Goal: Task Accomplishment & Management: Manage account settings

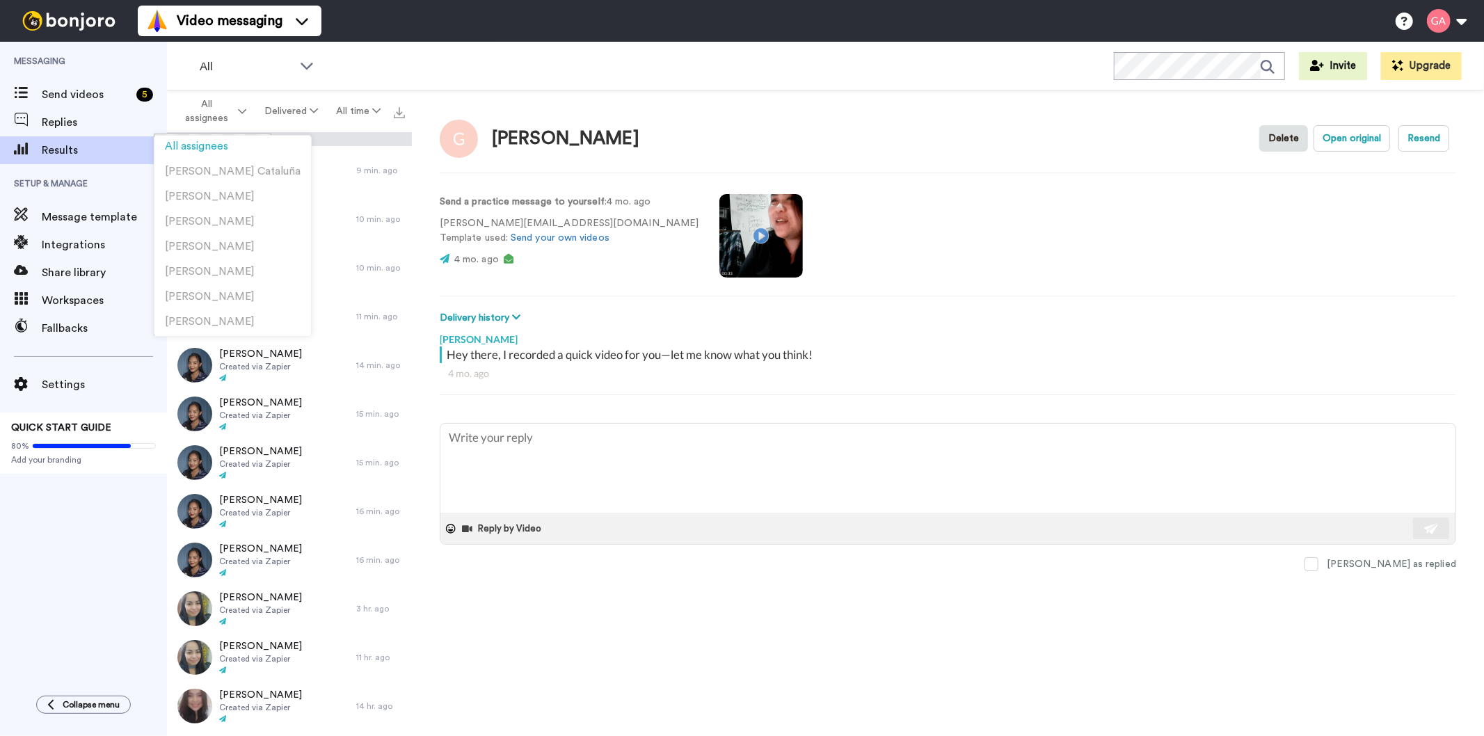
click at [23, 610] on div "Messaging Send videos 5 Replies Results Setup & Manage Message template Integra…" at bounding box center [83, 362] width 167 height 640
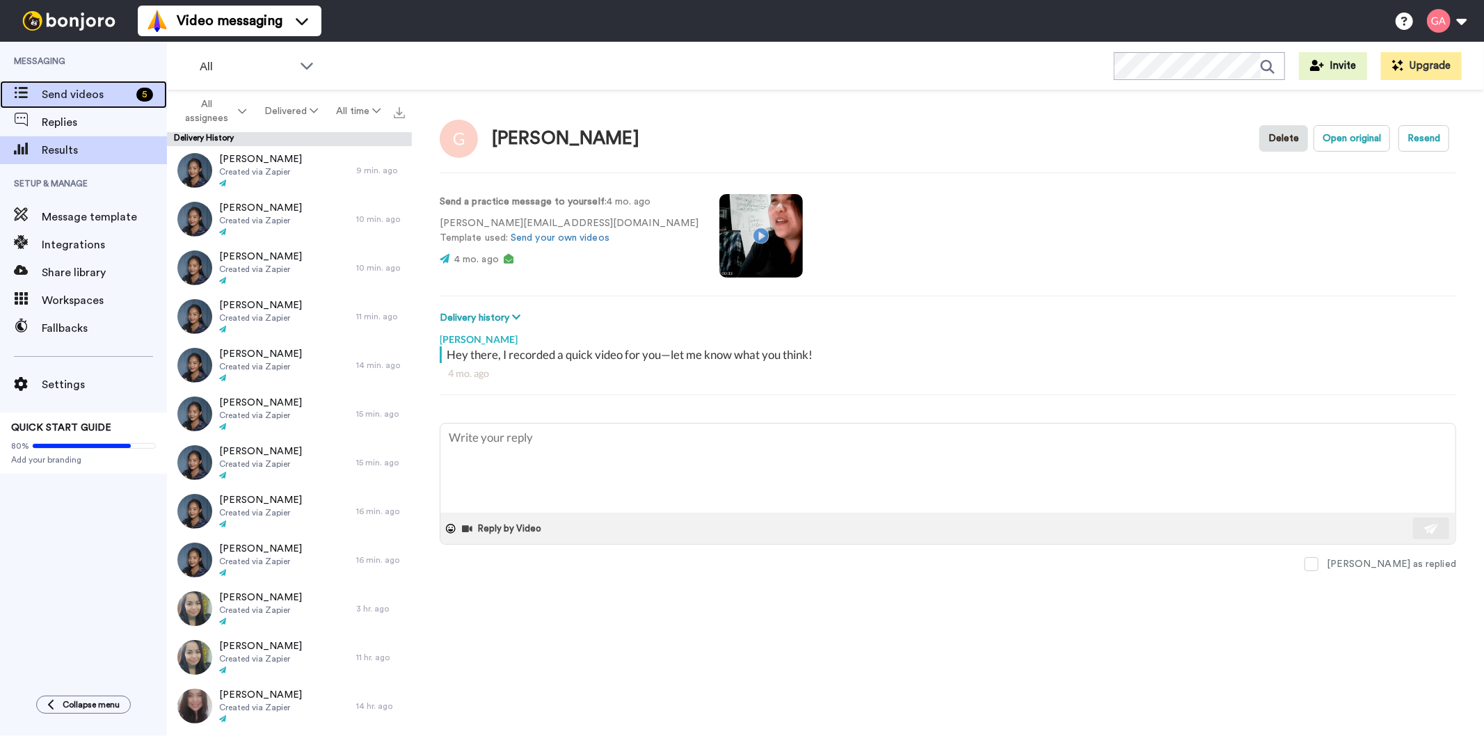
click at [64, 88] on span "Send videos" at bounding box center [86, 94] width 89 height 17
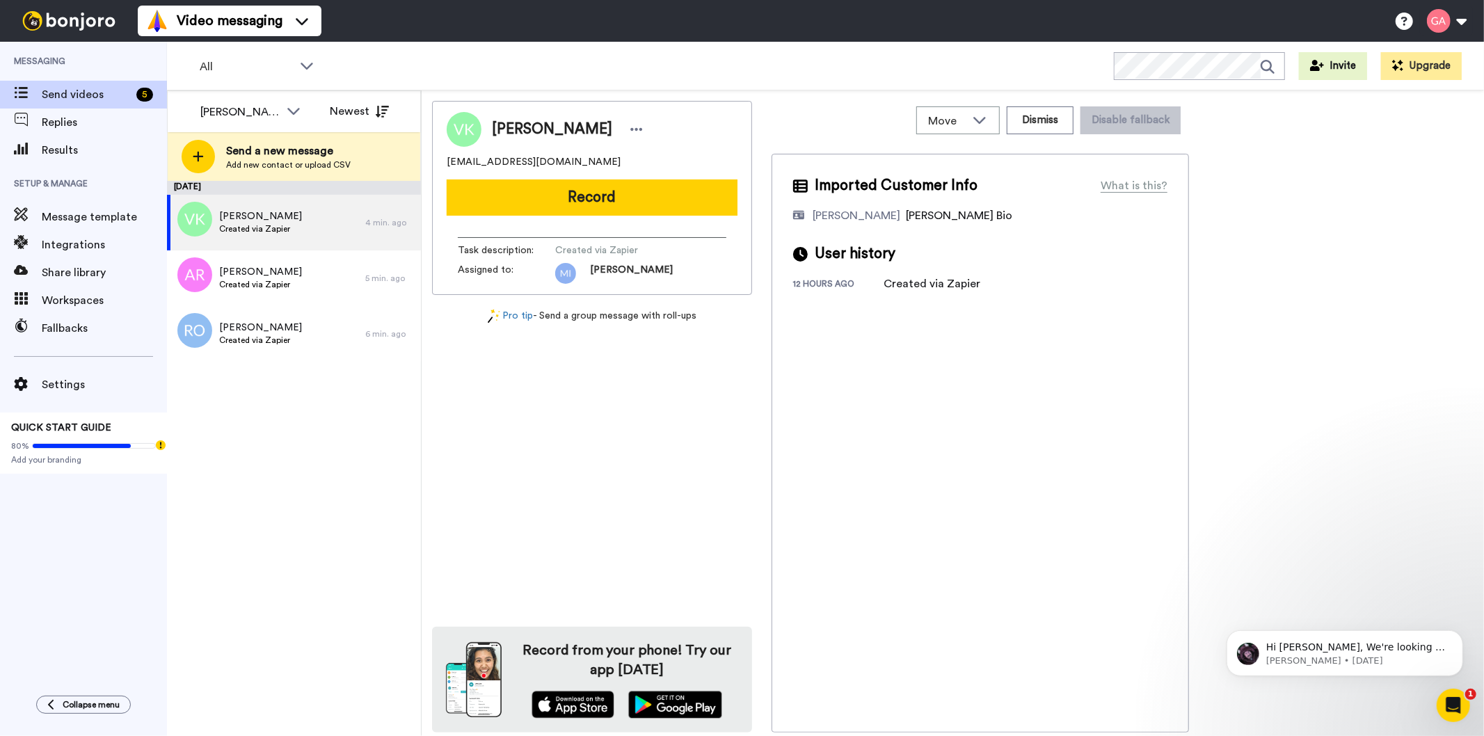
click at [301, 111] on icon at bounding box center [293, 111] width 17 height 14
click at [283, 140] on li "All members" at bounding box center [251, 142] width 125 height 22
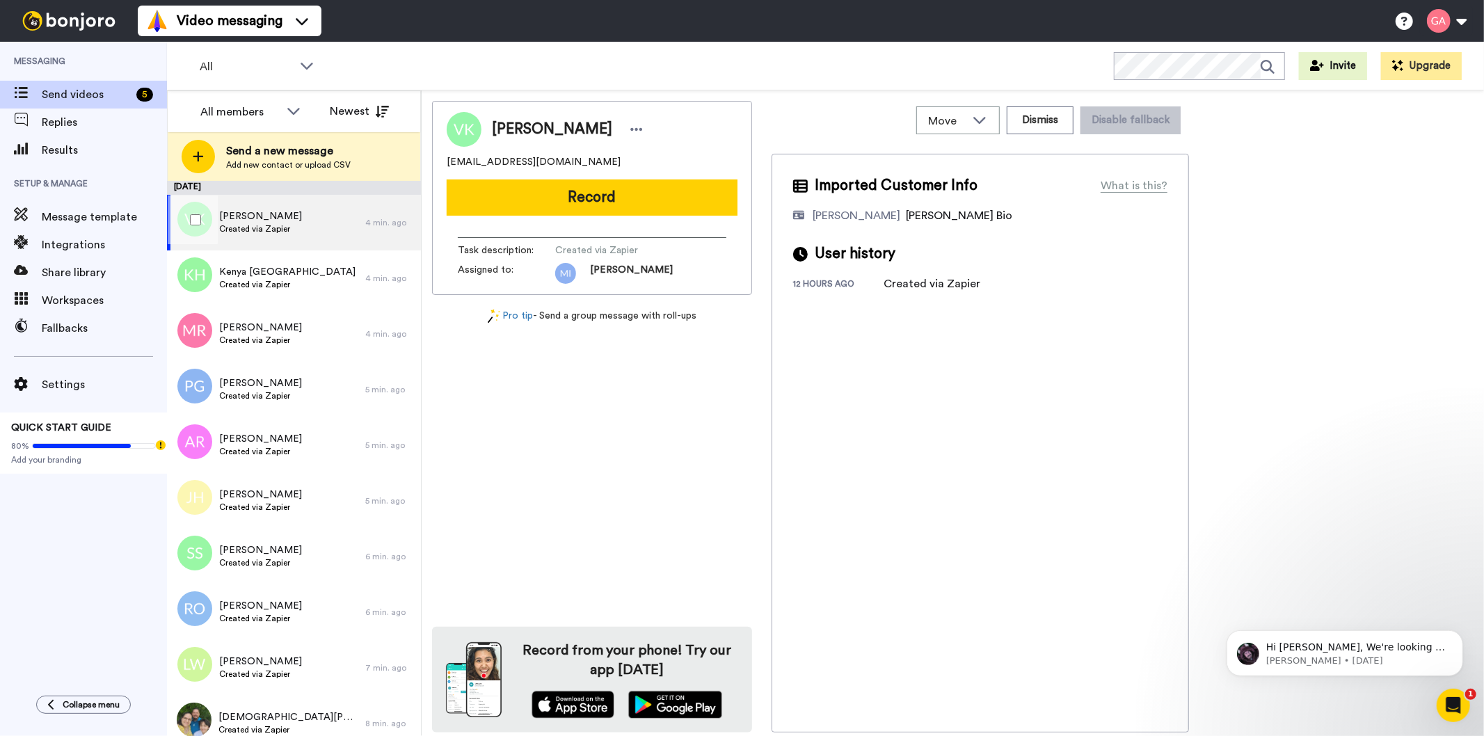
click at [306, 228] on div "Victoria Kelly Created via Zapier" at bounding box center [266, 223] width 198 height 56
click at [294, 296] on div "Kenya Houston Created via Zapier" at bounding box center [266, 279] width 198 height 56
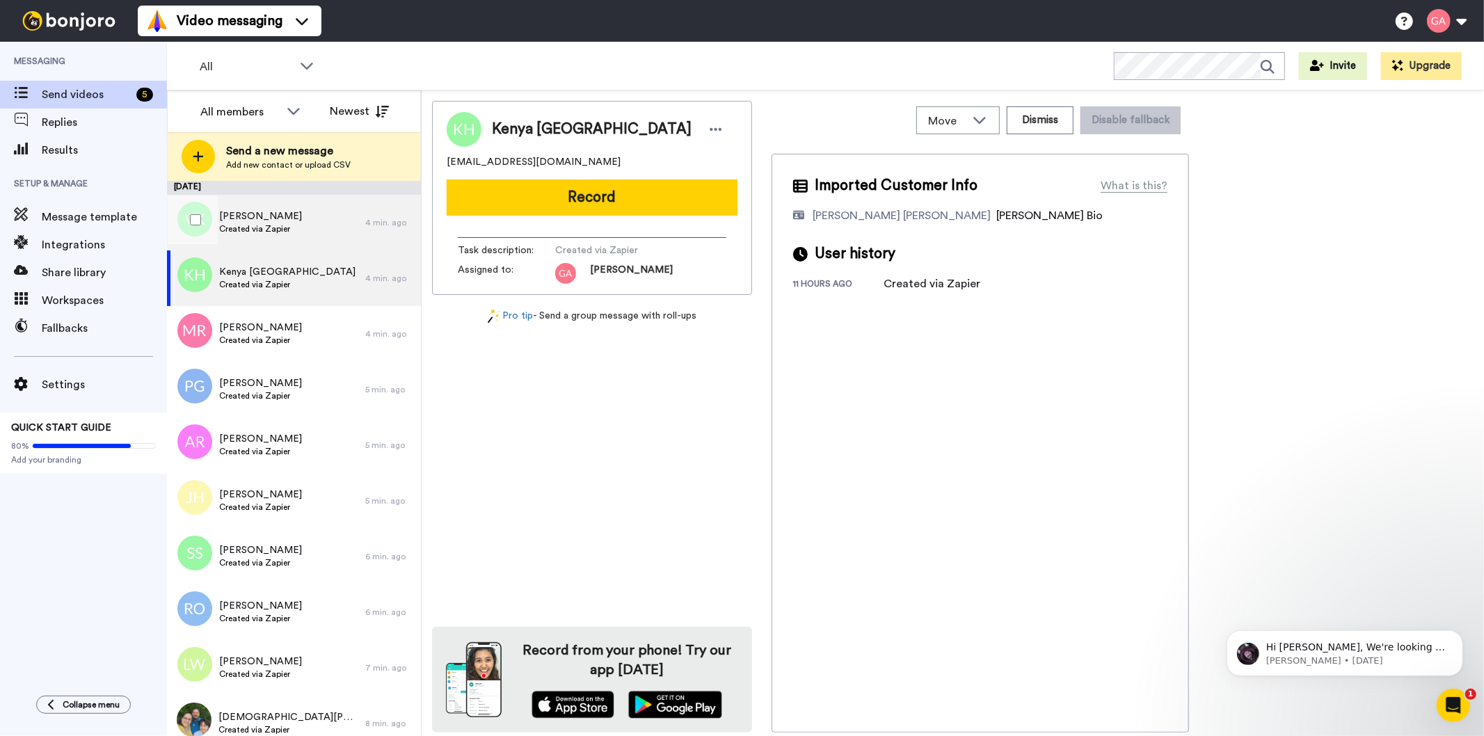
click at [301, 230] on div "Victoria Kelly Created via Zapier" at bounding box center [266, 223] width 198 height 56
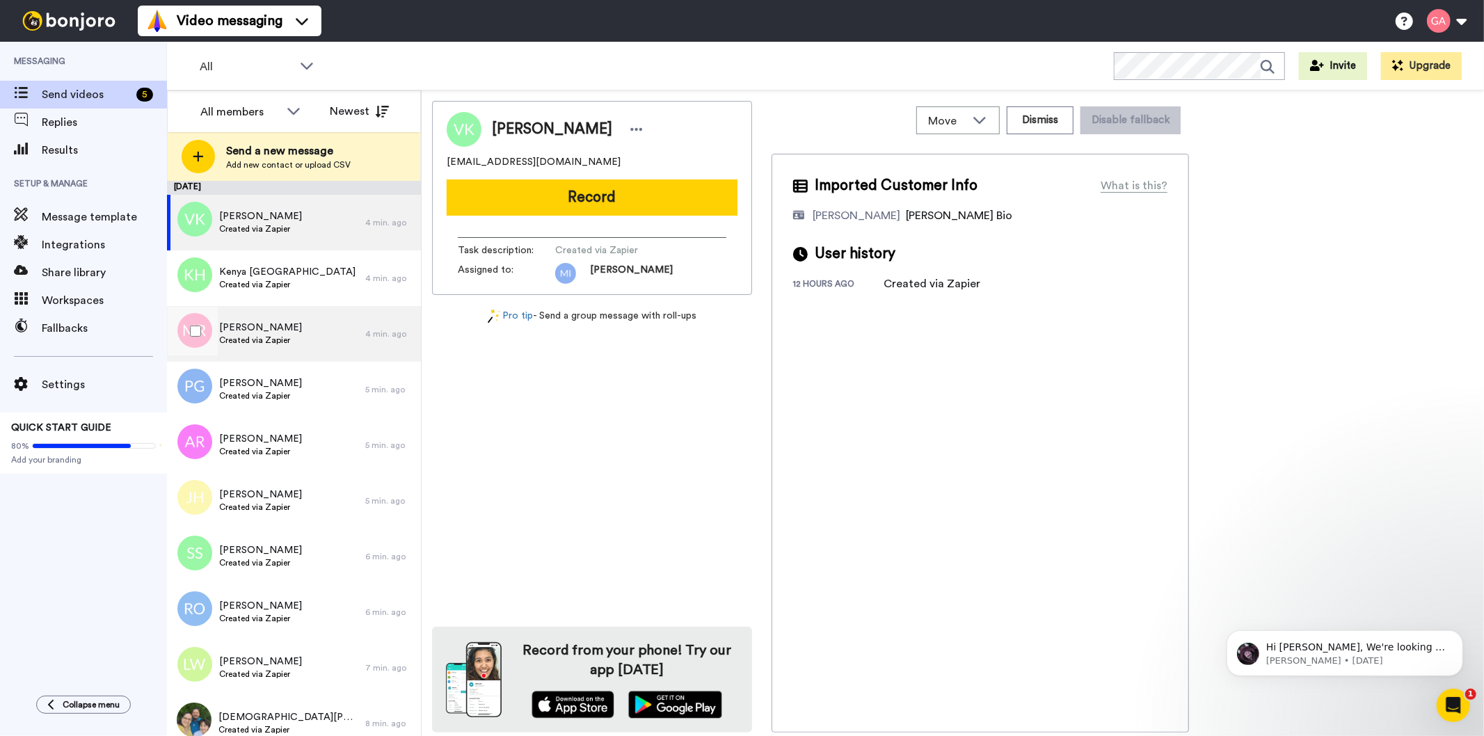
click at [299, 331] on div "Melanie Reid Created via Zapier" at bounding box center [266, 334] width 198 height 56
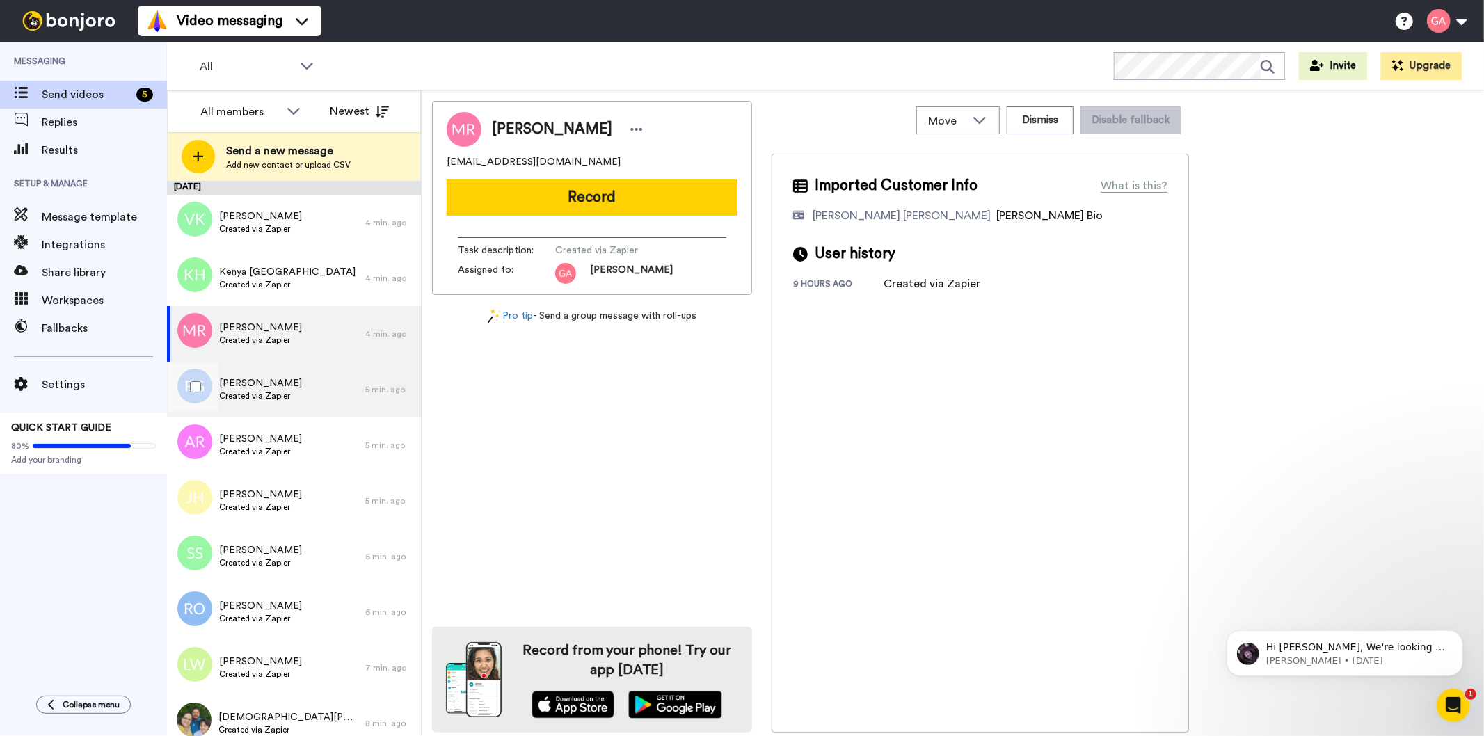
click at [280, 379] on span "Paris Gooding" at bounding box center [260, 384] width 83 height 14
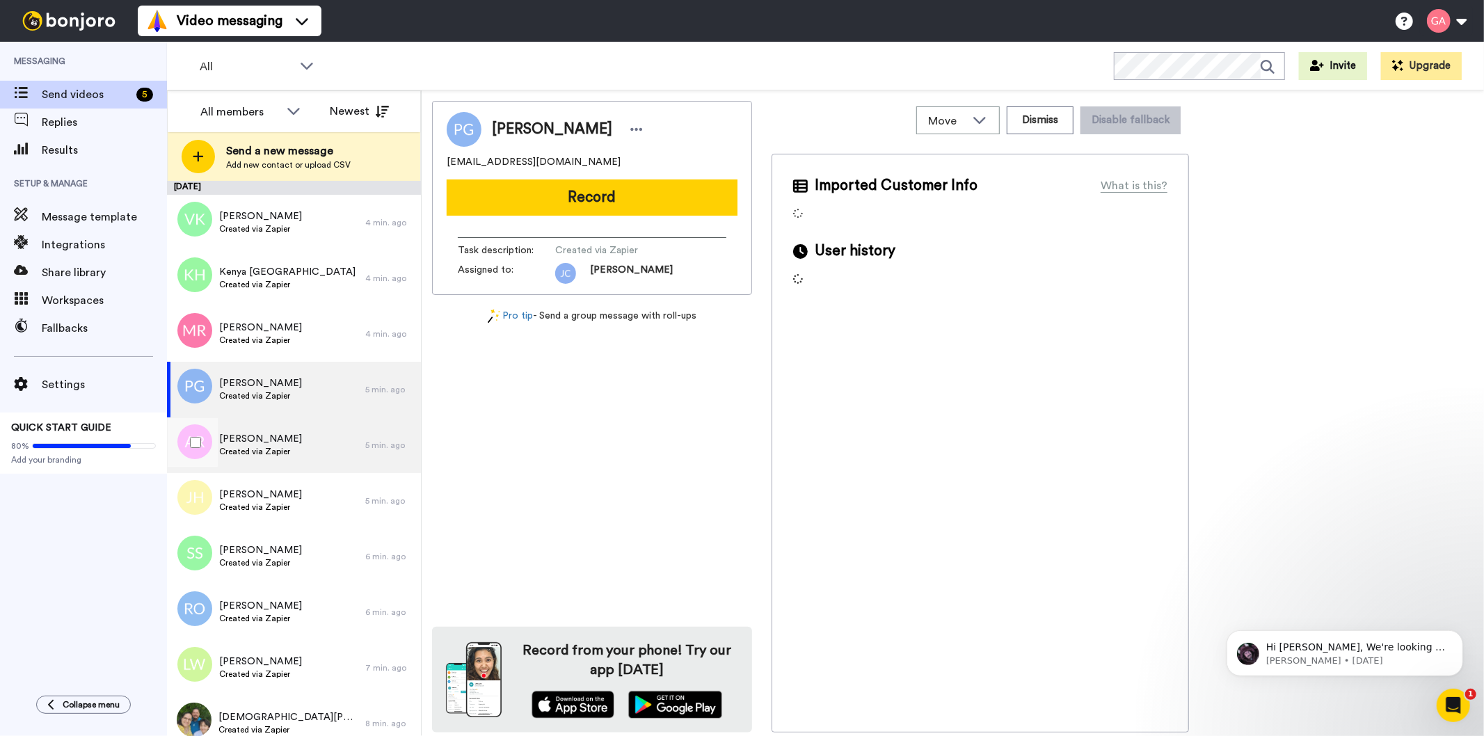
click at [273, 465] on div "Amirah Rajasegaram Created via Zapier" at bounding box center [266, 446] width 198 height 56
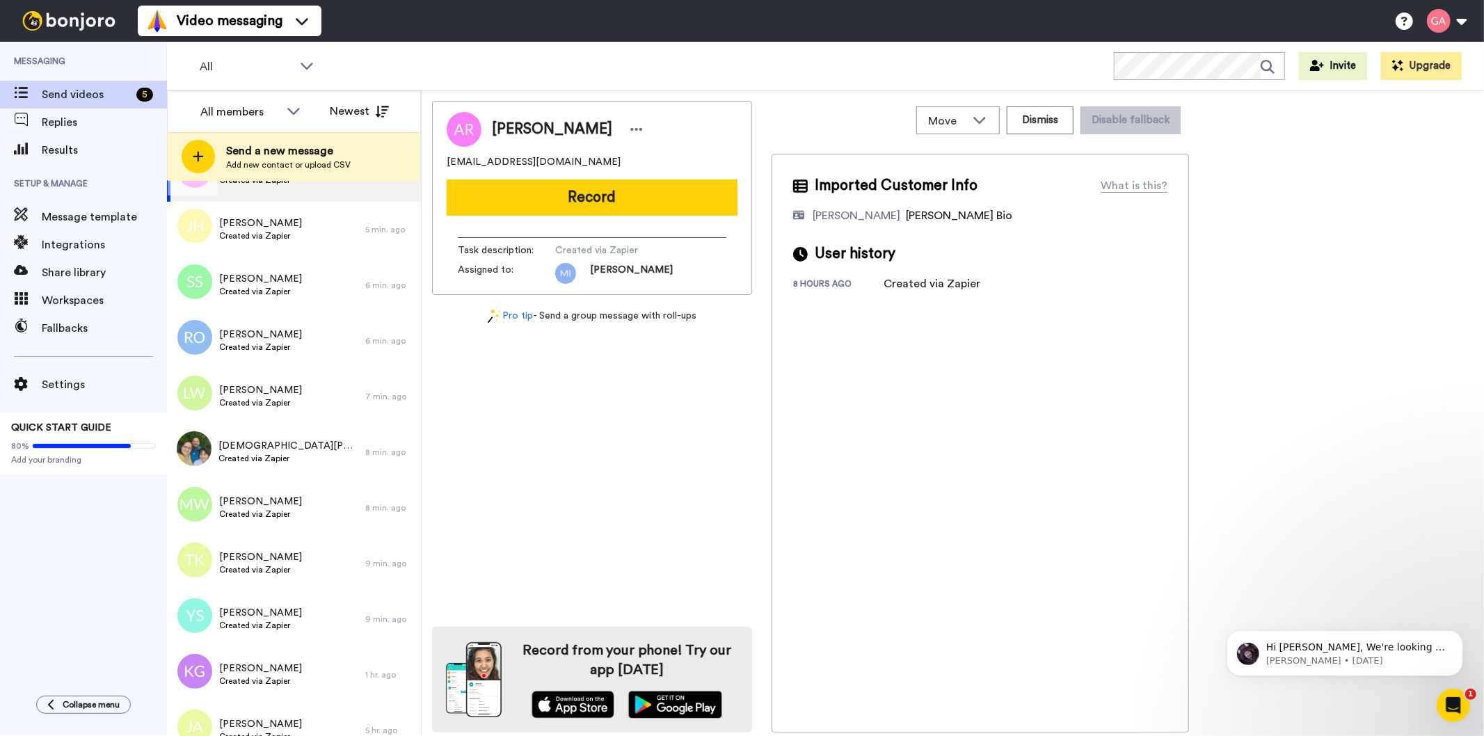
scroll to position [309, 0]
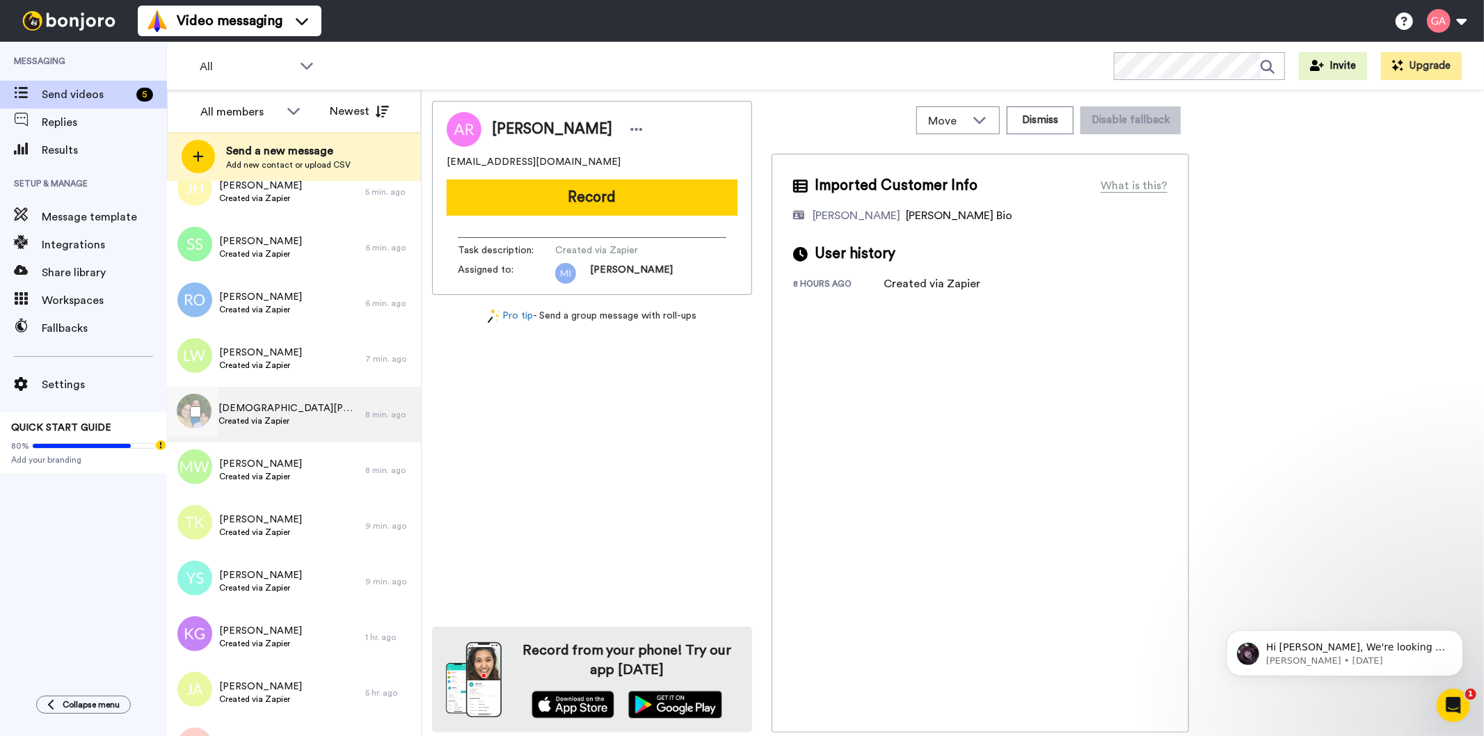
click at [293, 406] on span "Christian Ostrofski" at bounding box center [289, 409] width 140 height 14
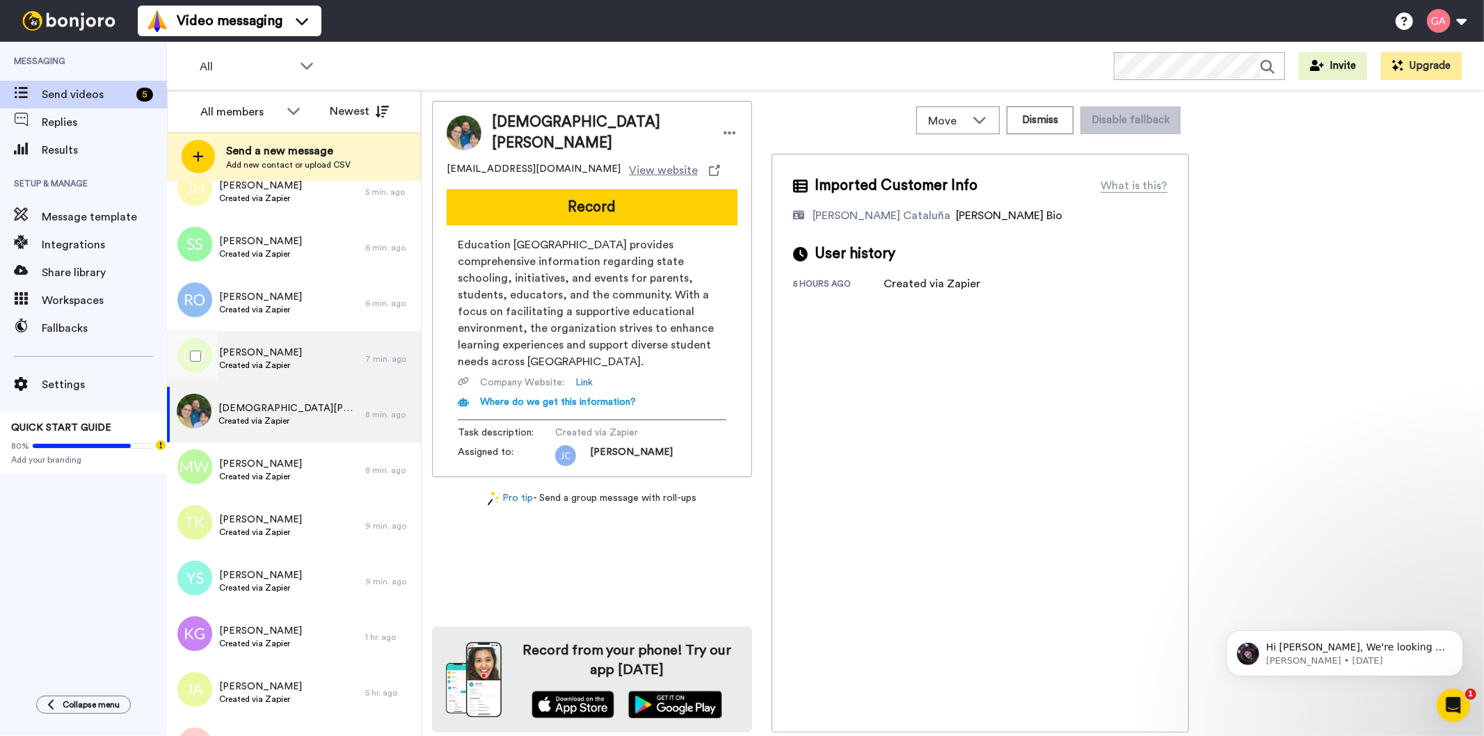
click at [282, 365] on span "Created via Zapier" at bounding box center [260, 365] width 83 height 11
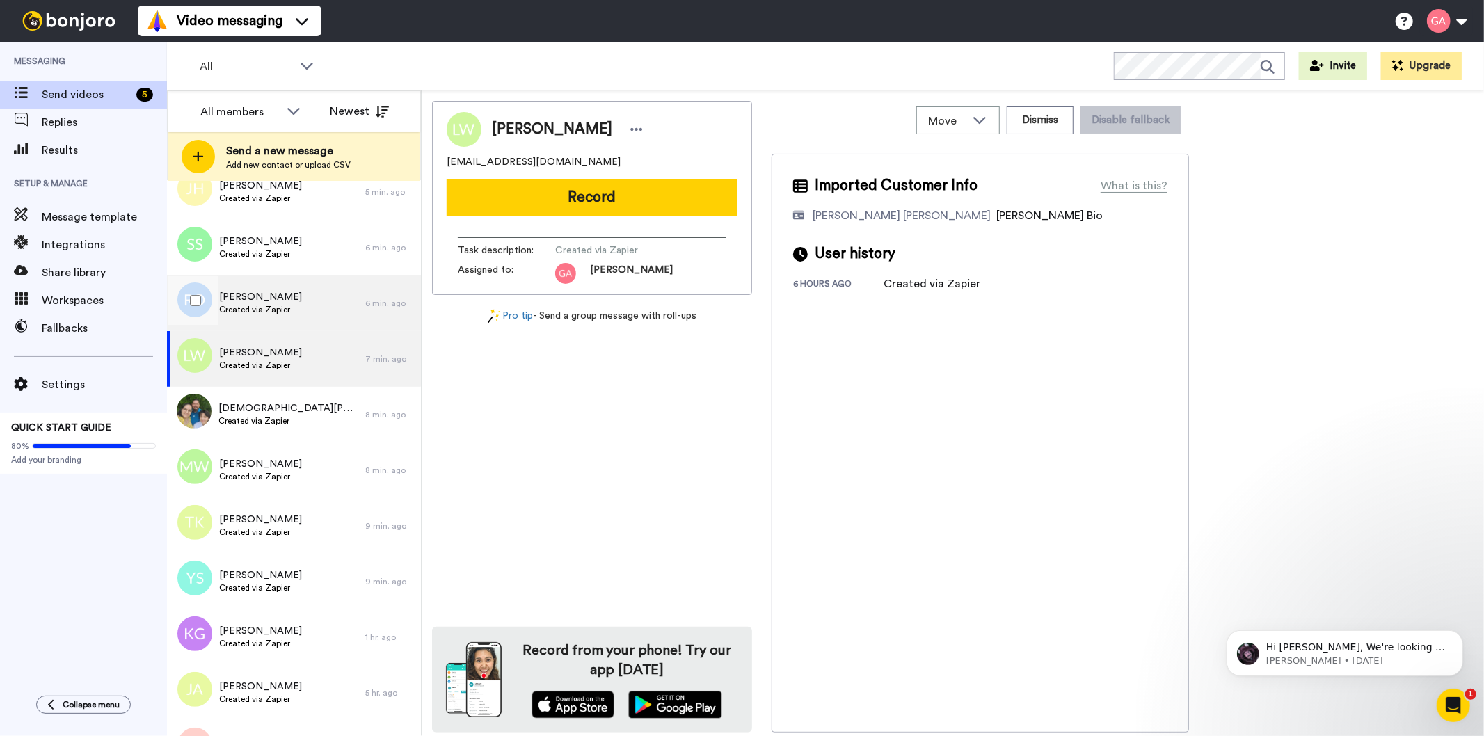
click at [282, 308] on span "Created via Zapier" at bounding box center [260, 309] width 83 height 11
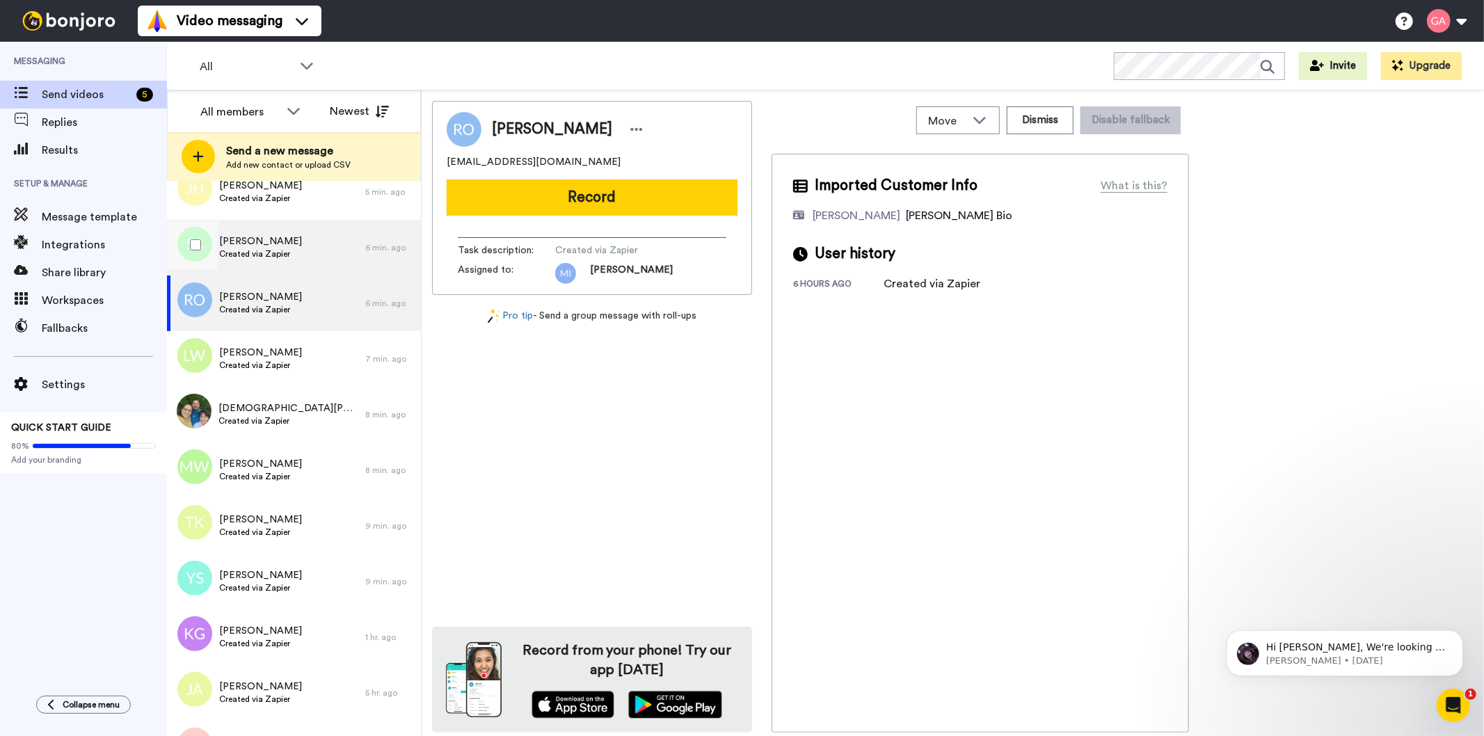
click at [282, 264] on div "Soudeh Salehi Created via Zapier" at bounding box center [266, 248] width 198 height 56
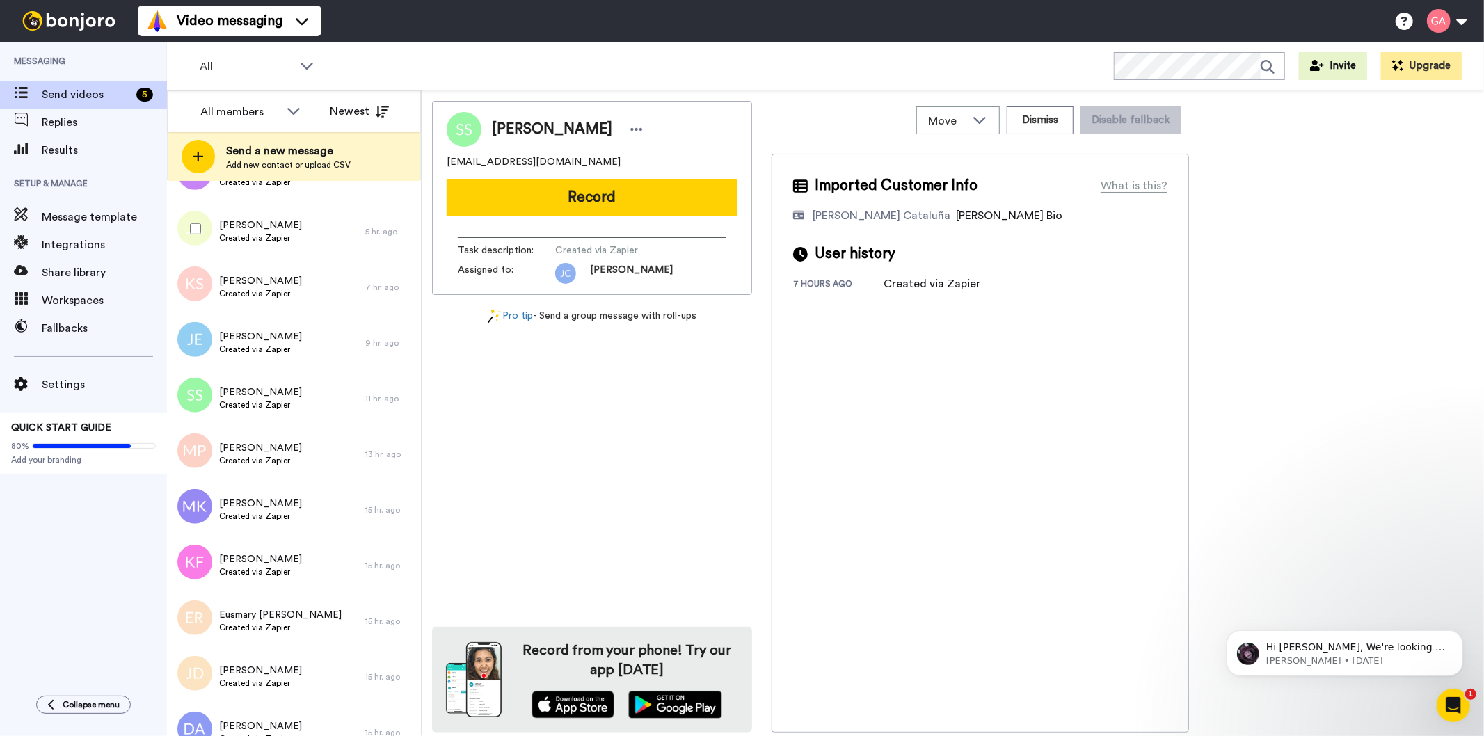
scroll to position [773, 0]
click at [244, 631] on div "Eusmary Rangel Created via Zapier" at bounding box center [280, 618] width 122 height 26
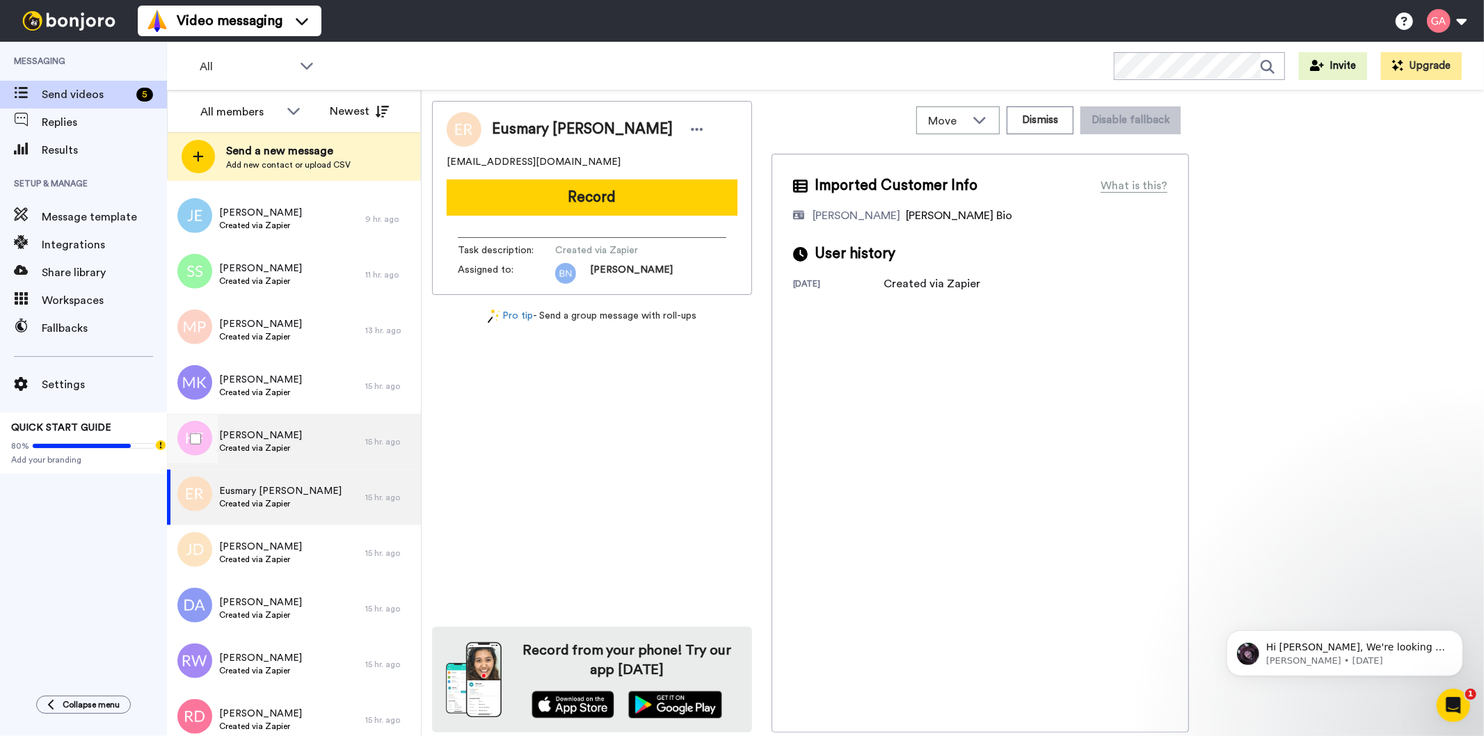
scroll to position [1005, 0]
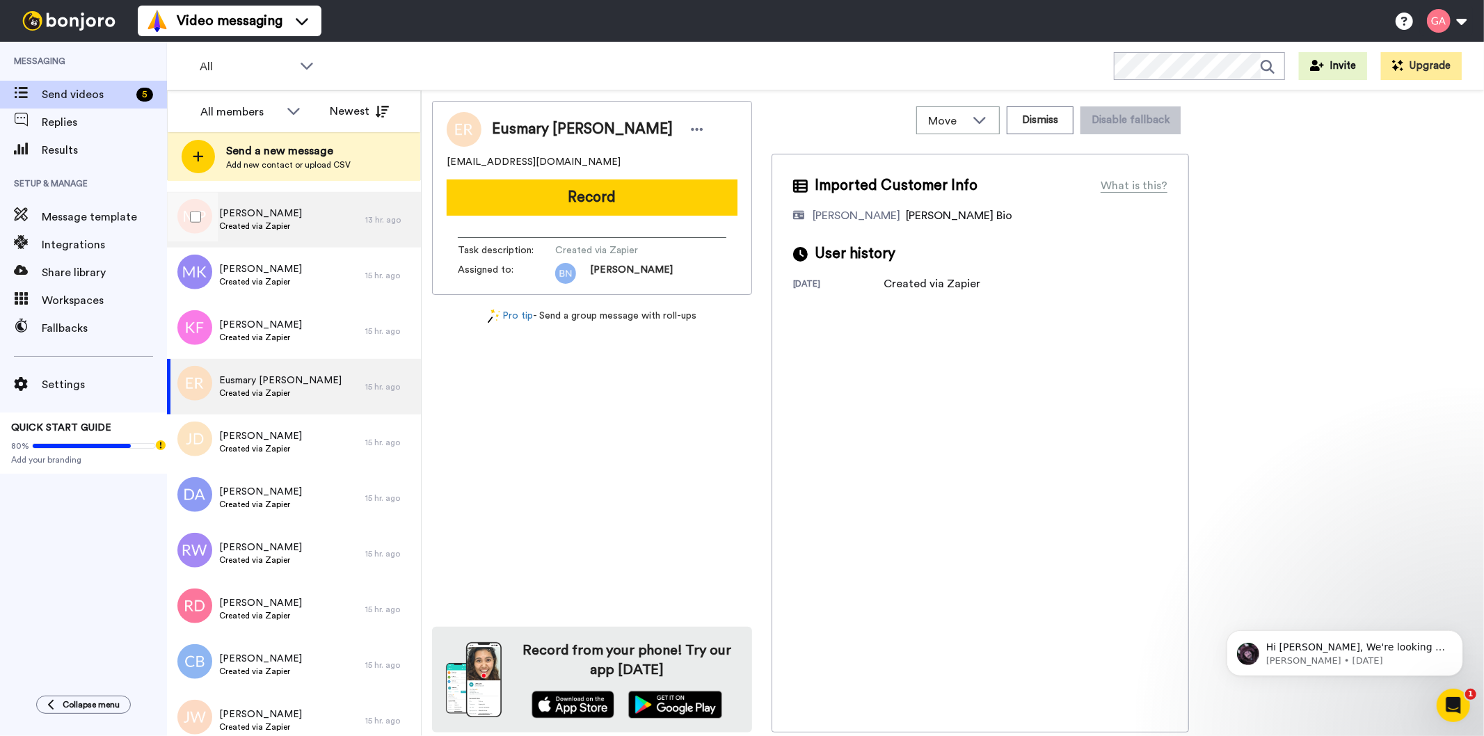
click at [279, 207] on span "Melinda Piche" at bounding box center [260, 214] width 83 height 14
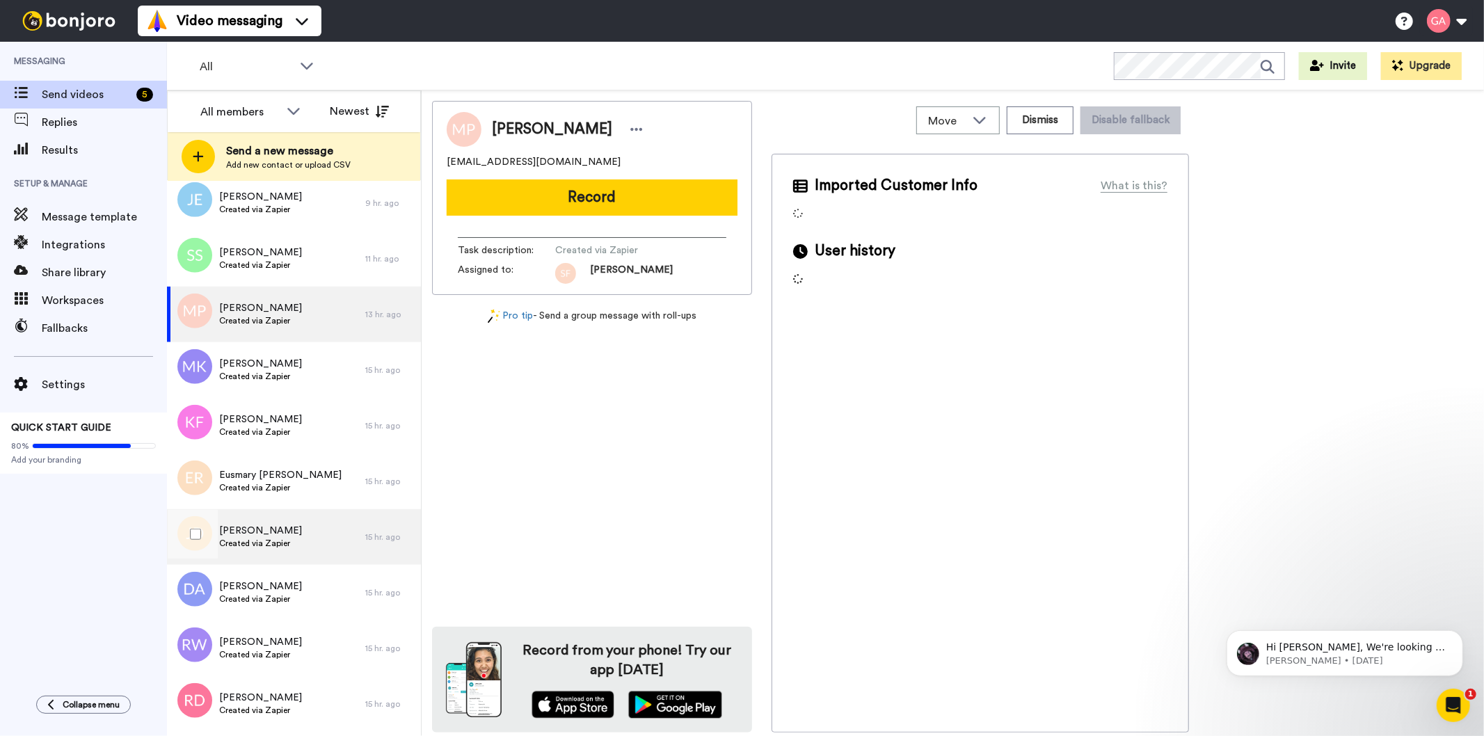
scroll to position [850, 0]
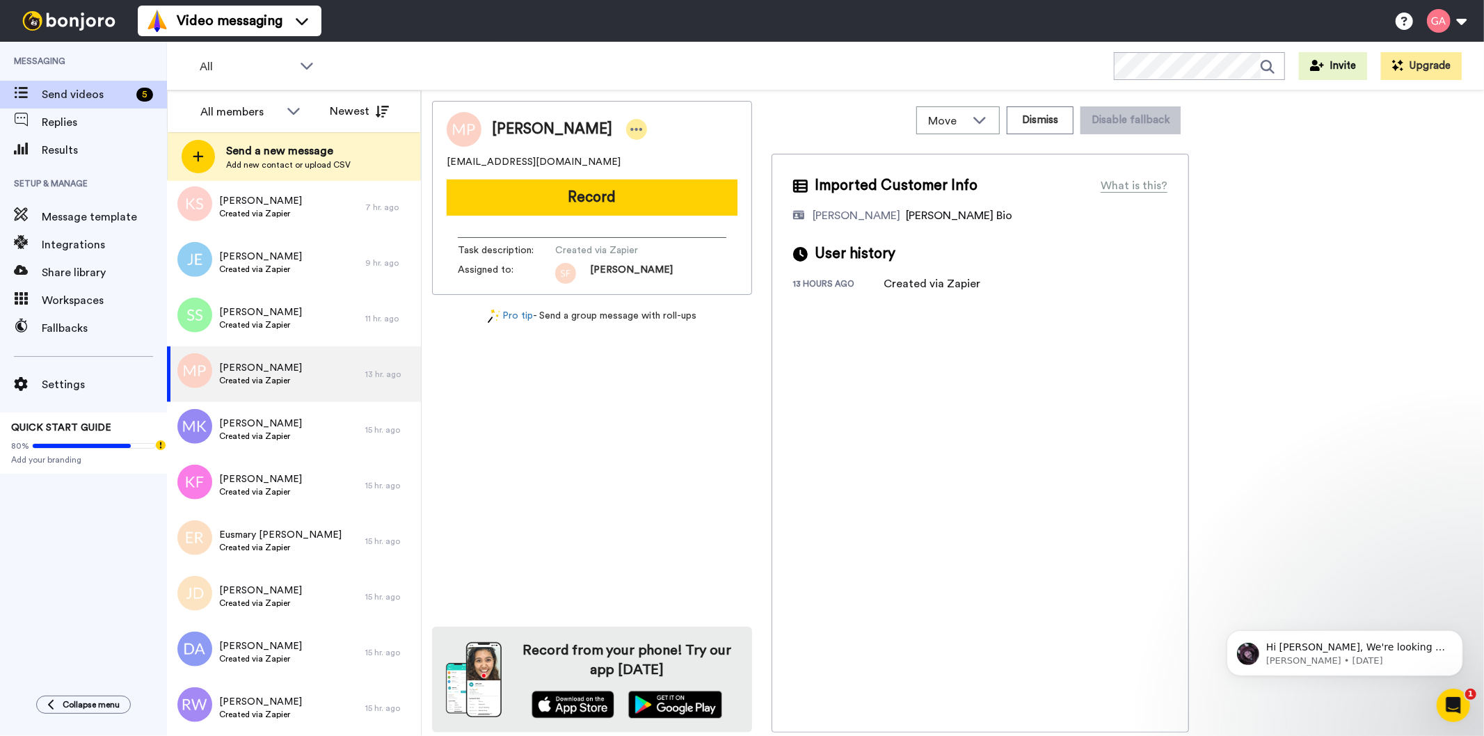
click at [631, 127] on icon at bounding box center [637, 129] width 13 height 14
click at [657, 174] on li "Assign" at bounding box center [650, 172] width 101 height 19
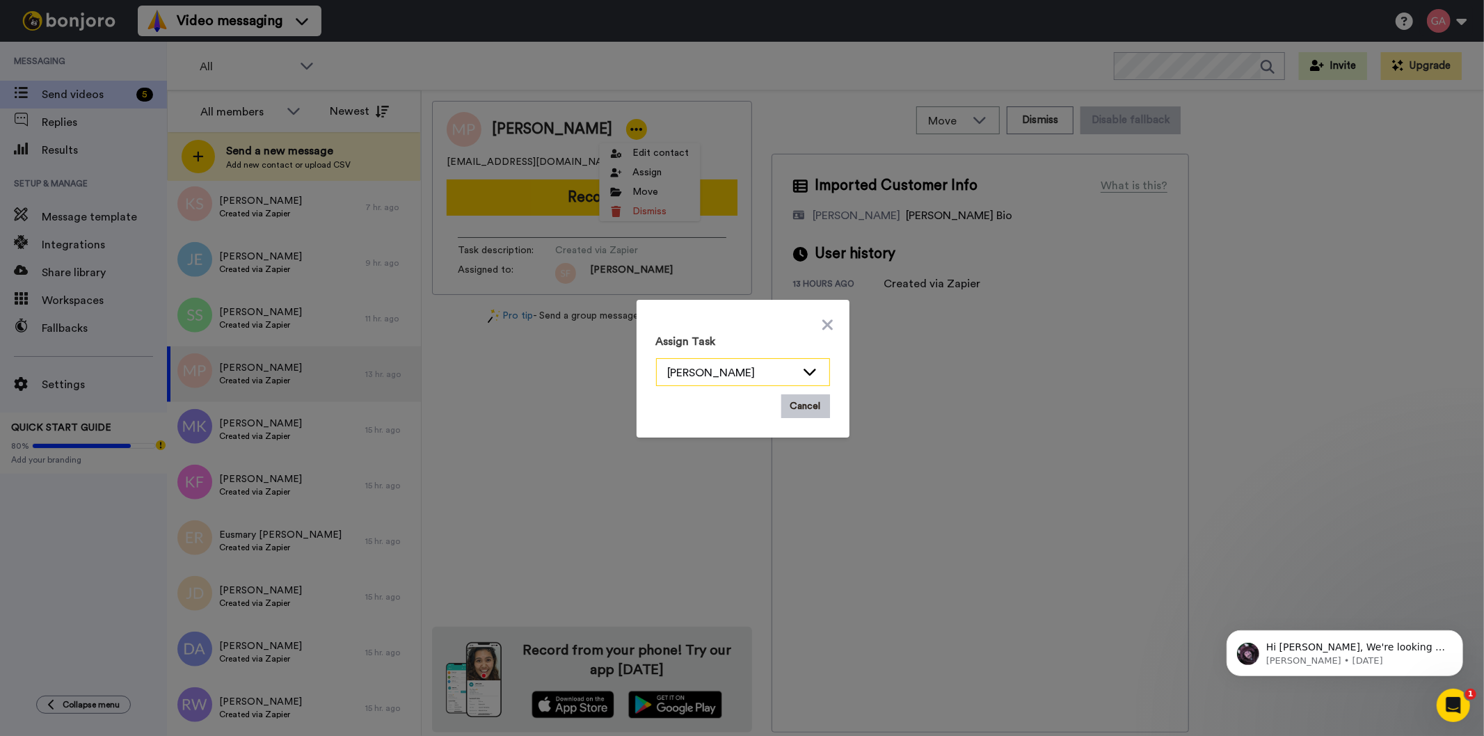
click at [802, 371] on icon at bounding box center [810, 372] width 17 height 14
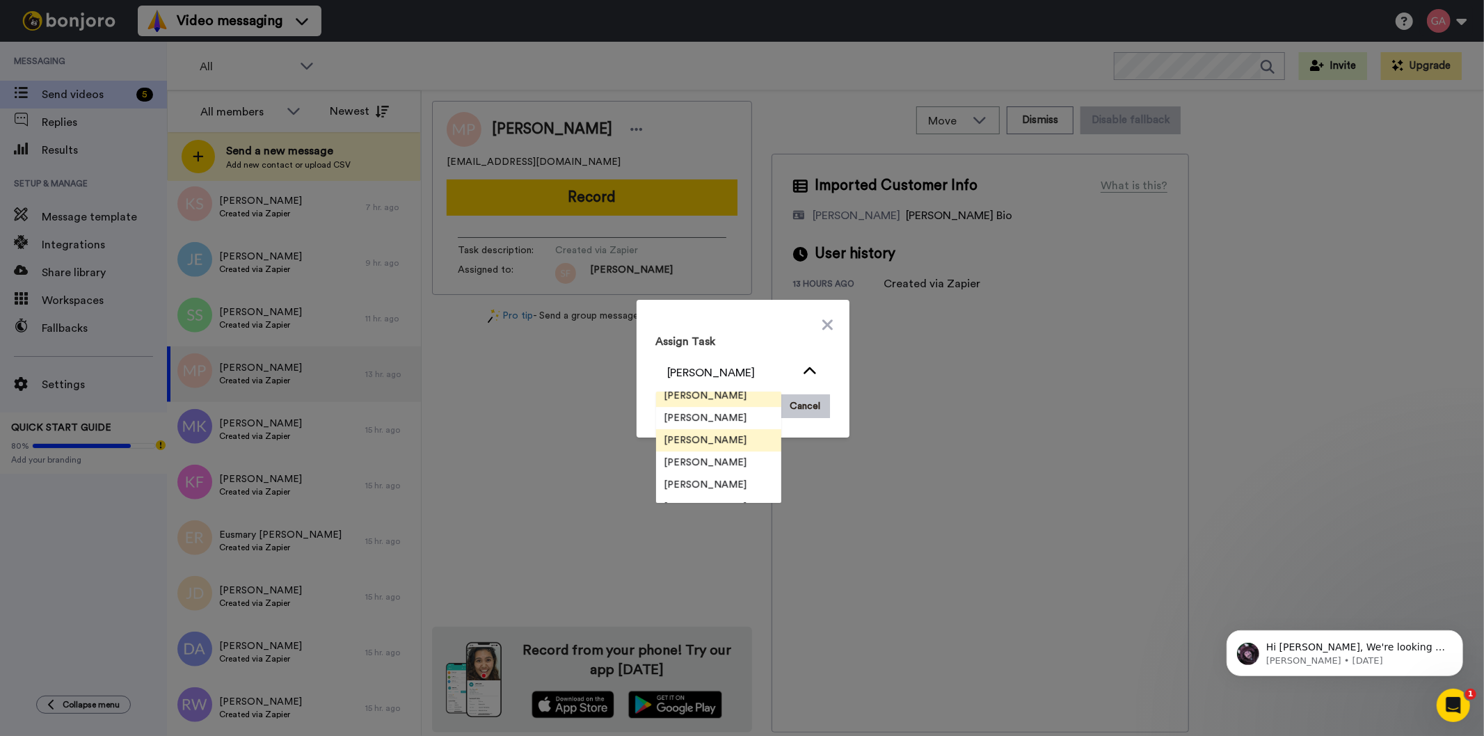
scroll to position [45, 0]
click at [715, 469] on span "[PERSON_NAME]" at bounding box center [706, 470] width 100 height 14
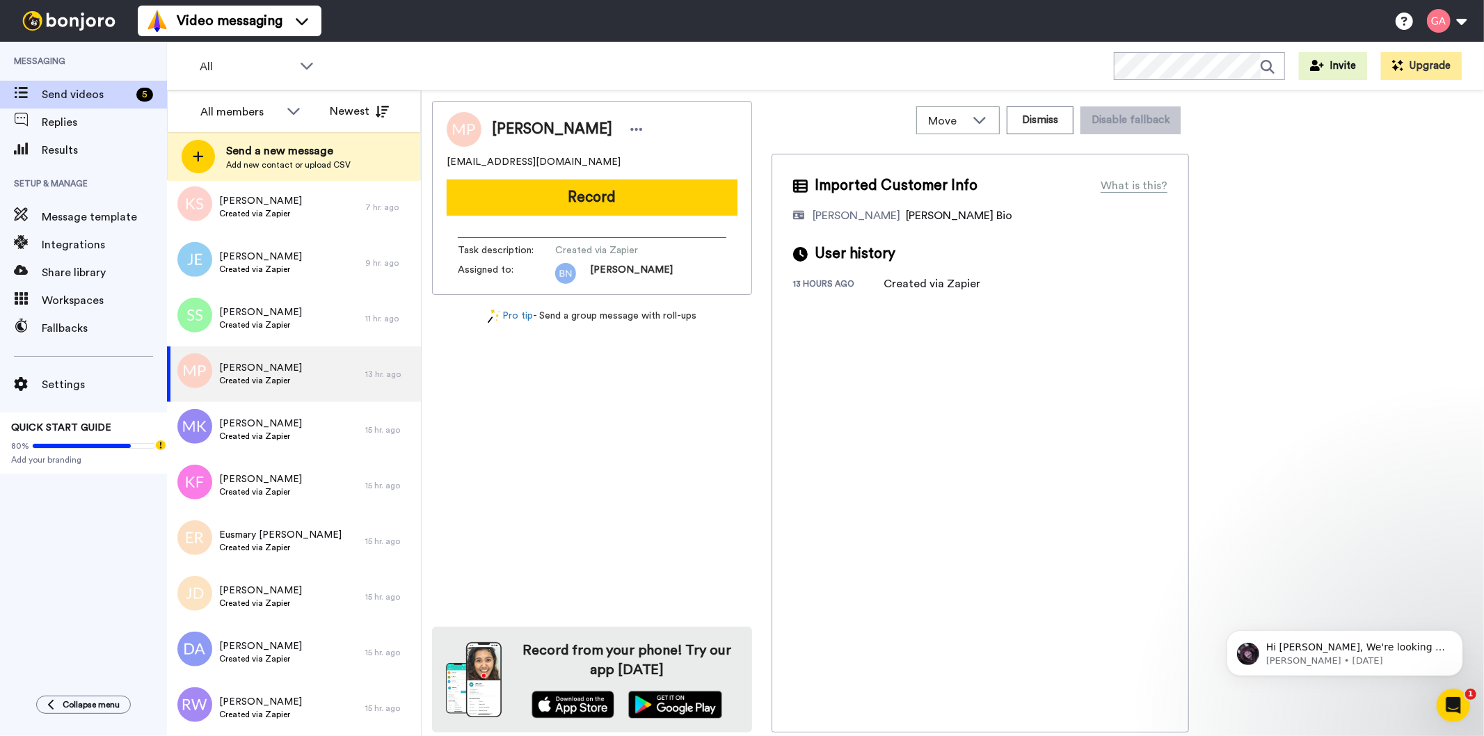
scroll to position [0, 0]
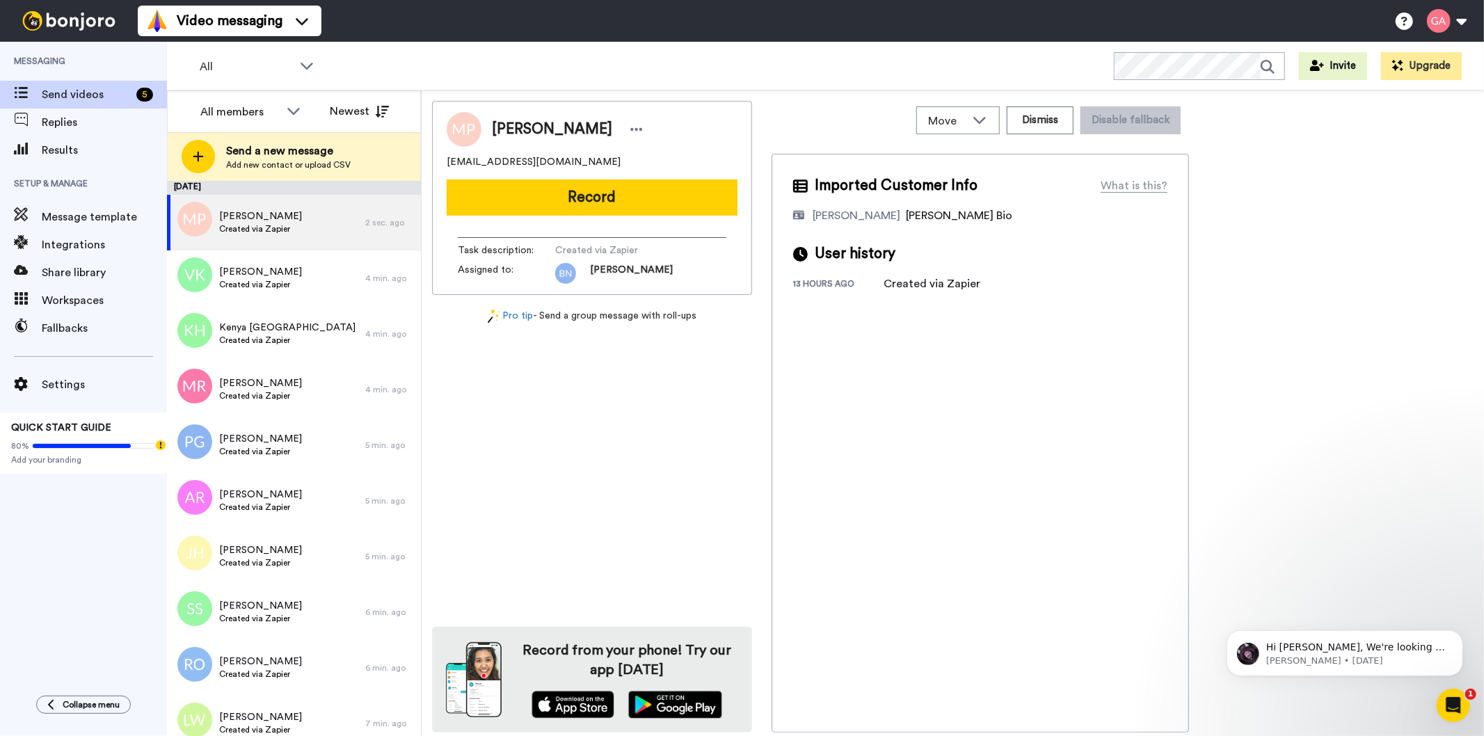
click at [600, 627] on div "Record from your phone! Try our app today" at bounding box center [592, 680] width 320 height 106
click at [46, 628] on div "Messaging Send videos 5 Replies Results Setup & Manage Message template Integra…" at bounding box center [83, 362] width 167 height 640
click at [285, 290] on span "Created via Zapier" at bounding box center [260, 284] width 83 height 11
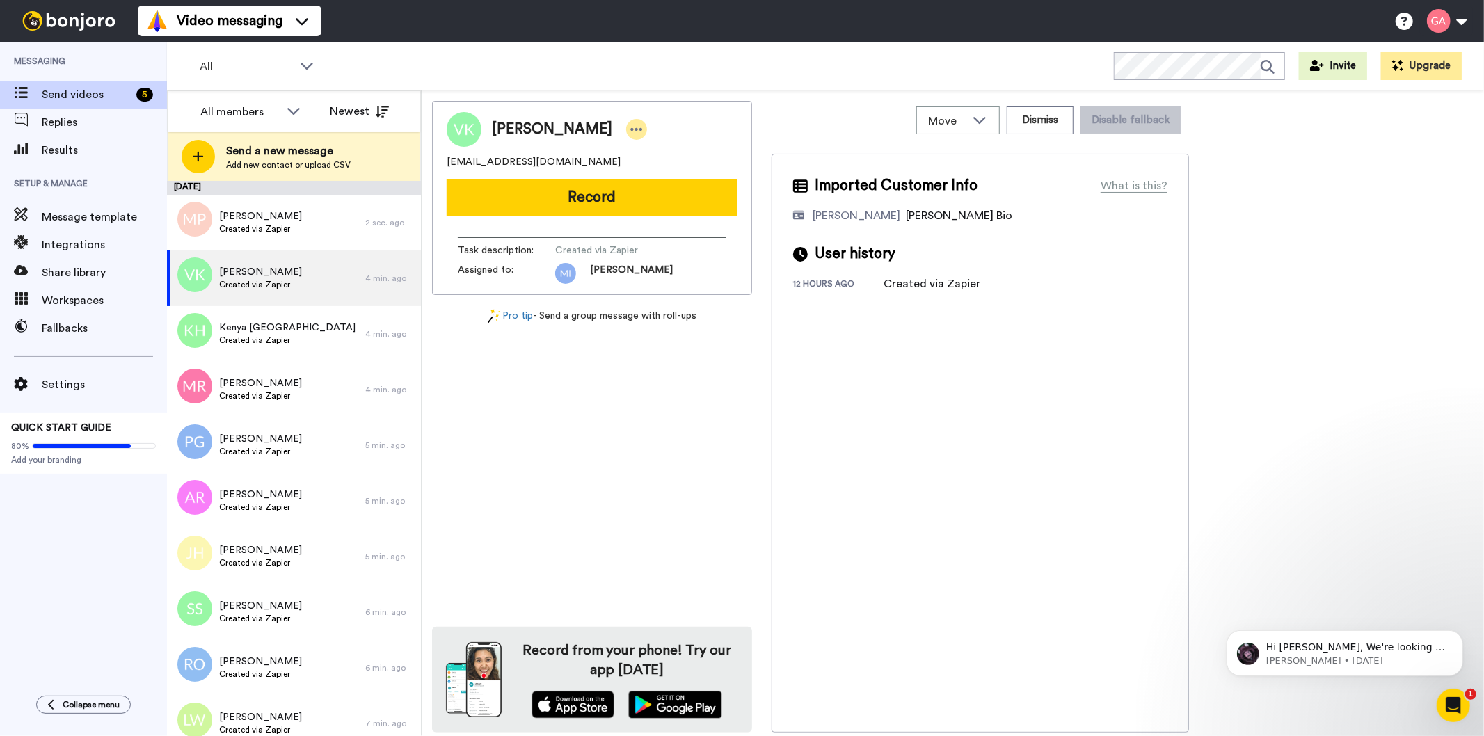
click at [631, 128] on icon at bounding box center [637, 129] width 12 height 3
click at [657, 174] on li "Assign" at bounding box center [643, 172] width 101 height 19
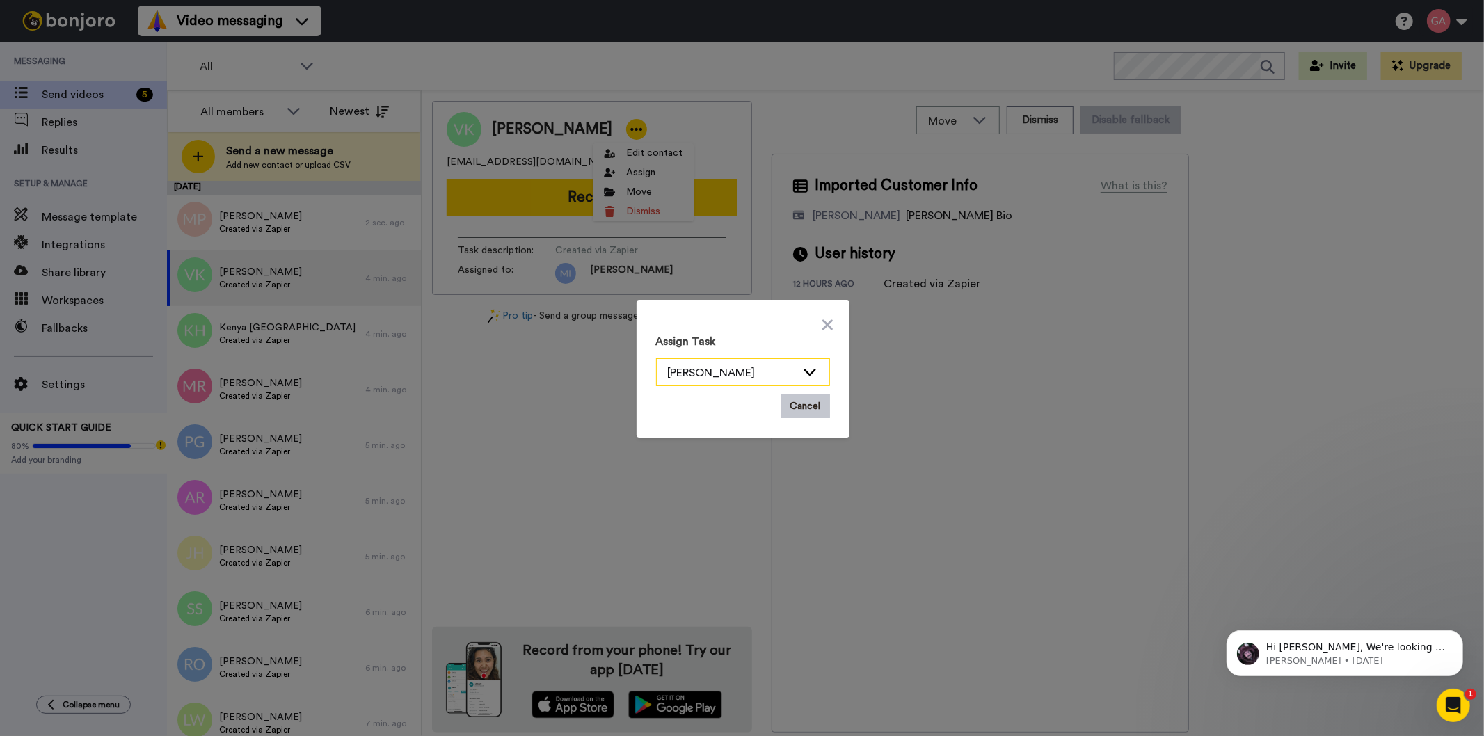
click at [802, 374] on icon at bounding box center [810, 372] width 17 height 14
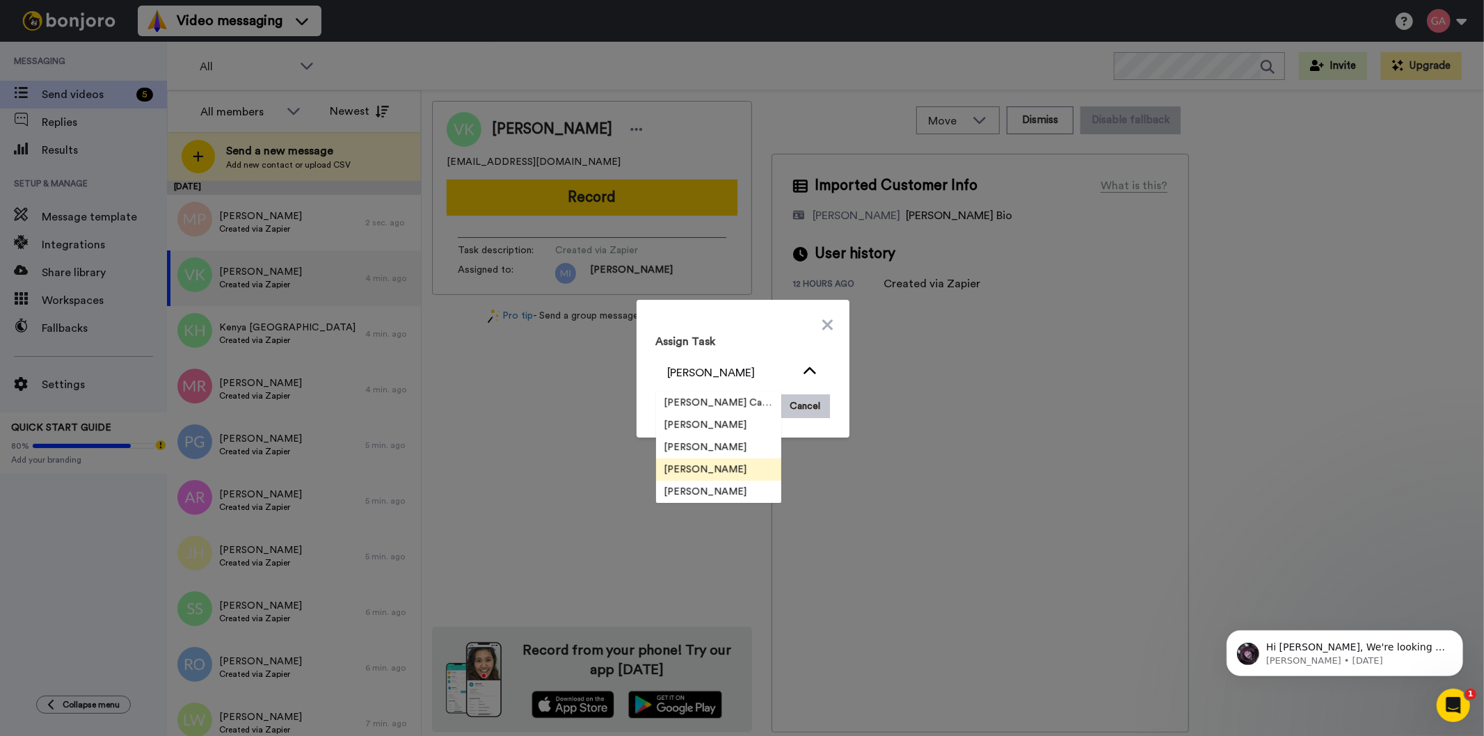
scroll to position [45, 0]
click at [54, 536] on div "Assign Task Marjorie Impas Josephine Cataluña Scott Friesen Gilda Amante Marjor…" at bounding box center [742, 368] width 1484 height 736
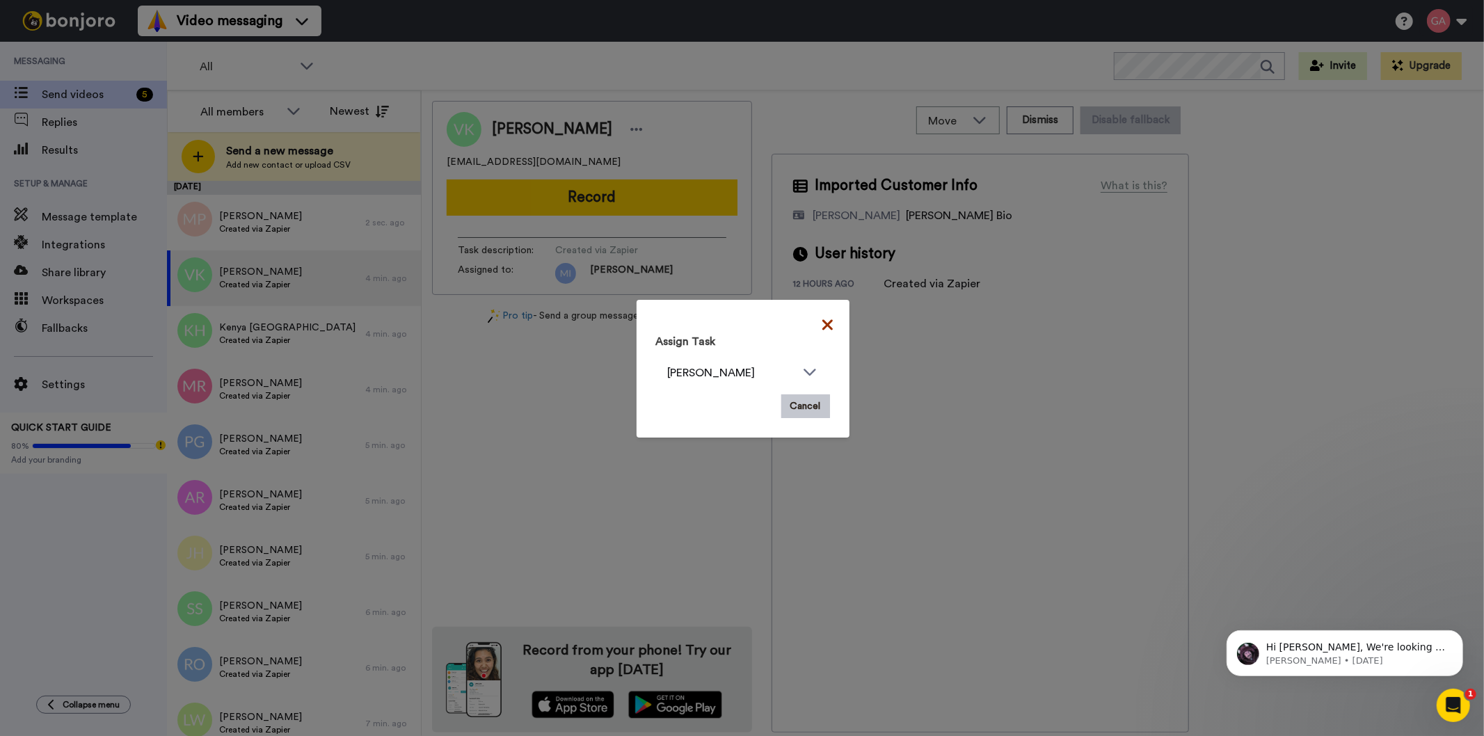
click at [823, 321] on icon at bounding box center [828, 325] width 10 height 17
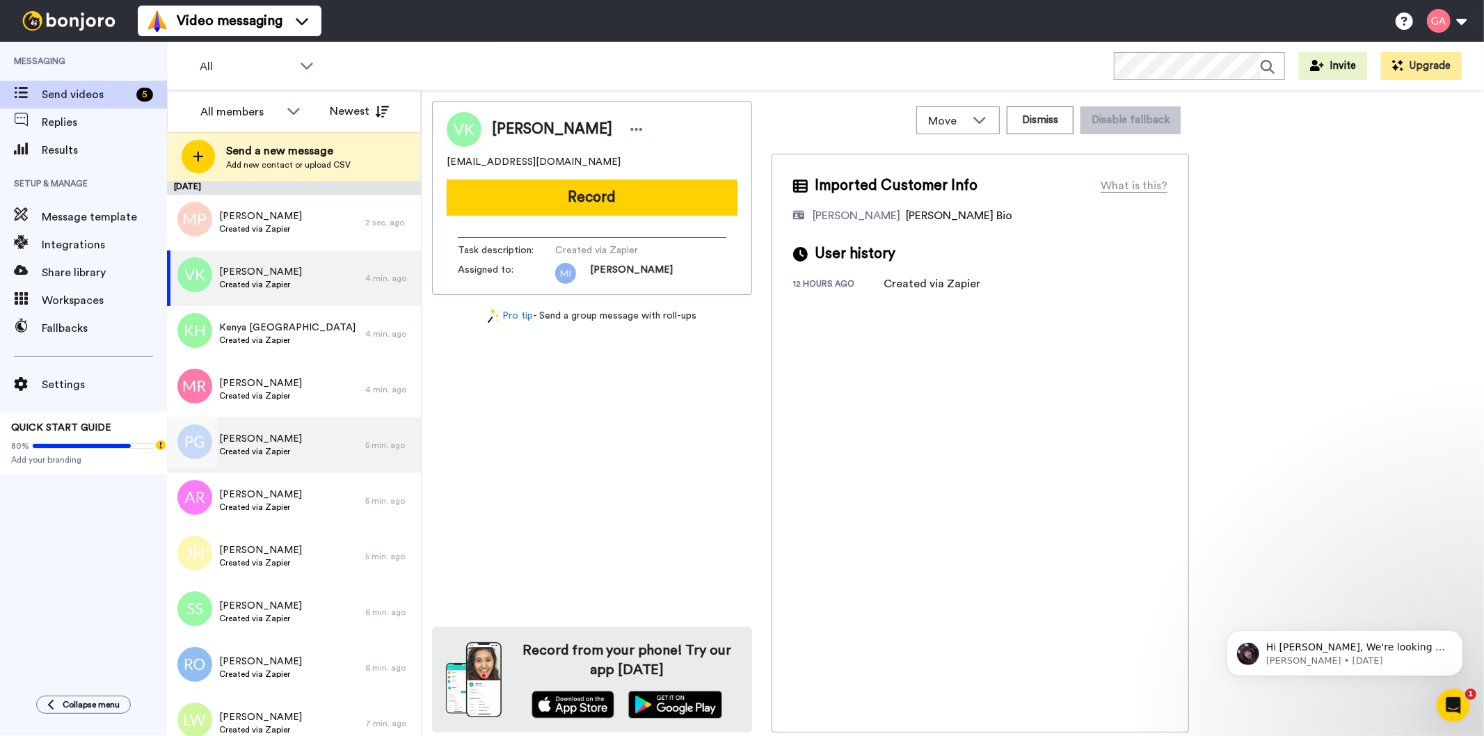
click at [271, 439] on span "Paris Gooding" at bounding box center [260, 439] width 83 height 14
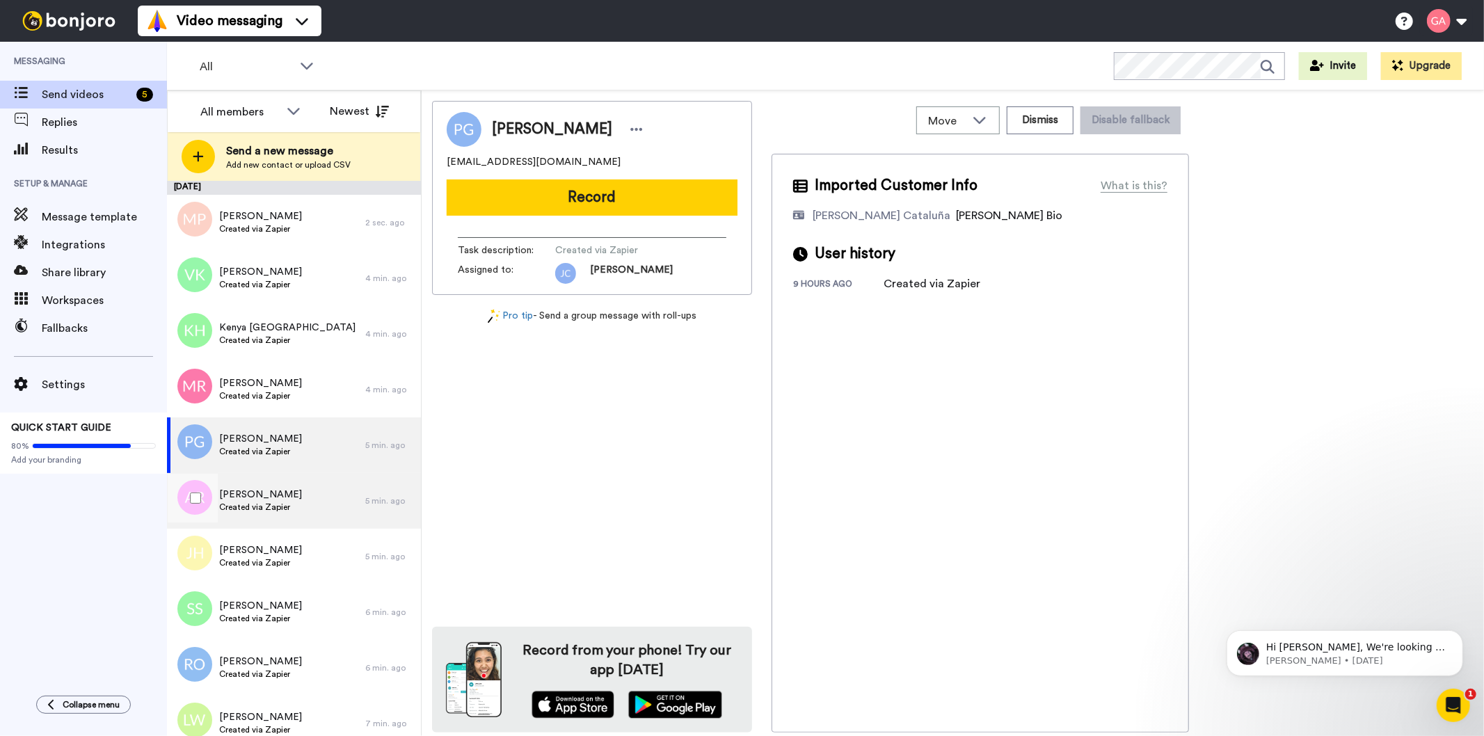
click at [269, 507] on span "Created via Zapier" at bounding box center [260, 507] width 83 height 11
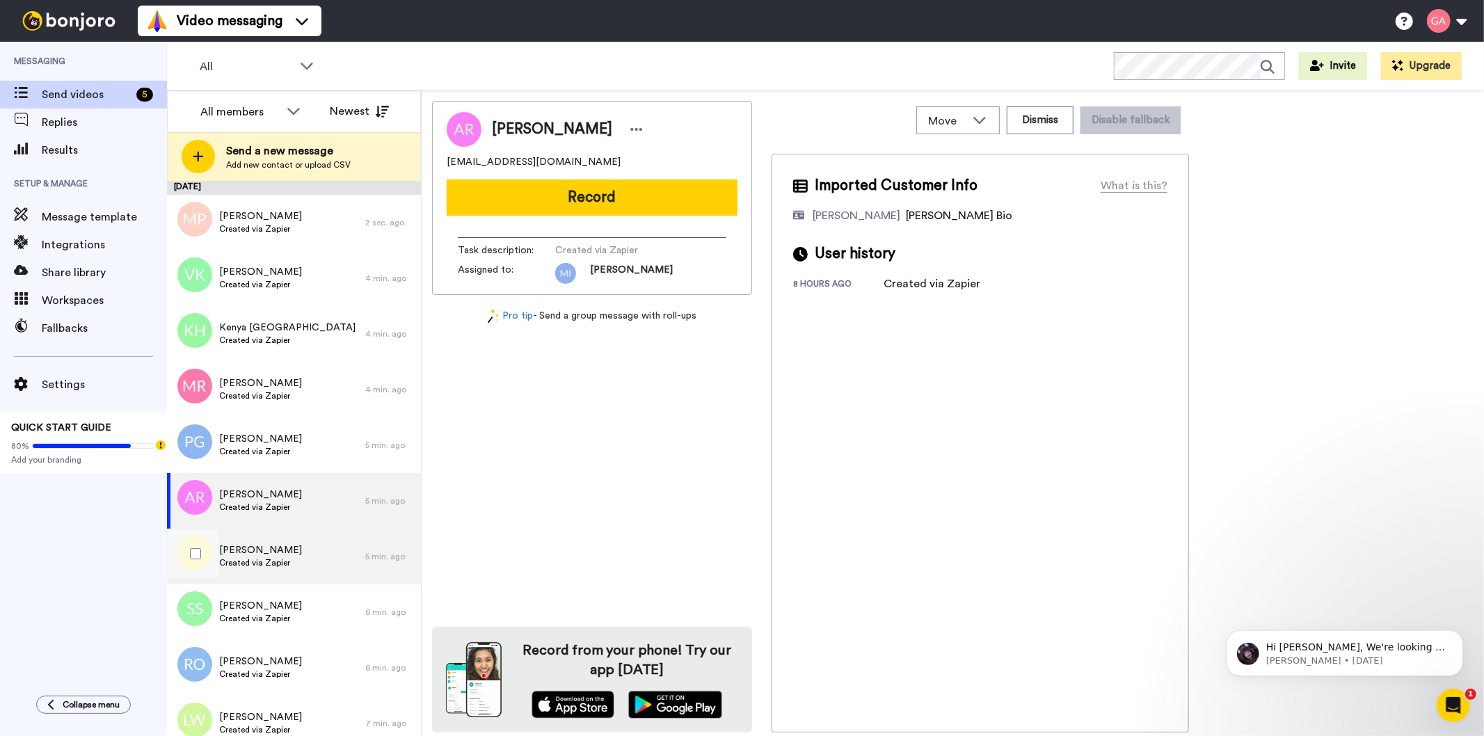
click at [255, 548] on span "John Huddlestone" at bounding box center [260, 551] width 83 height 14
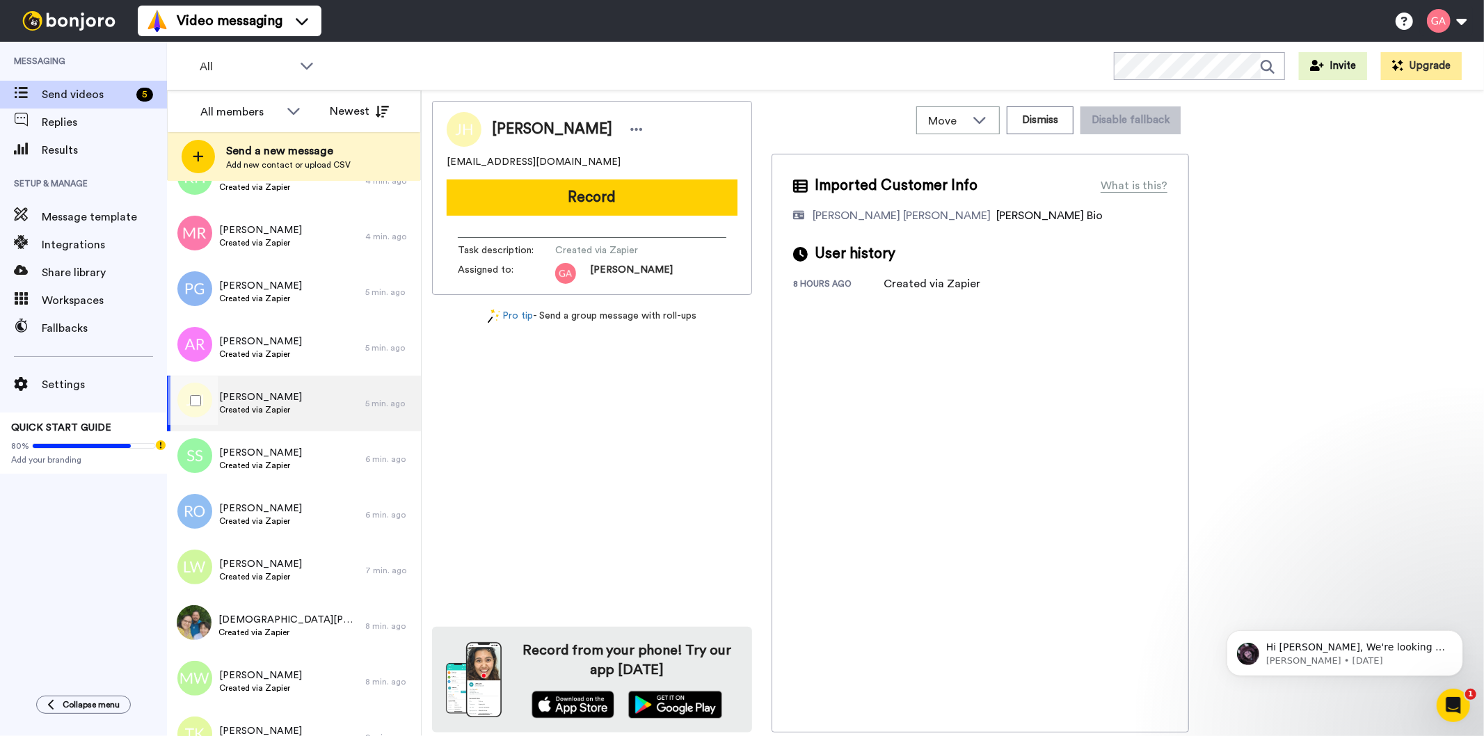
scroll to position [155, 0]
click at [253, 462] on span "Created via Zapier" at bounding box center [260, 464] width 83 height 11
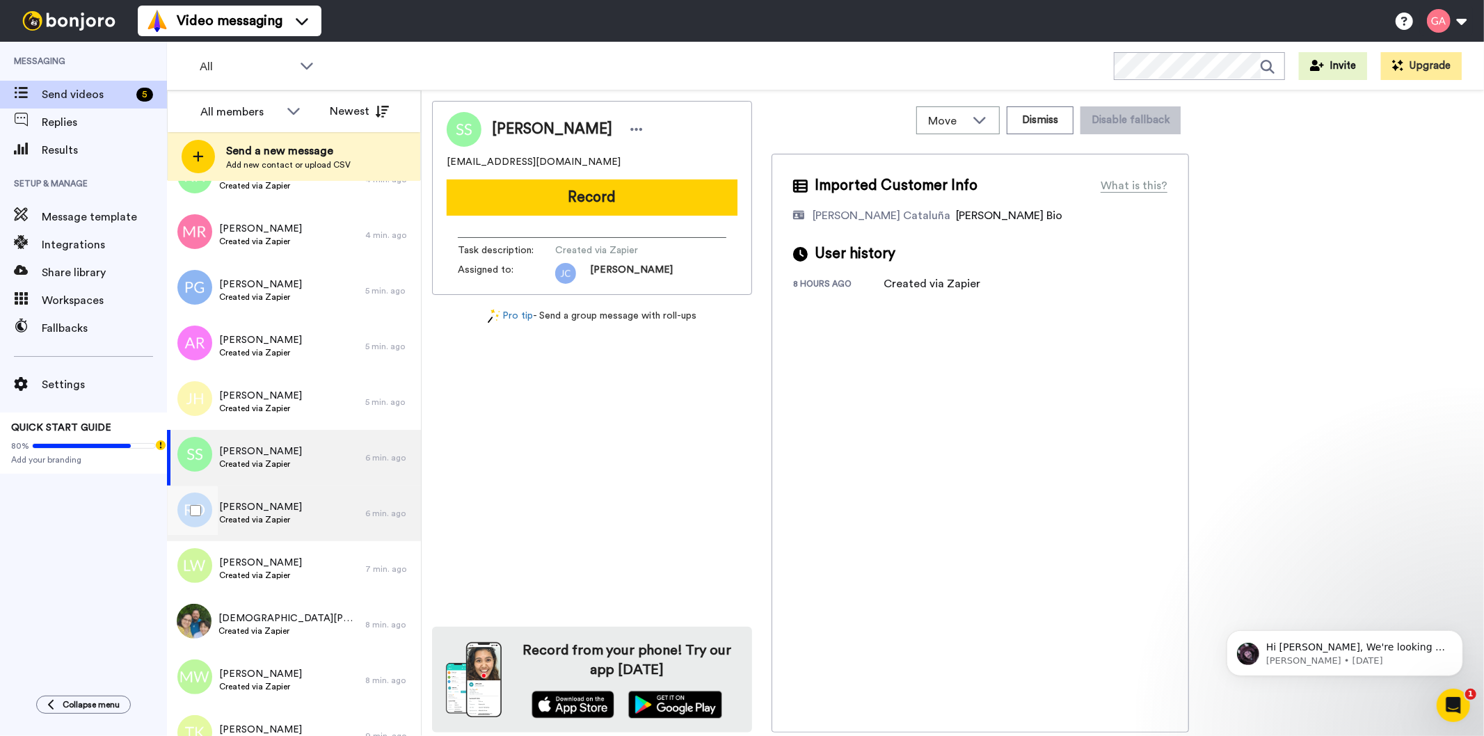
click at [251, 530] on div "Rhoda Olalude Created via Zapier" at bounding box center [266, 514] width 198 height 56
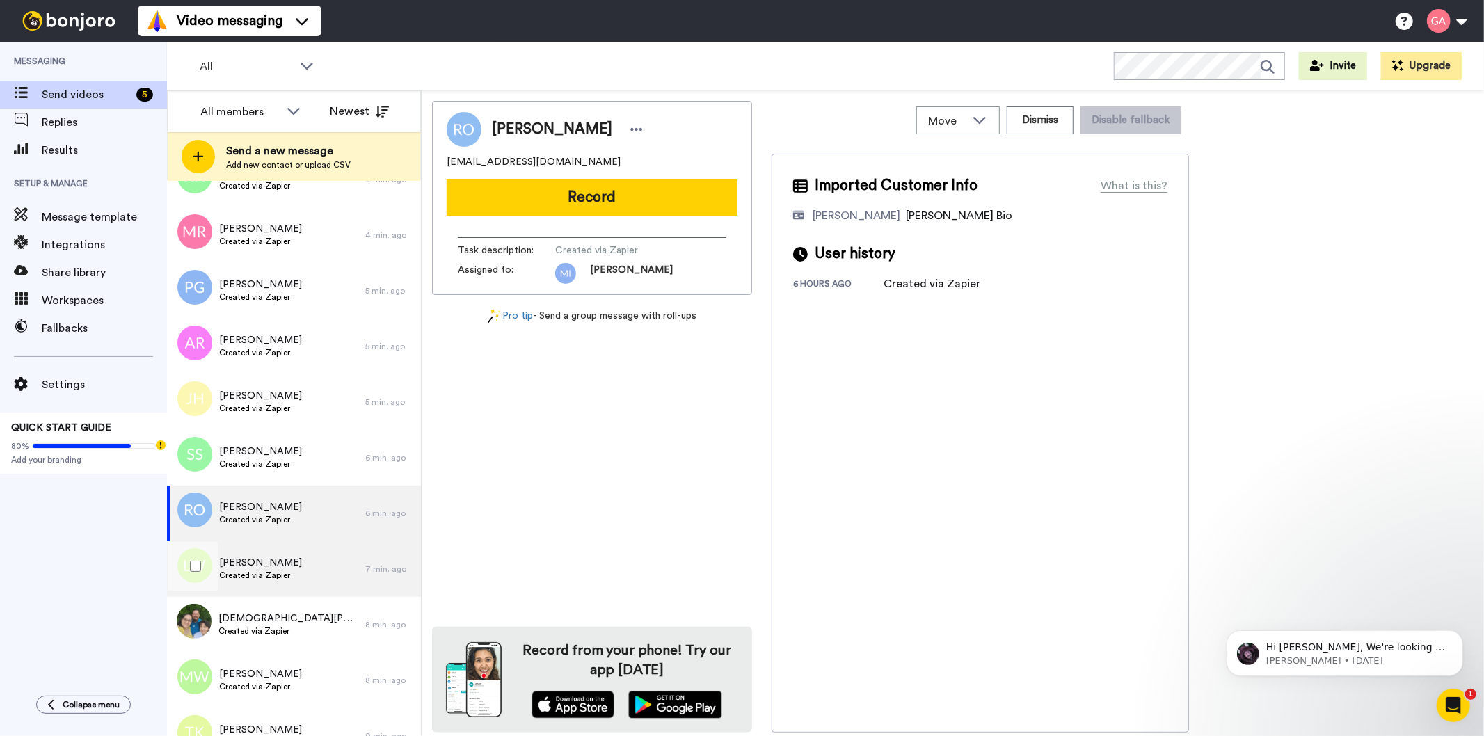
click at [258, 575] on span "Created via Zapier" at bounding box center [260, 575] width 83 height 11
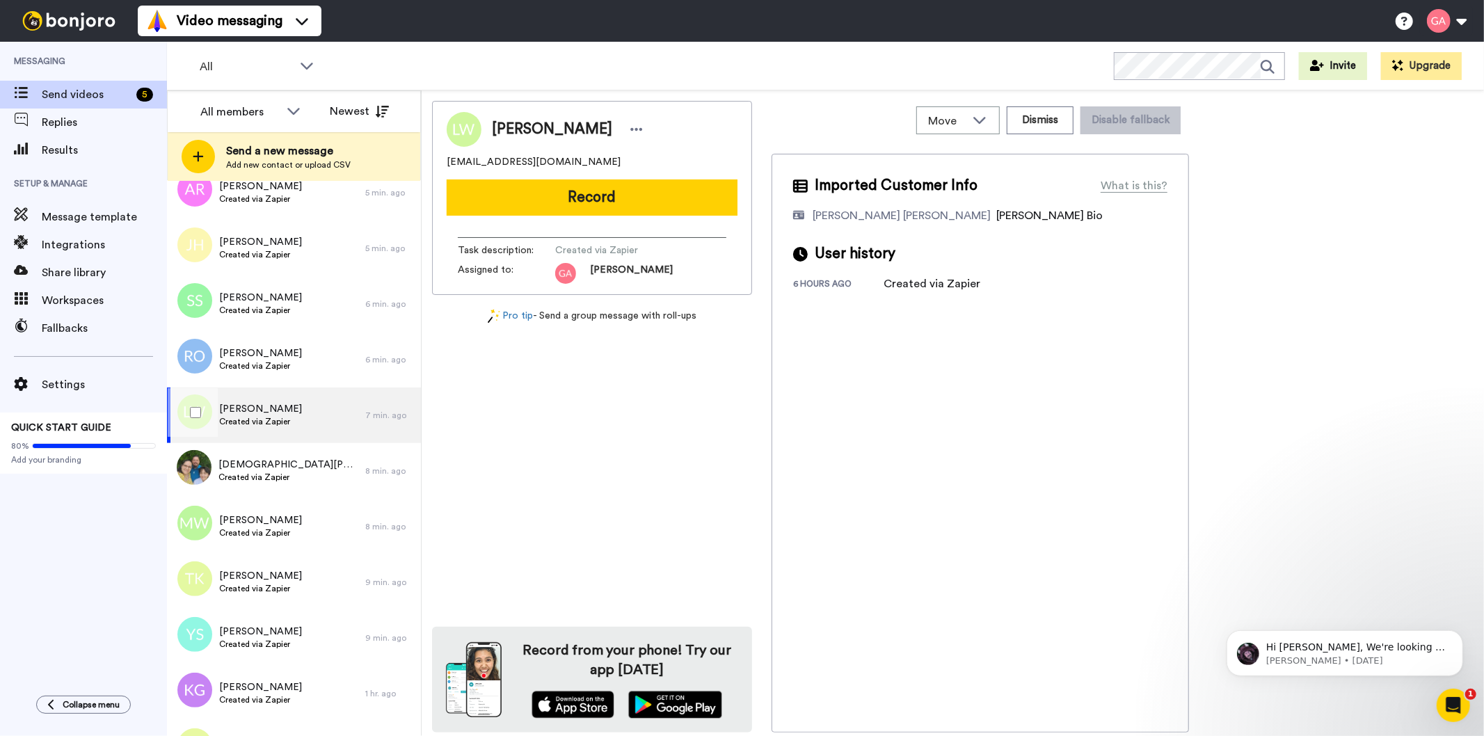
scroll to position [309, 0]
click at [275, 464] on span "Christian Ostrofski" at bounding box center [289, 464] width 140 height 14
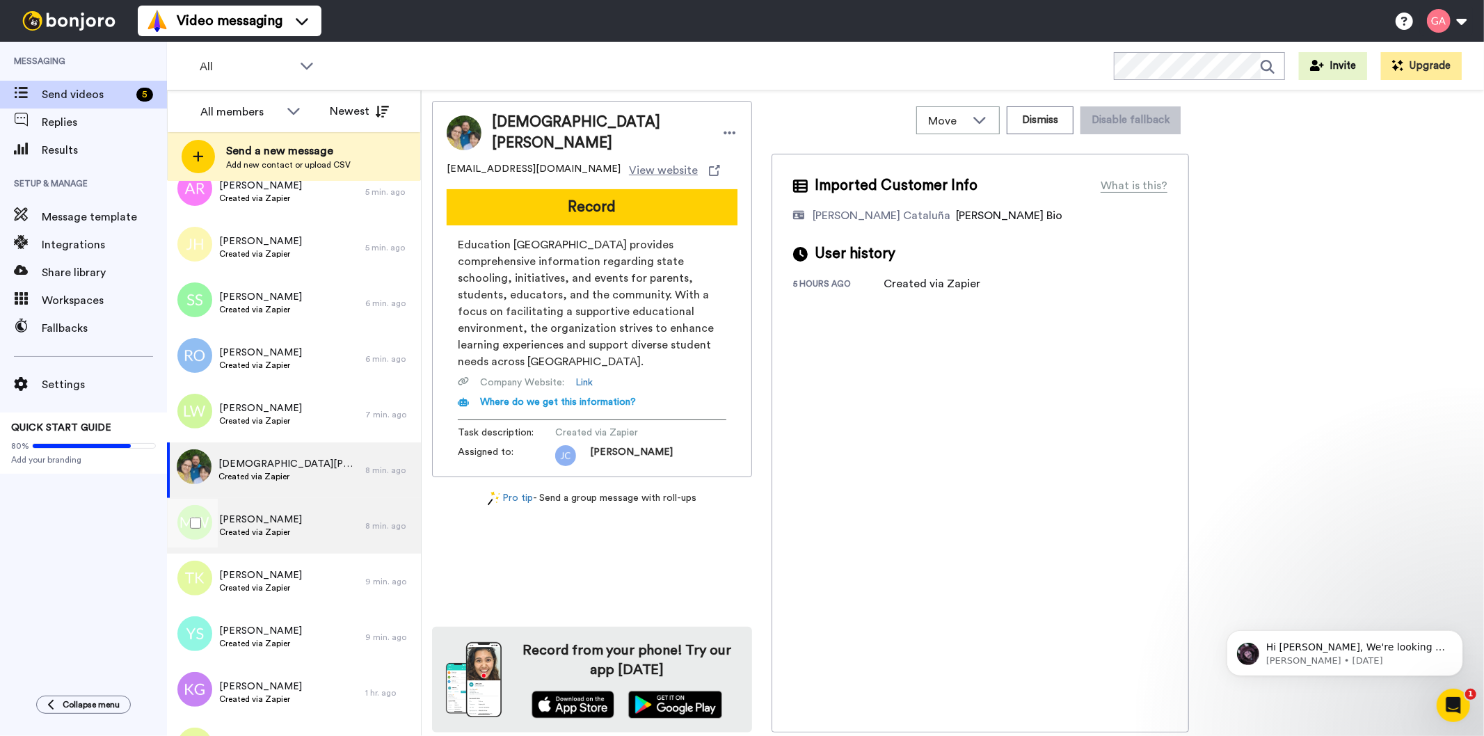
click at [276, 539] on div "Michelle West Created via Zapier" at bounding box center [260, 526] width 83 height 26
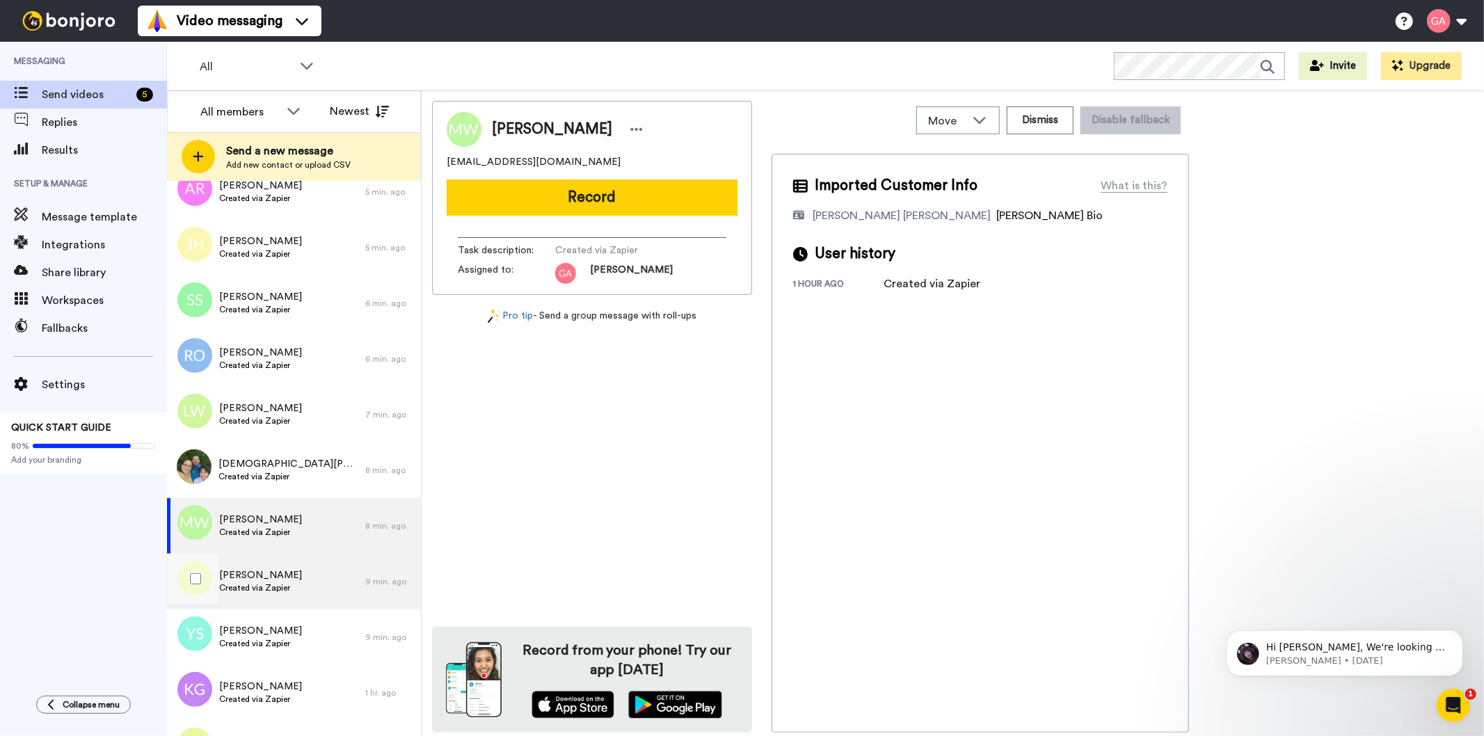
click at [269, 580] on span "Tahlia Kimiora" at bounding box center [260, 576] width 83 height 14
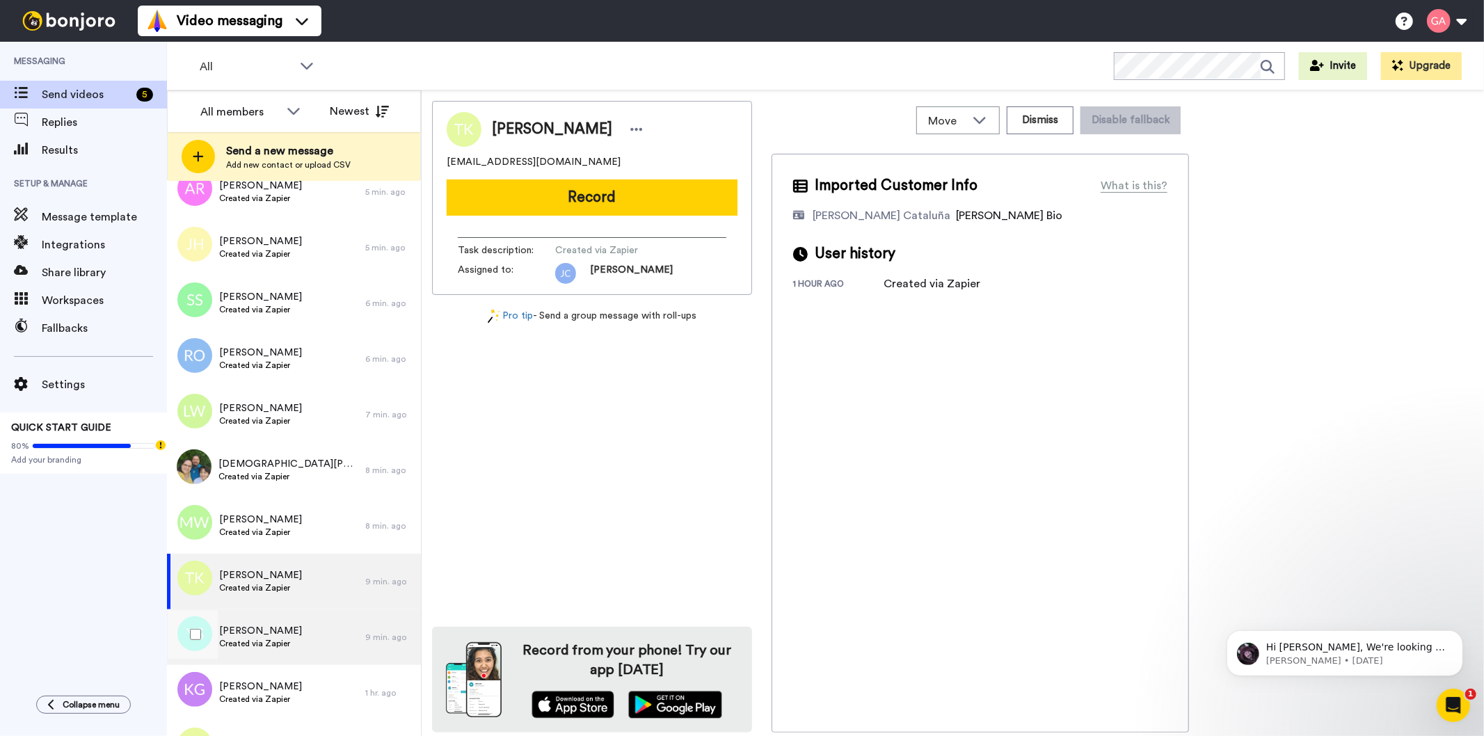
click at [267, 631] on span "Yousry Sidrak" at bounding box center [260, 631] width 83 height 14
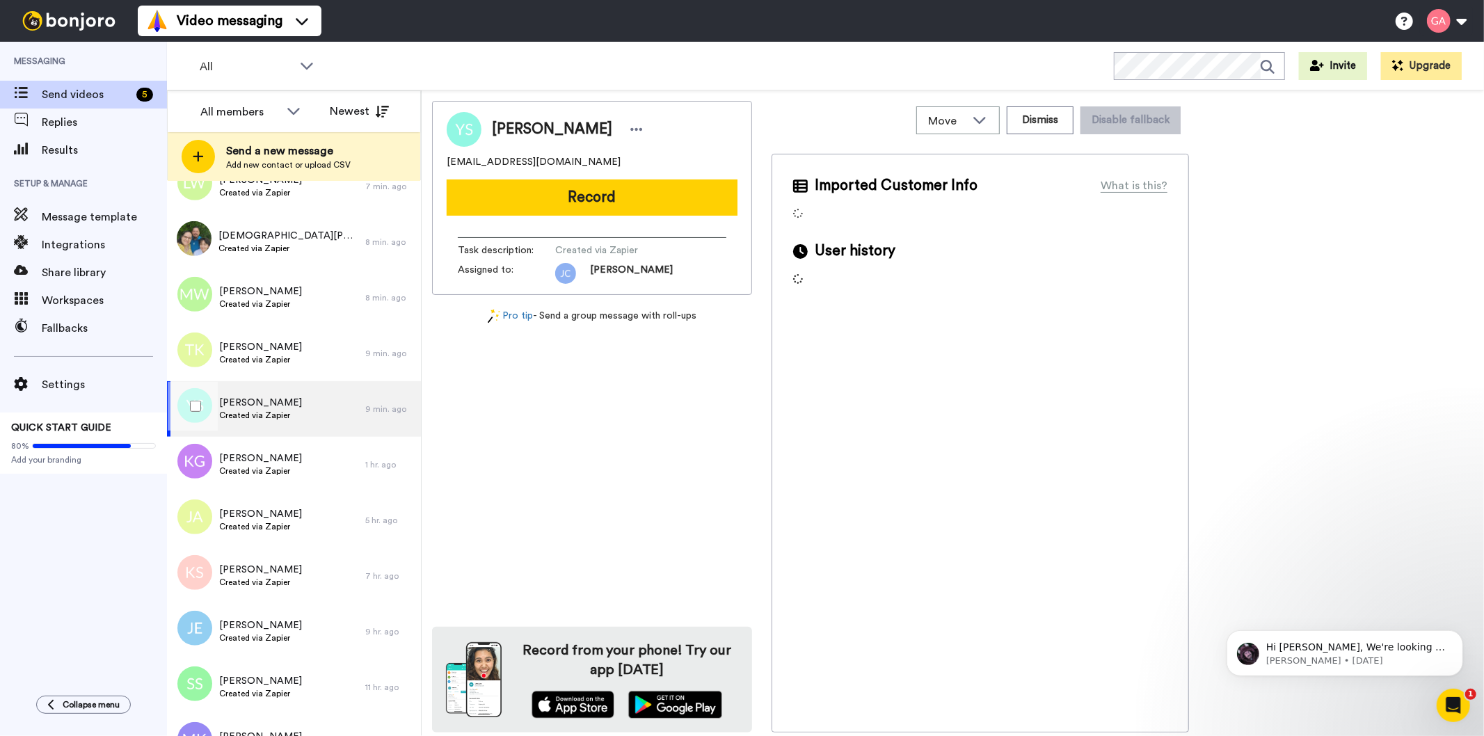
scroll to position [541, 0]
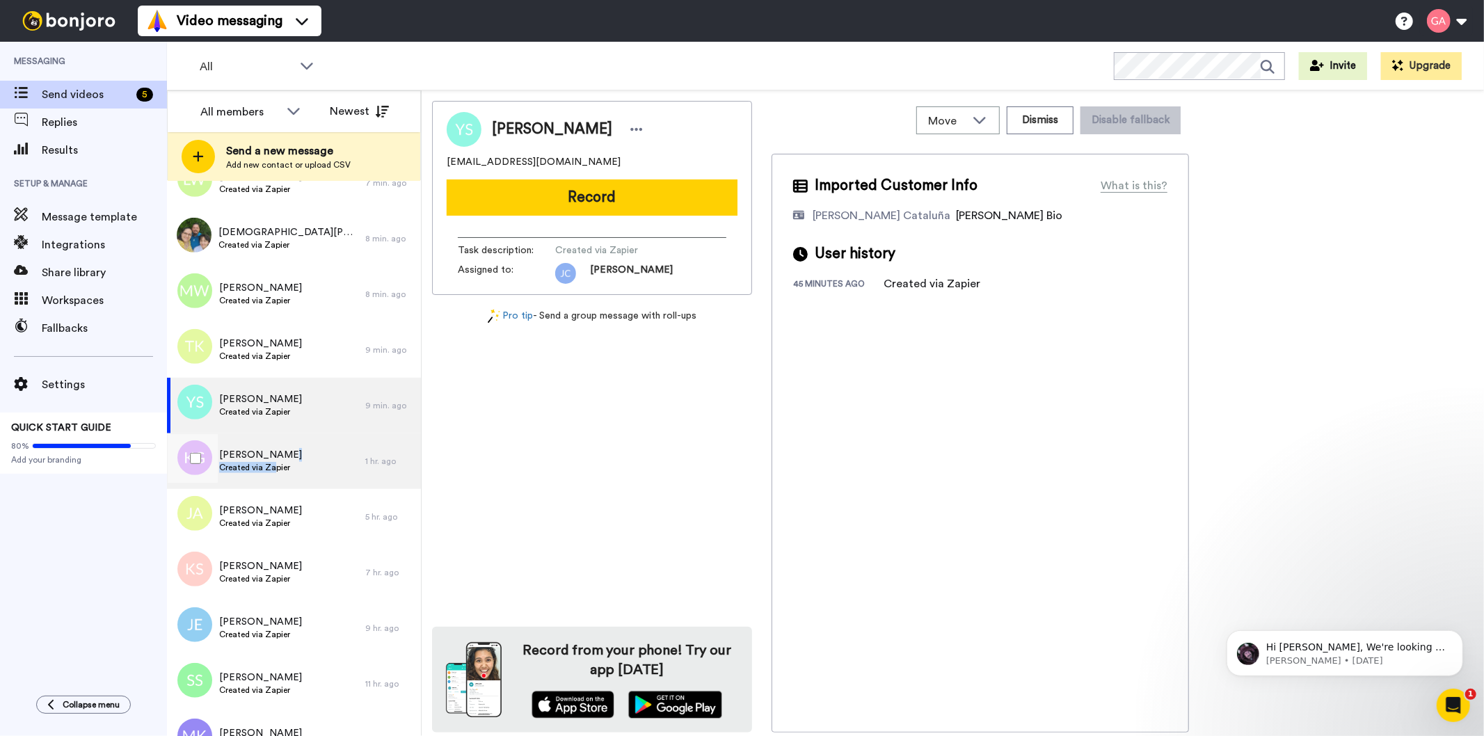
click at [276, 460] on div "Katrina Granado Created via Zapier" at bounding box center [260, 461] width 83 height 26
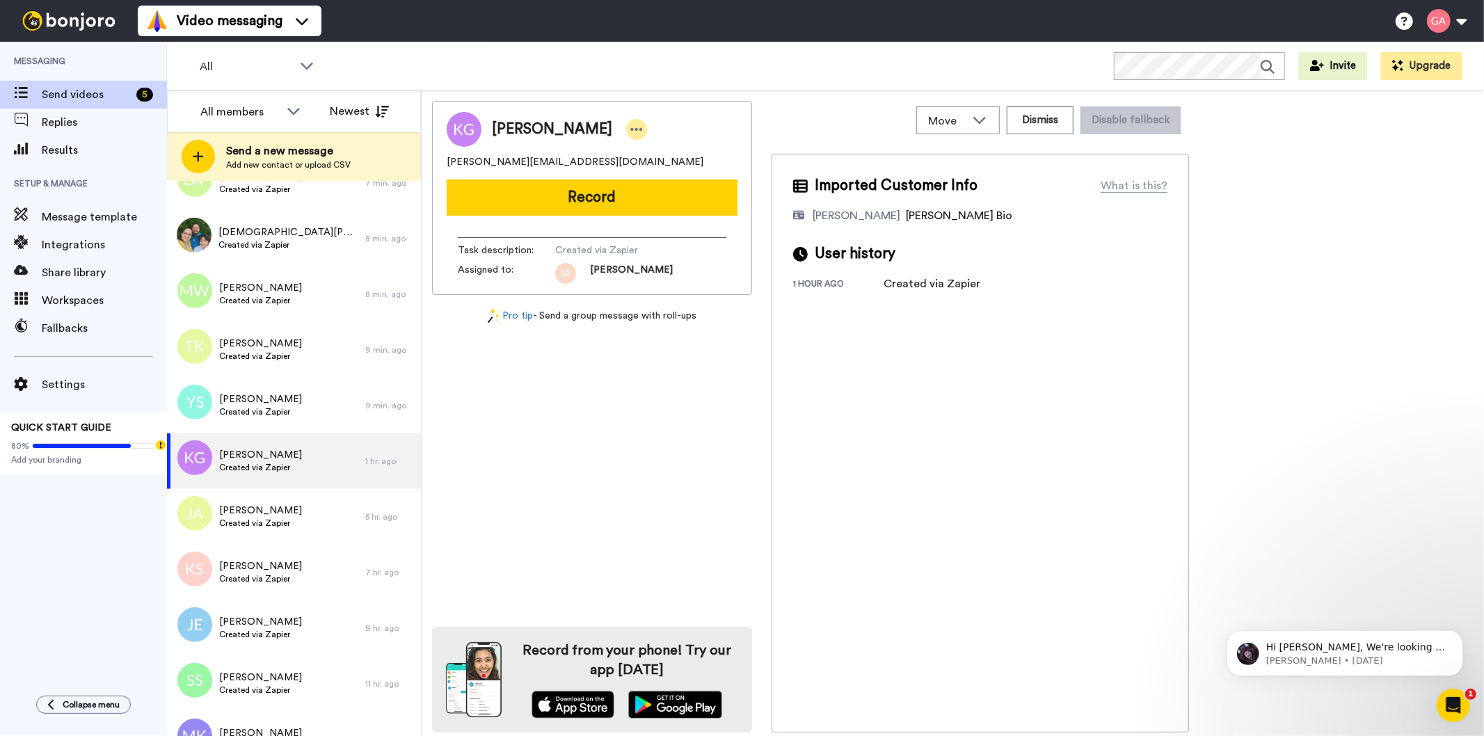
click at [631, 130] on icon at bounding box center [637, 129] width 13 height 14
click at [664, 175] on li "Assign" at bounding box center [664, 172] width 101 height 19
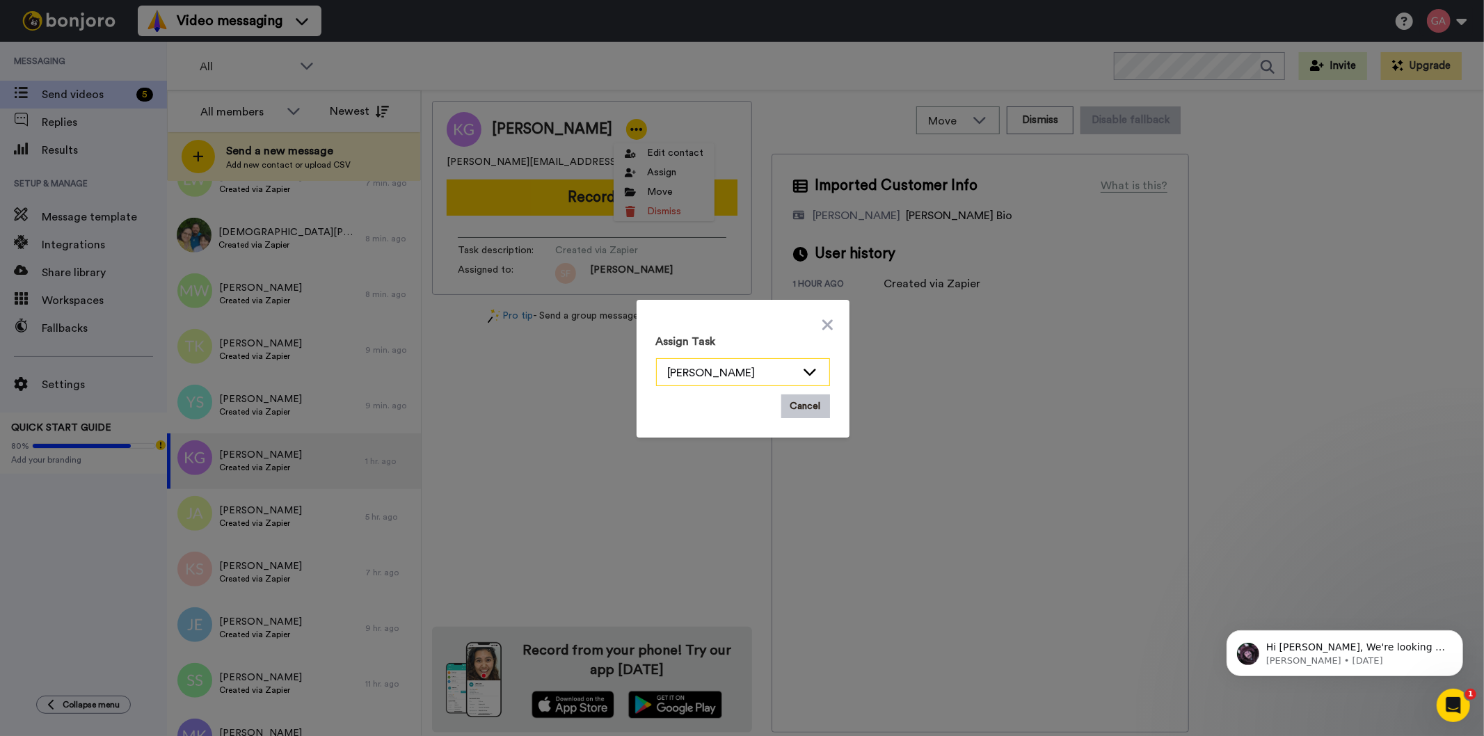
click at [809, 370] on icon at bounding box center [810, 372] width 13 height 7
drag, startPoint x: 775, startPoint y: 443, endPoint x: 771, endPoint y: 475, distance: 32.3
click at [771, 475] on div "Assign Task Scott Friesen Josephine Cataluña Scott Friesen Gilda Amante Marjori…" at bounding box center [742, 368] width 1484 height 736
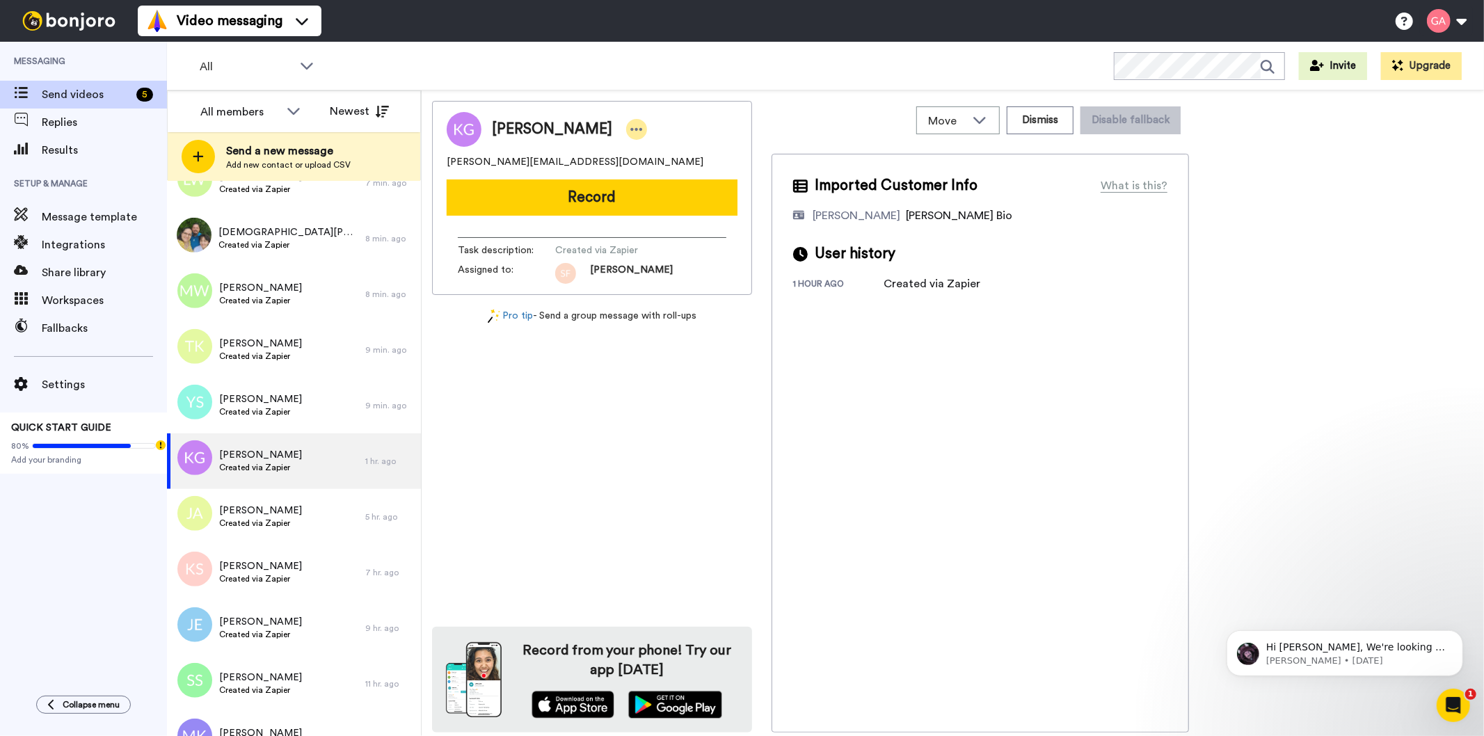
click at [626, 128] on div at bounding box center [636, 129] width 21 height 21
click at [672, 172] on li "Assign" at bounding box center [664, 172] width 101 height 19
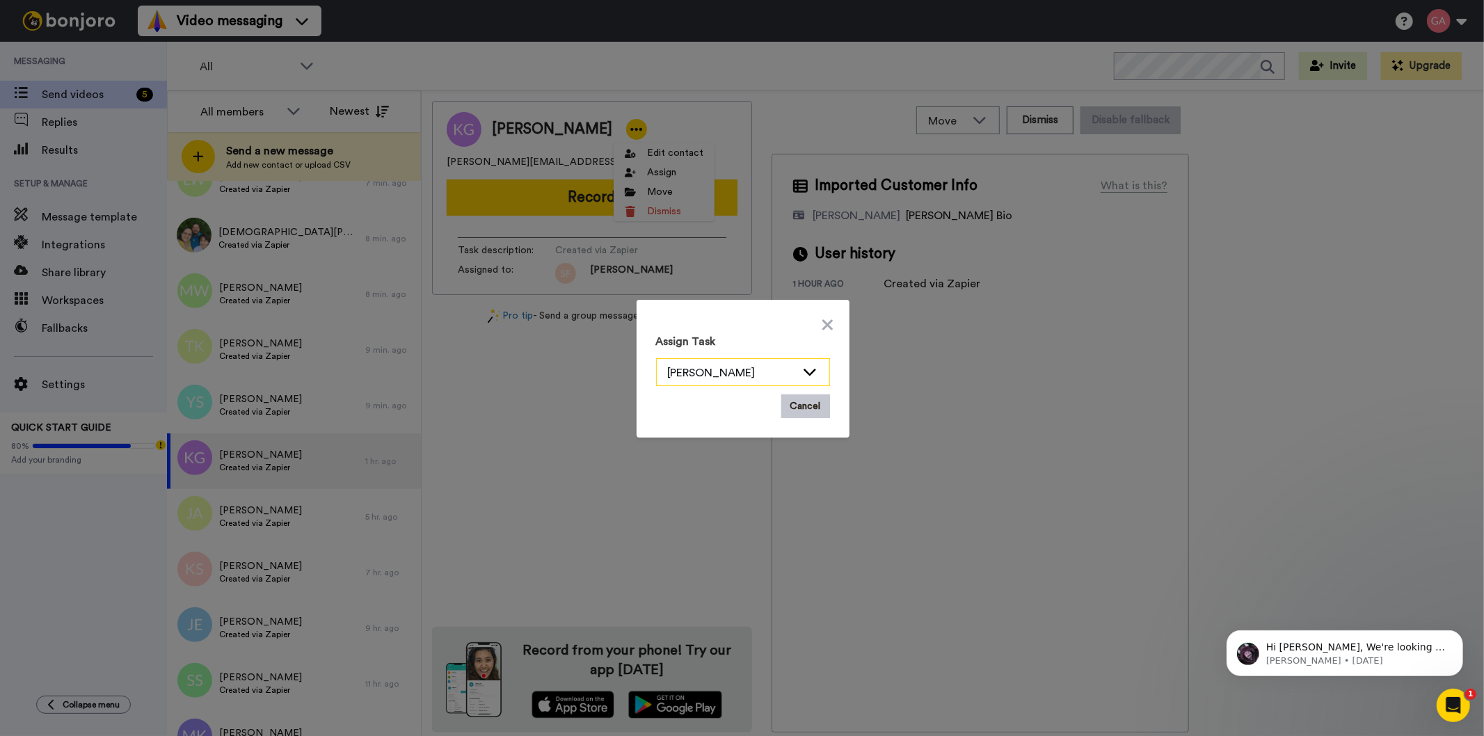
click at [805, 367] on icon at bounding box center [810, 372] width 17 height 14
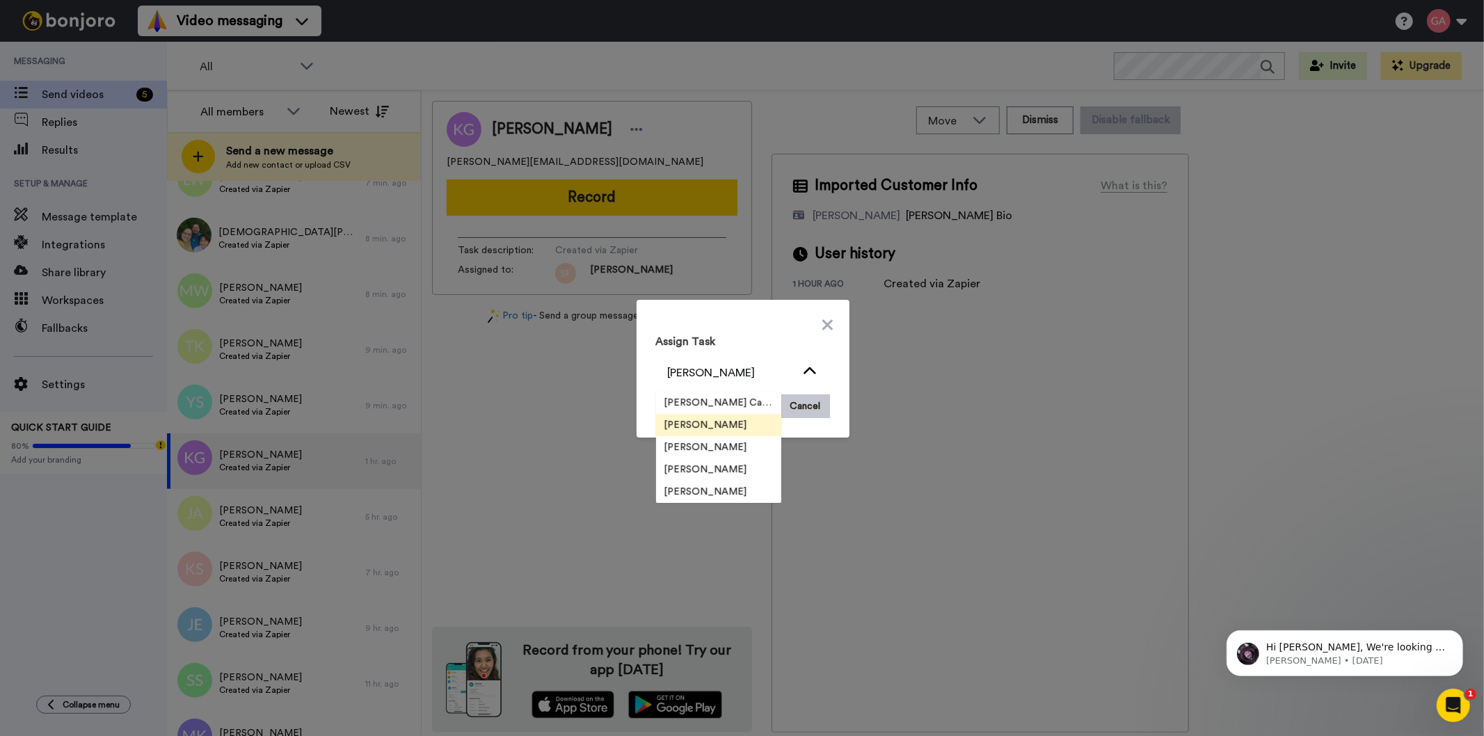
scroll to position [45, 0]
click at [720, 470] on span "[PERSON_NAME]" at bounding box center [706, 470] width 100 height 14
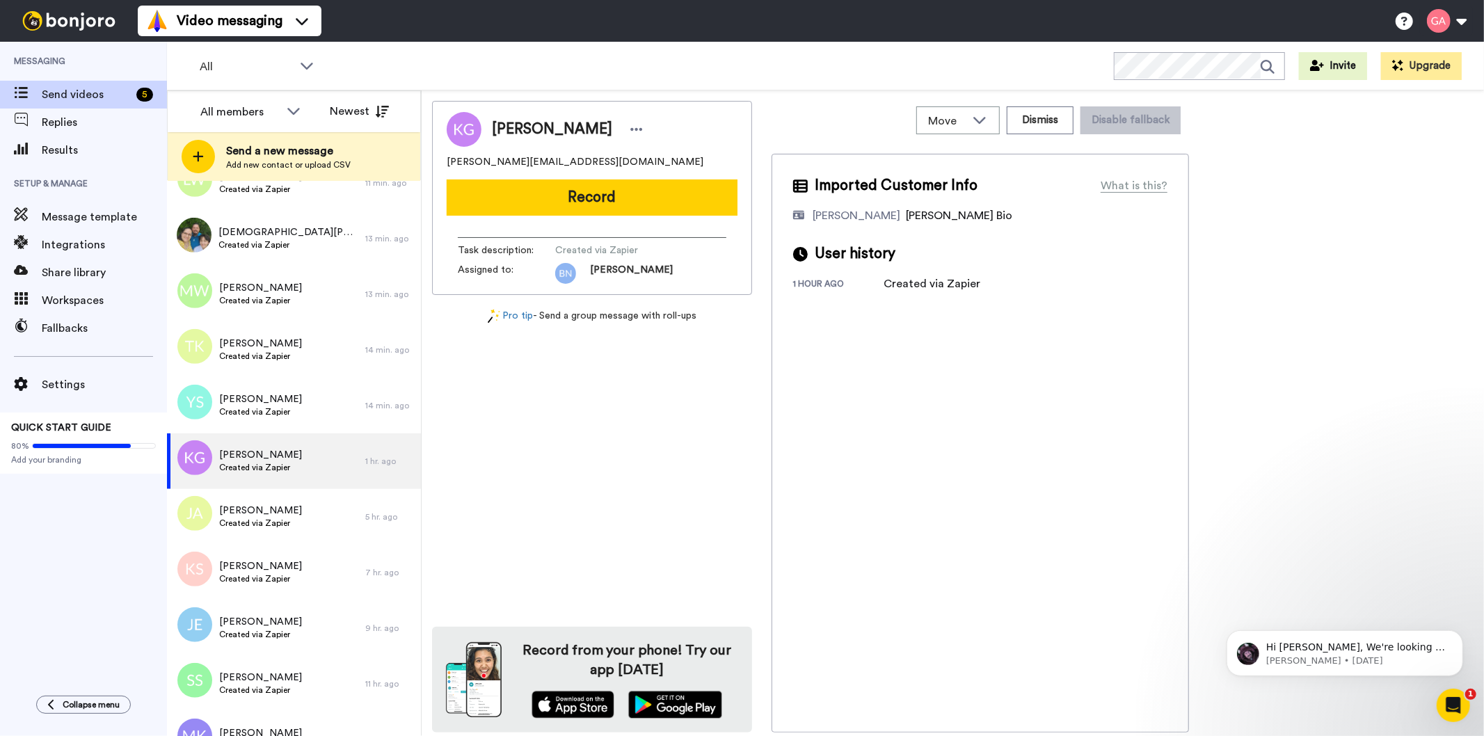
scroll to position [0, 0]
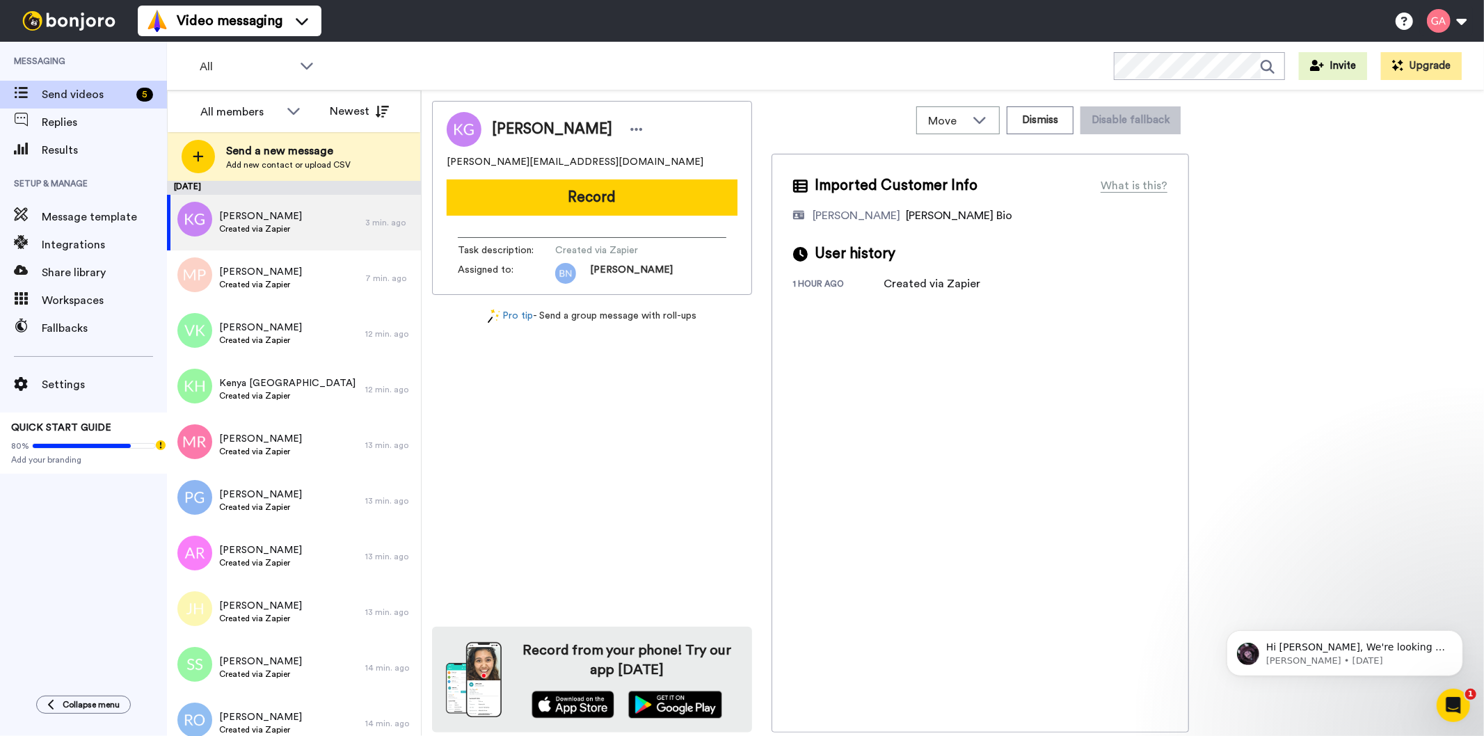
click at [576, 496] on div "Katrina Granado katrina.martinez1979@gmail.com Record Task description : Create…" at bounding box center [592, 417] width 320 height 632
click at [289, 221] on span "Katrina Granado" at bounding box center [260, 216] width 83 height 14
click at [280, 280] on span "Created via Zapier" at bounding box center [260, 284] width 83 height 11
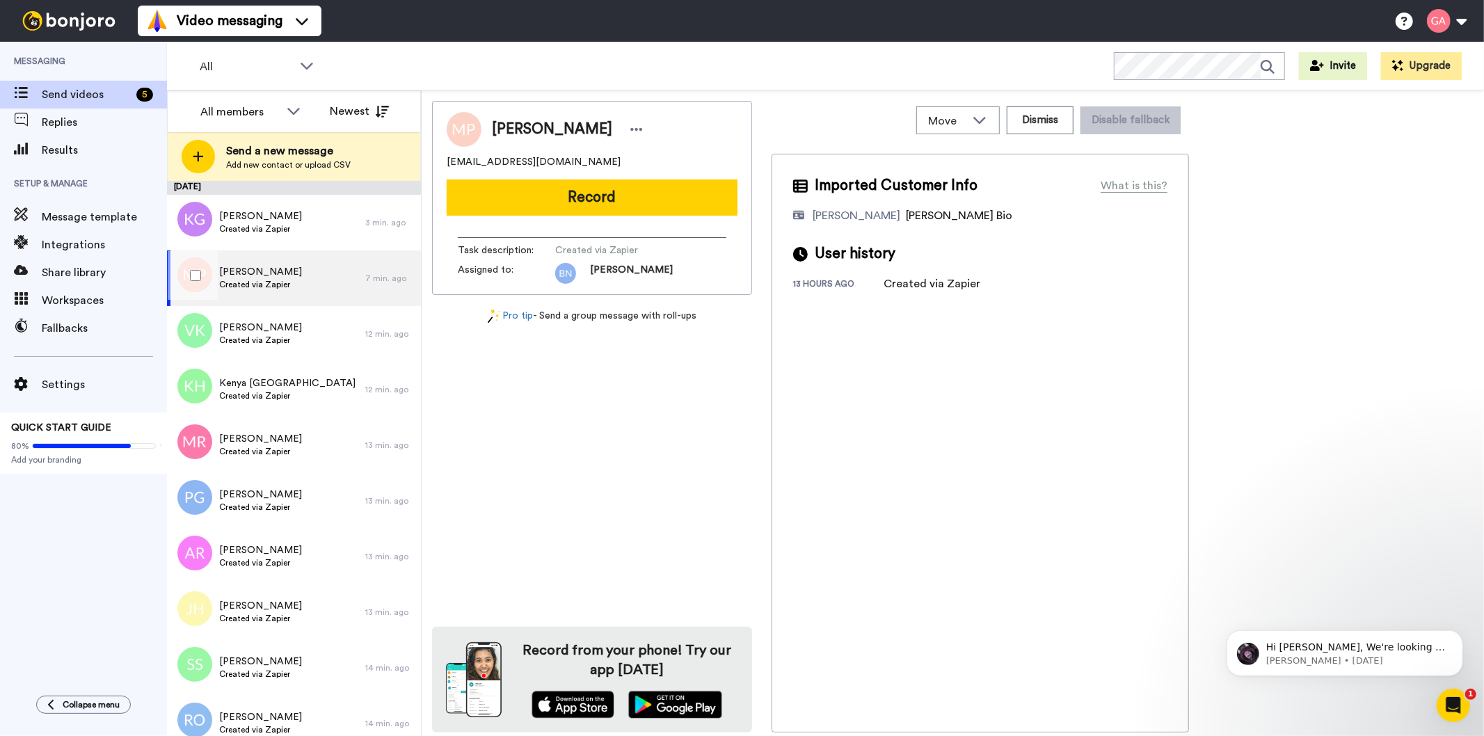
click at [291, 294] on div "Melinda Piche Created via Zapier" at bounding box center [266, 279] width 198 height 56
click at [283, 344] on span "Created via Zapier" at bounding box center [260, 340] width 83 height 11
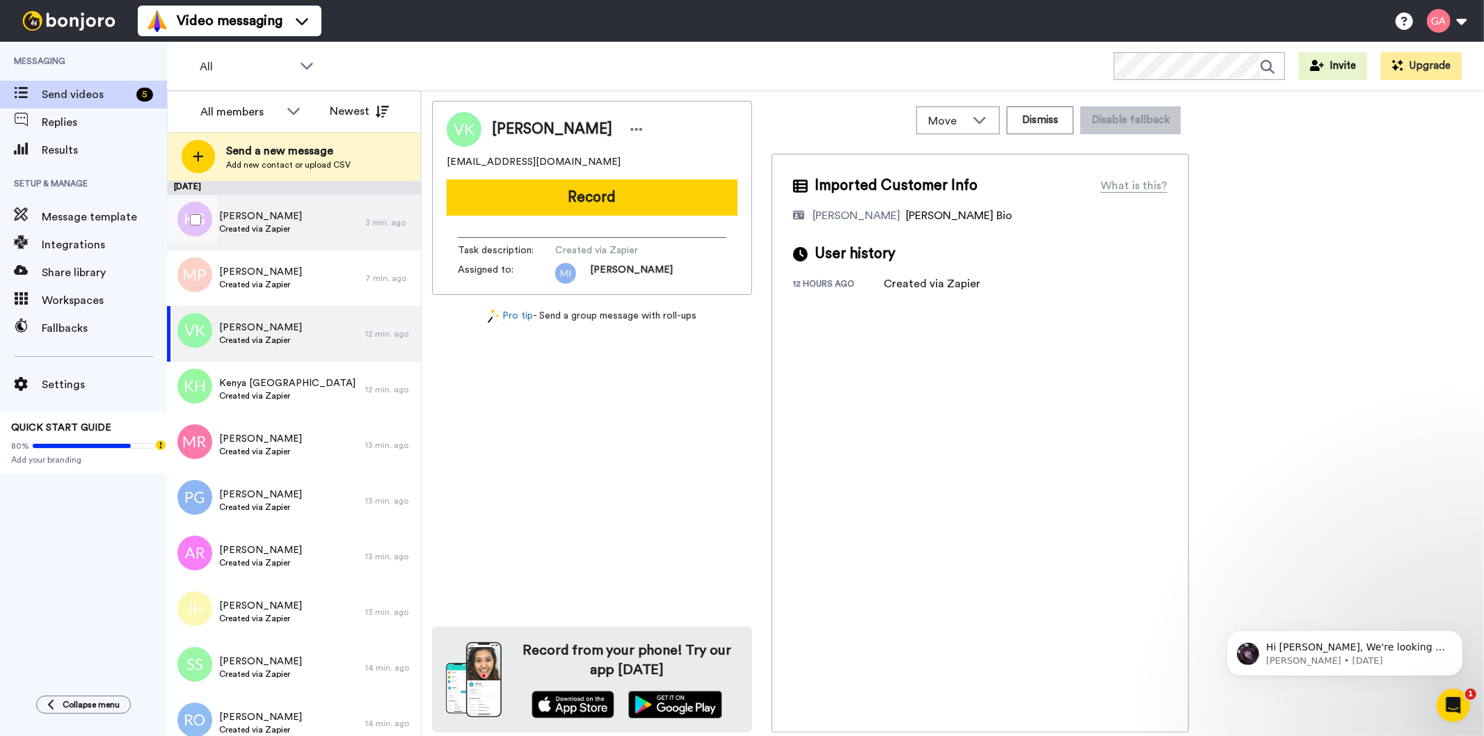
click at [294, 232] on div "Katrina Granado Created via Zapier" at bounding box center [266, 223] width 198 height 56
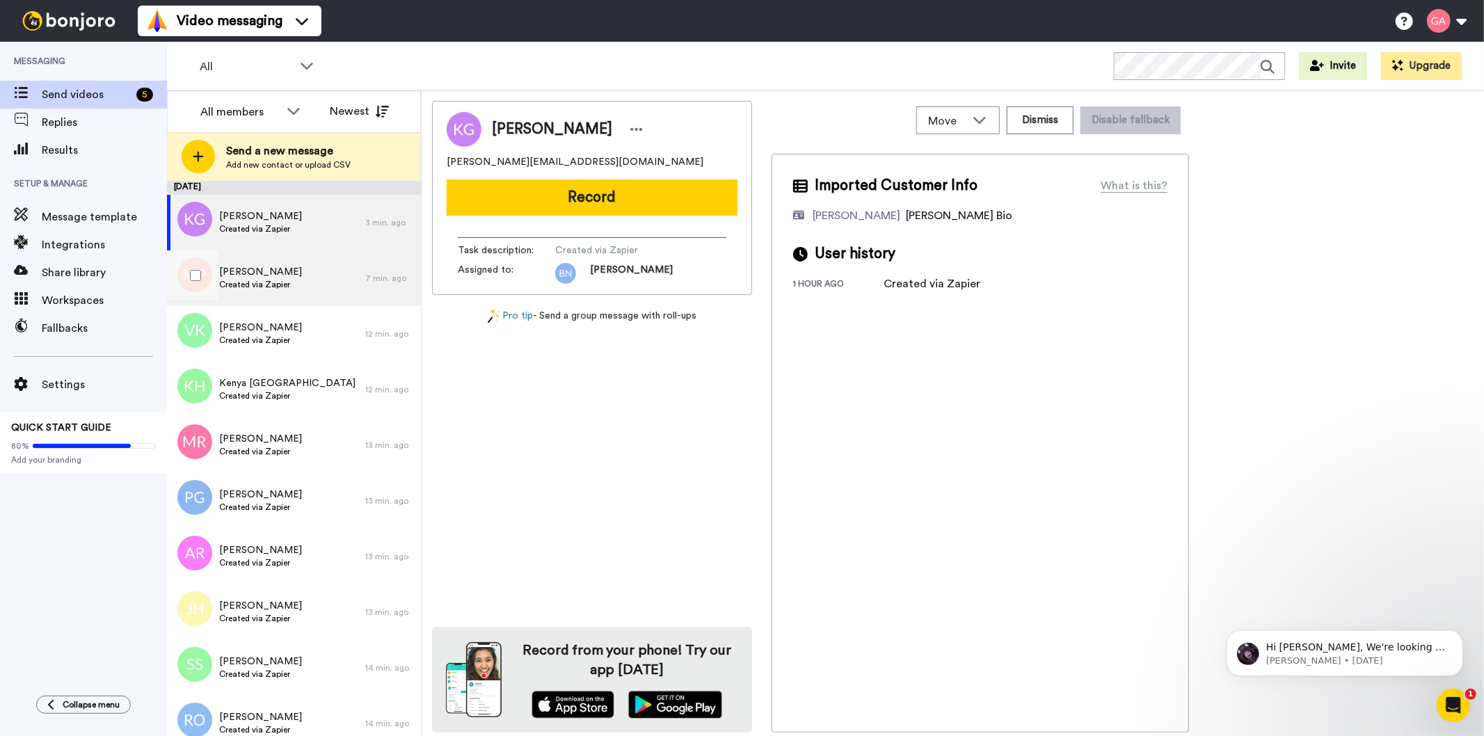
click at [285, 284] on span "Created via Zapier" at bounding box center [260, 284] width 83 height 11
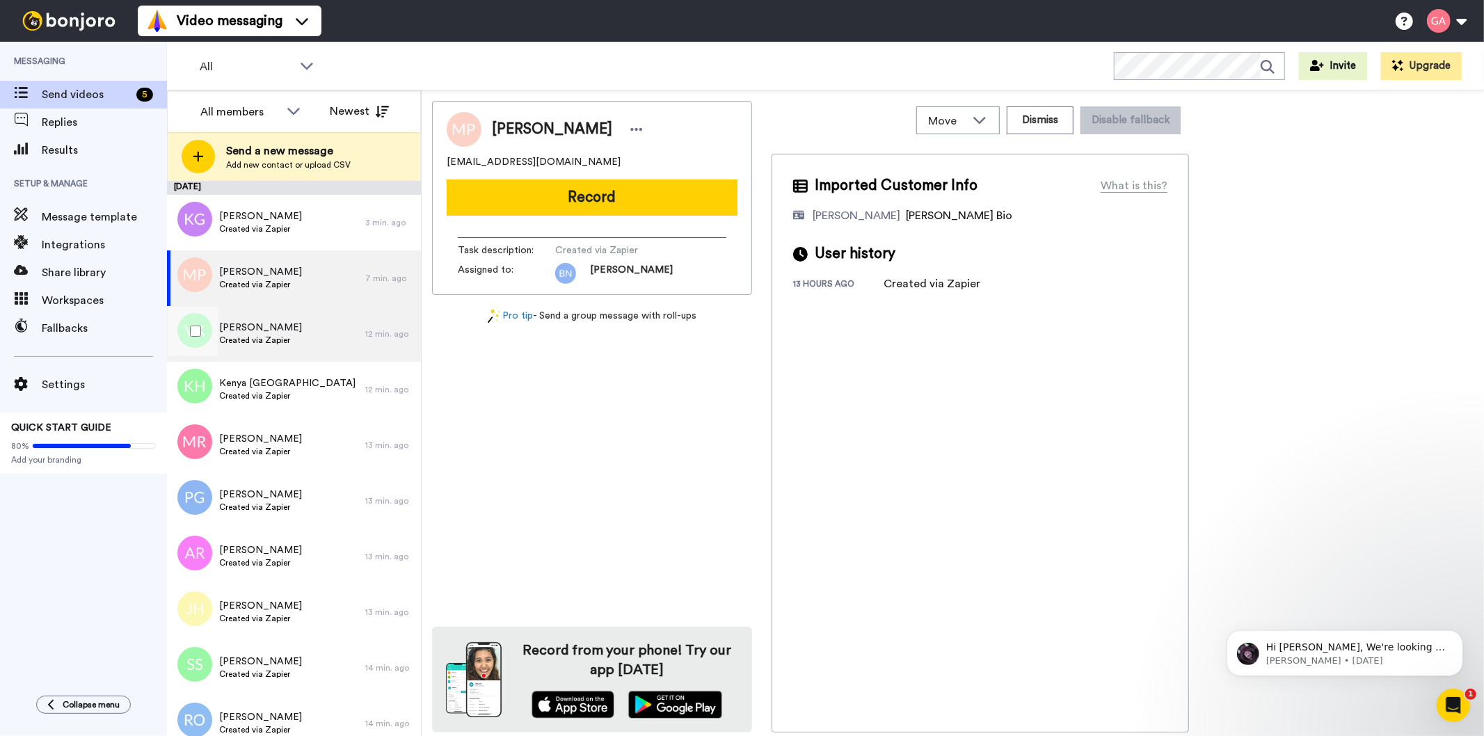
click at [279, 309] on div "Victoria Kelly Created via Zapier" at bounding box center [266, 334] width 198 height 56
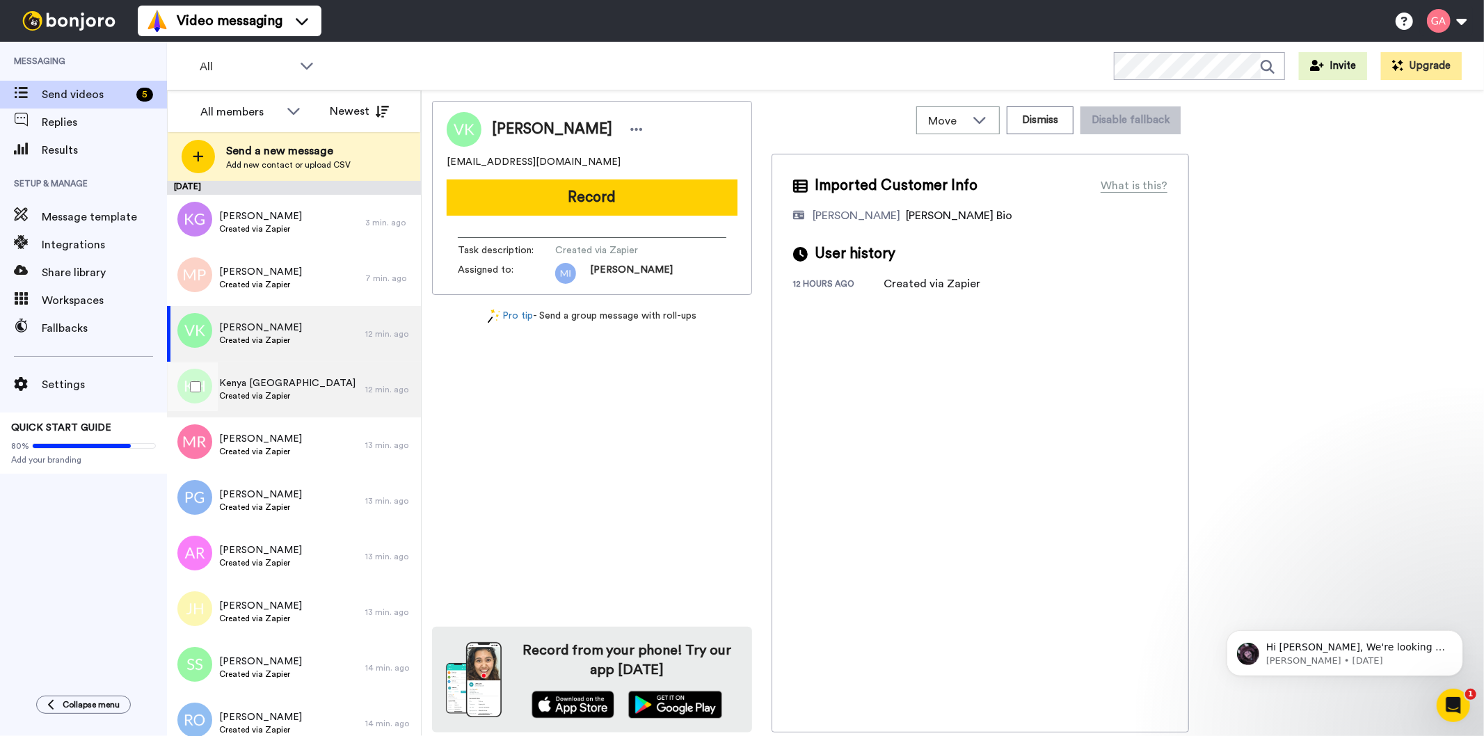
click at [274, 381] on span "Kenya Houston" at bounding box center [287, 384] width 136 height 14
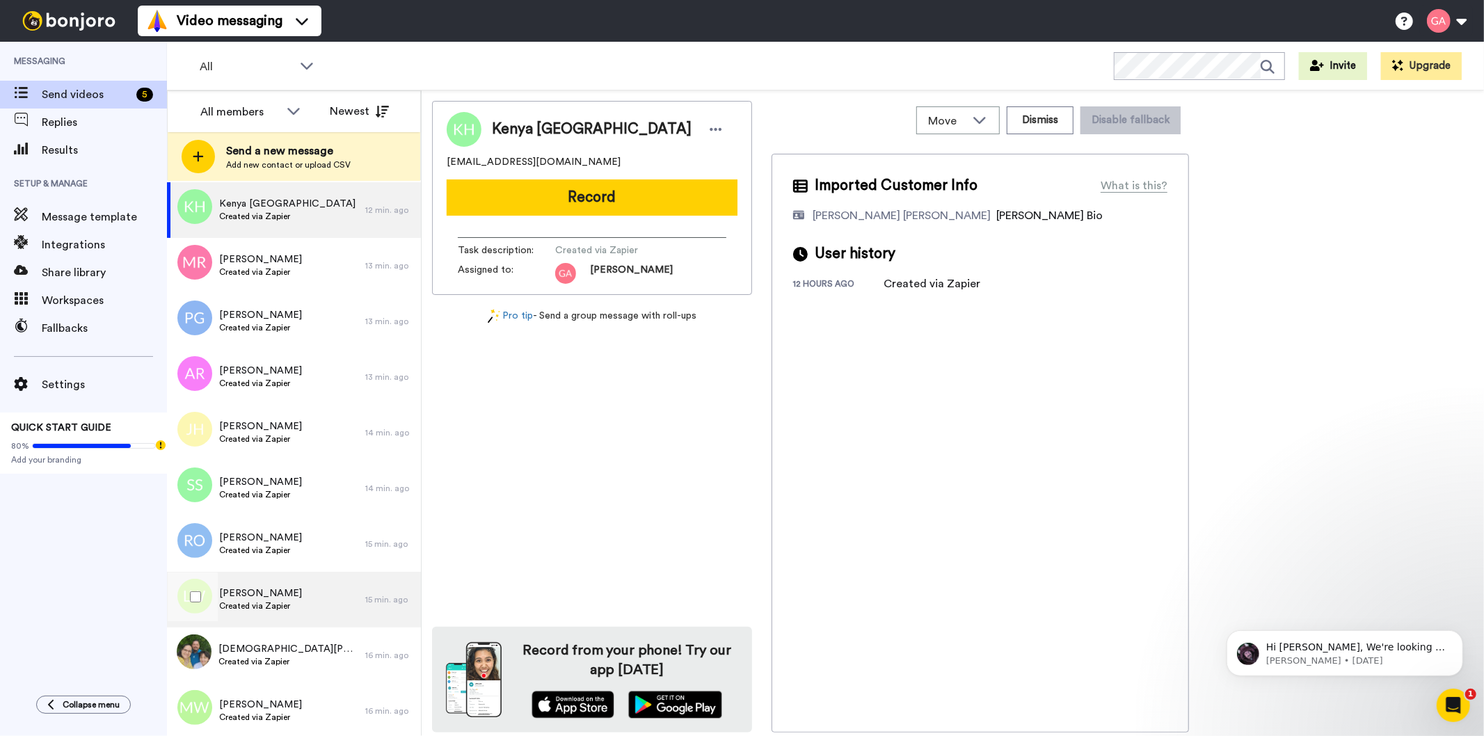
scroll to position [155, 0]
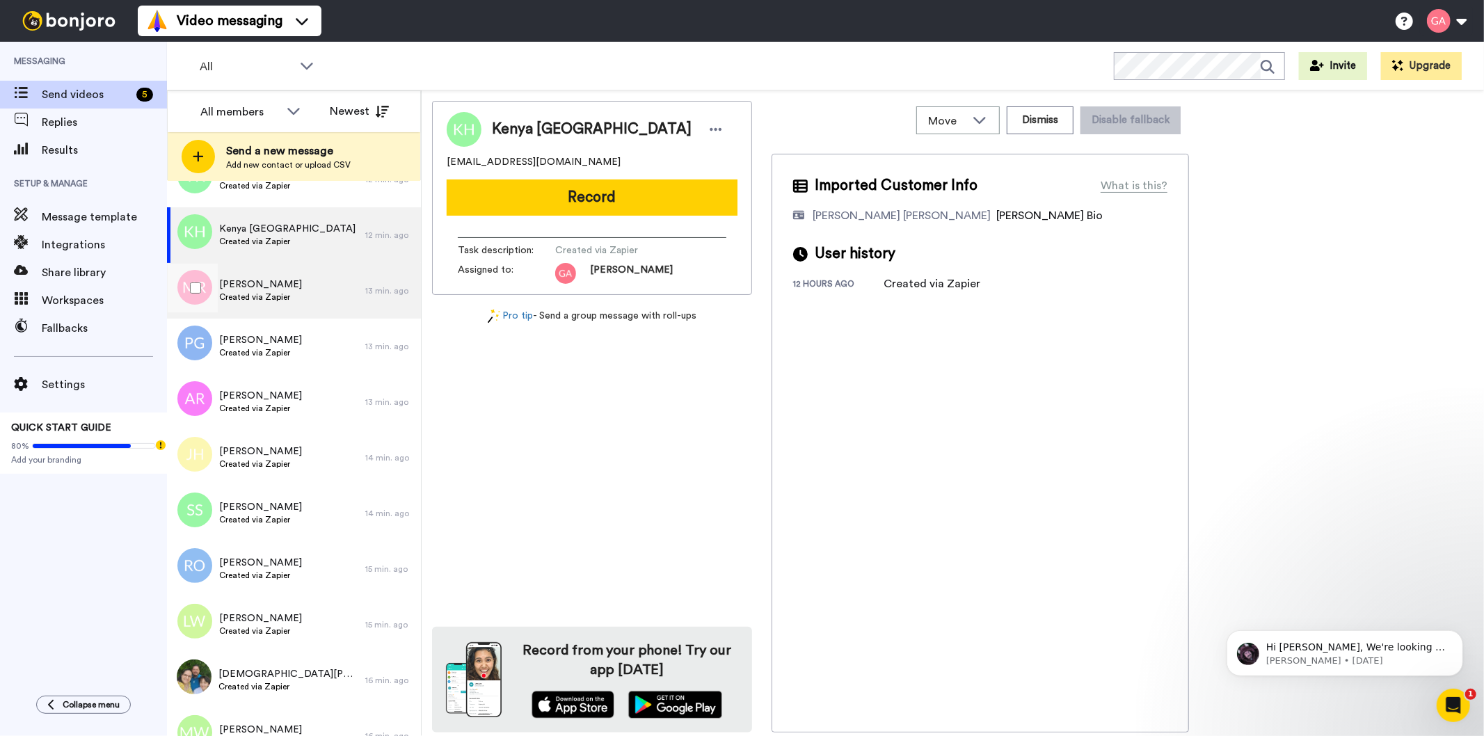
click at [281, 288] on span "Melanie Reid" at bounding box center [260, 285] width 83 height 14
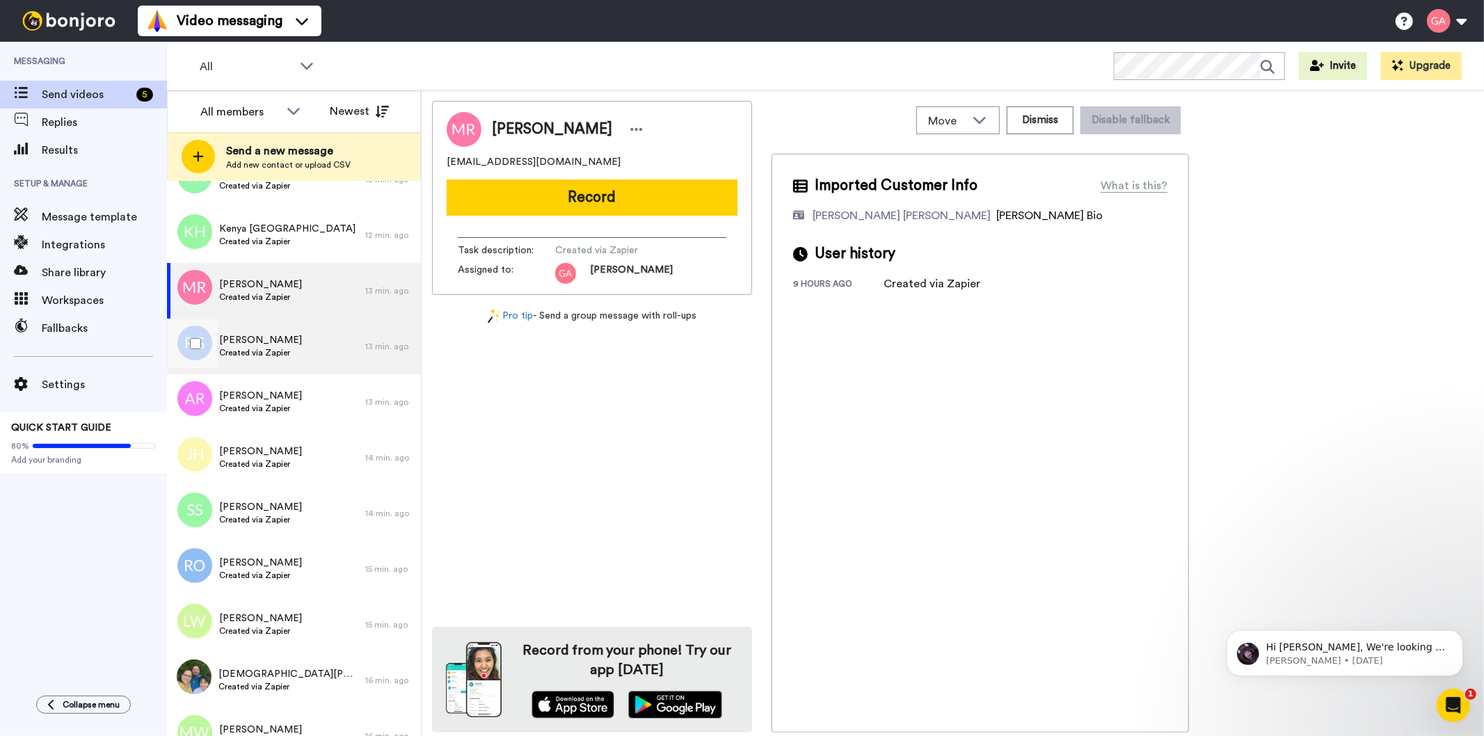
click at [283, 344] on span "Paris Gooding" at bounding box center [260, 340] width 83 height 14
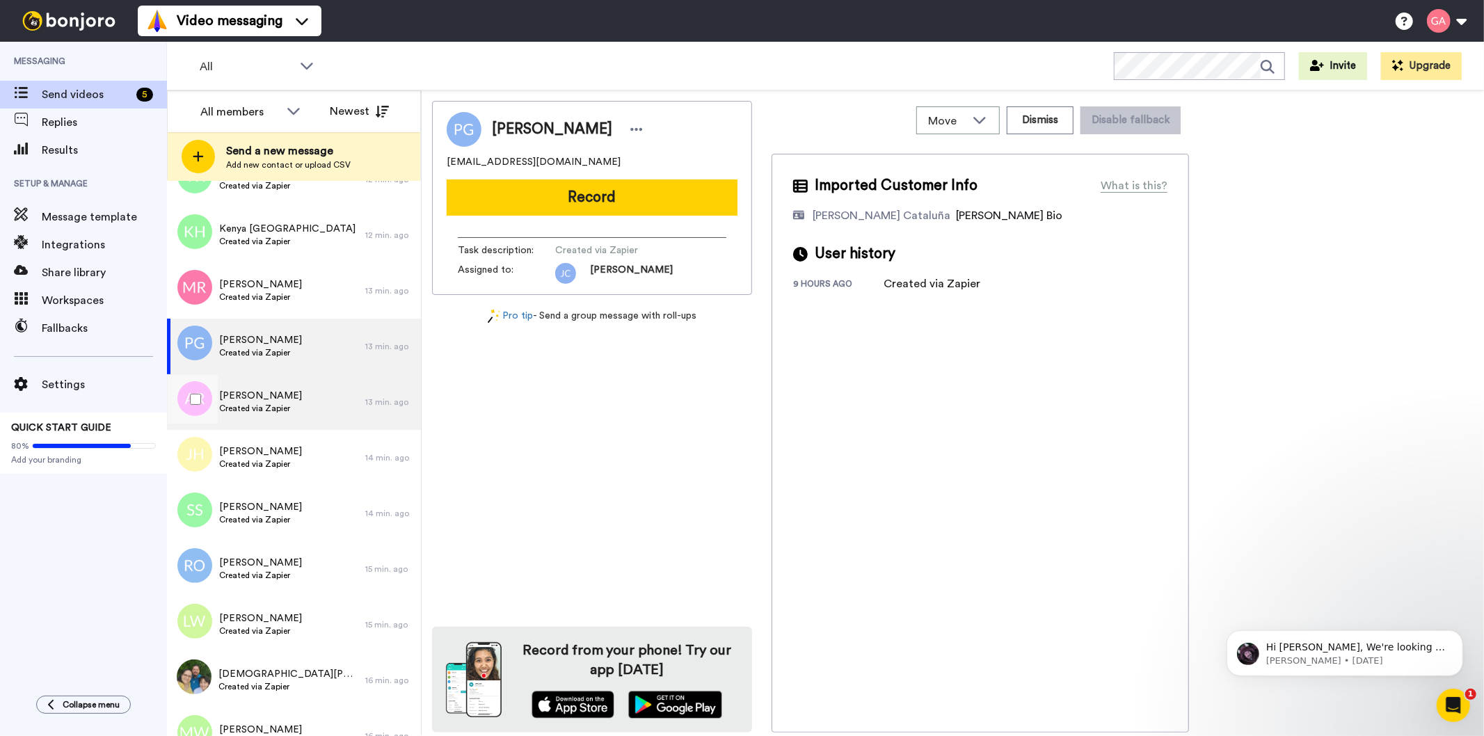
click at [287, 397] on span "Amirah Rajasegaram" at bounding box center [260, 396] width 83 height 14
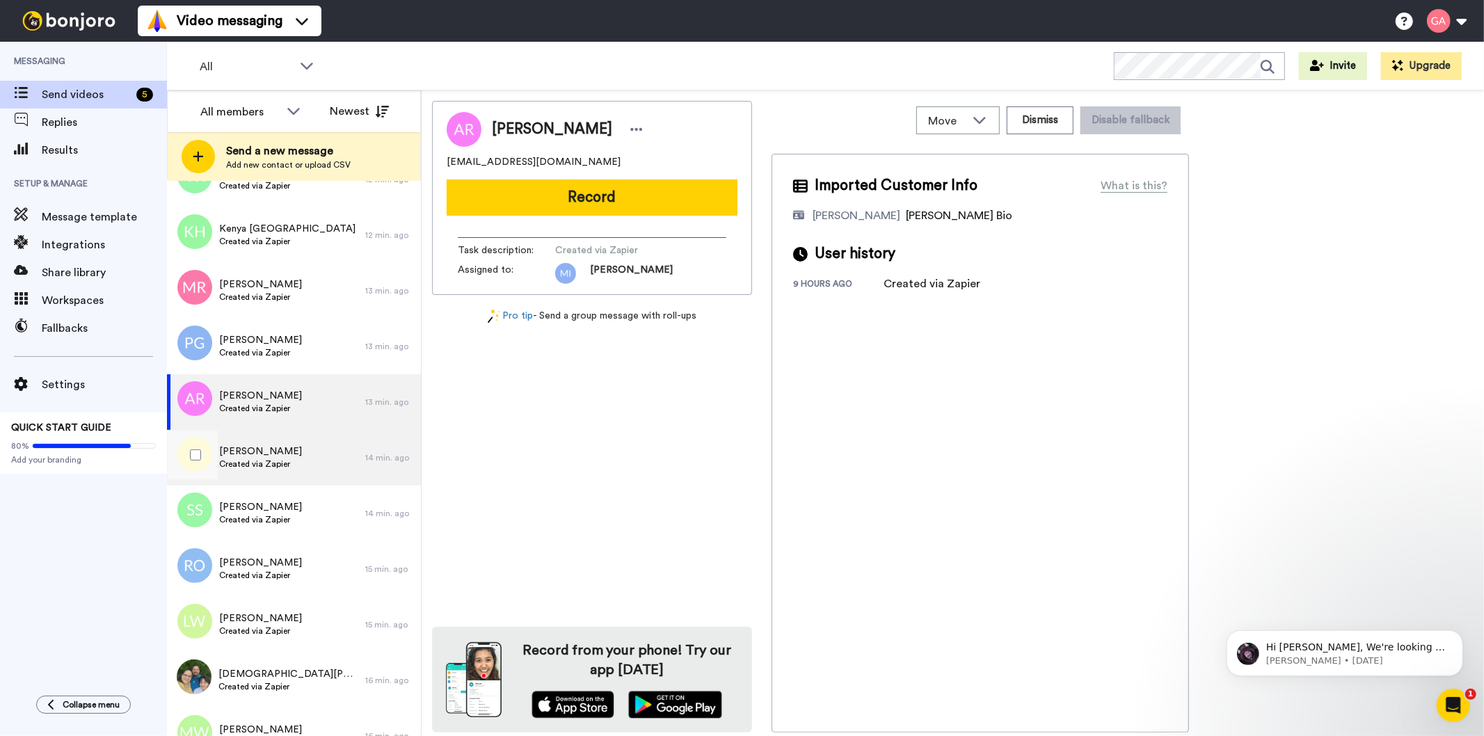
click at [303, 450] on div "John Huddlestone Created via Zapier" at bounding box center [266, 458] width 198 height 56
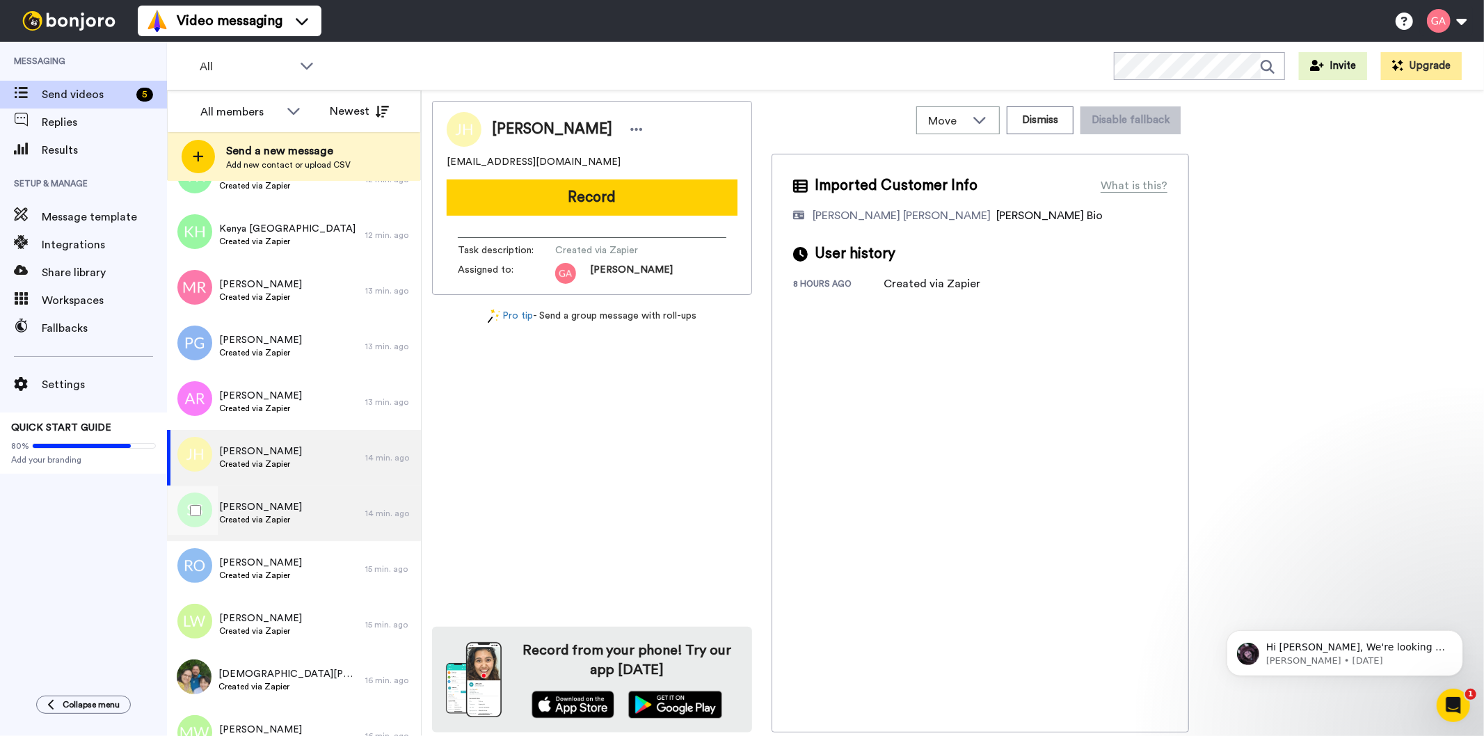
click at [292, 505] on div "Soudeh Salehi Created via Zapier" at bounding box center [266, 514] width 198 height 56
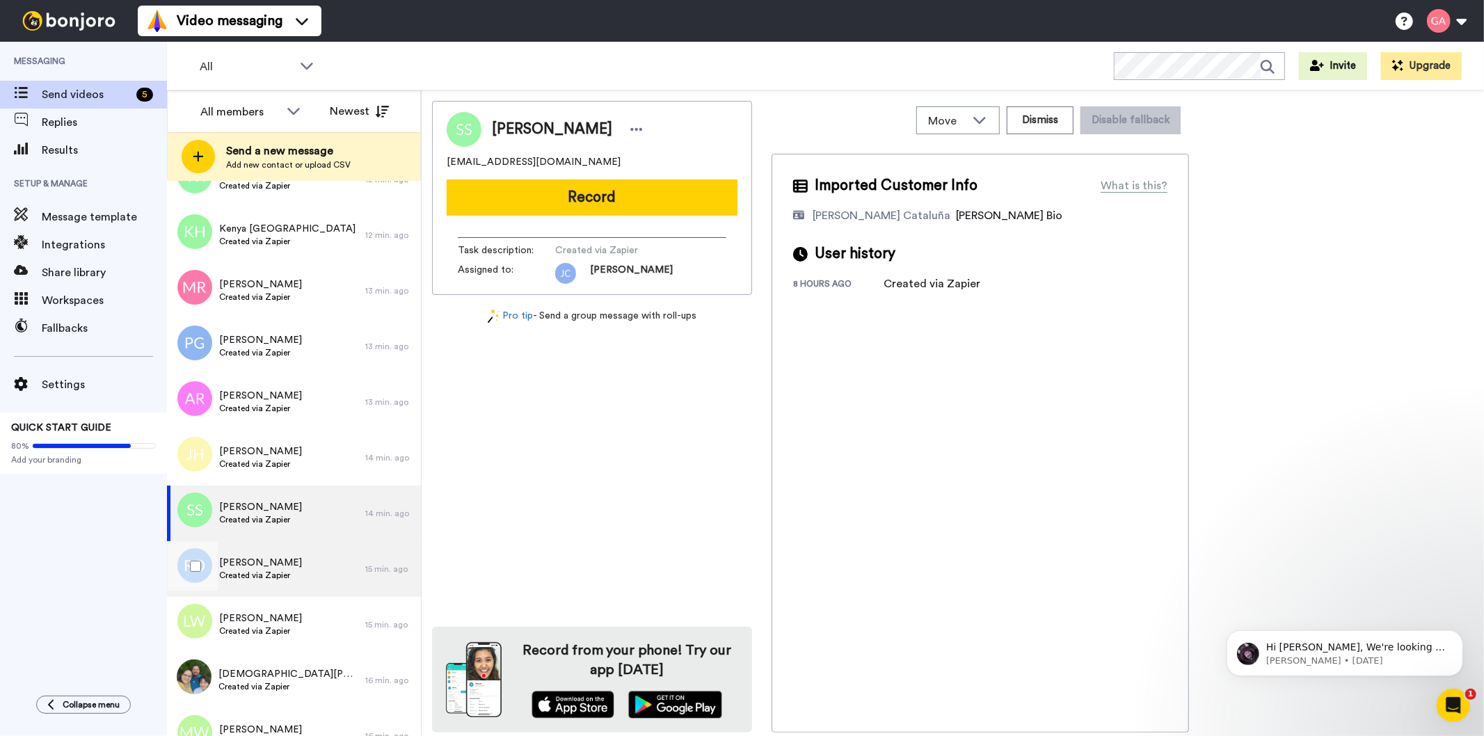
click at [292, 564] on div "Rhoda Olalude Created via Zapier" at bounding box center [266, 569] width 198 height 56
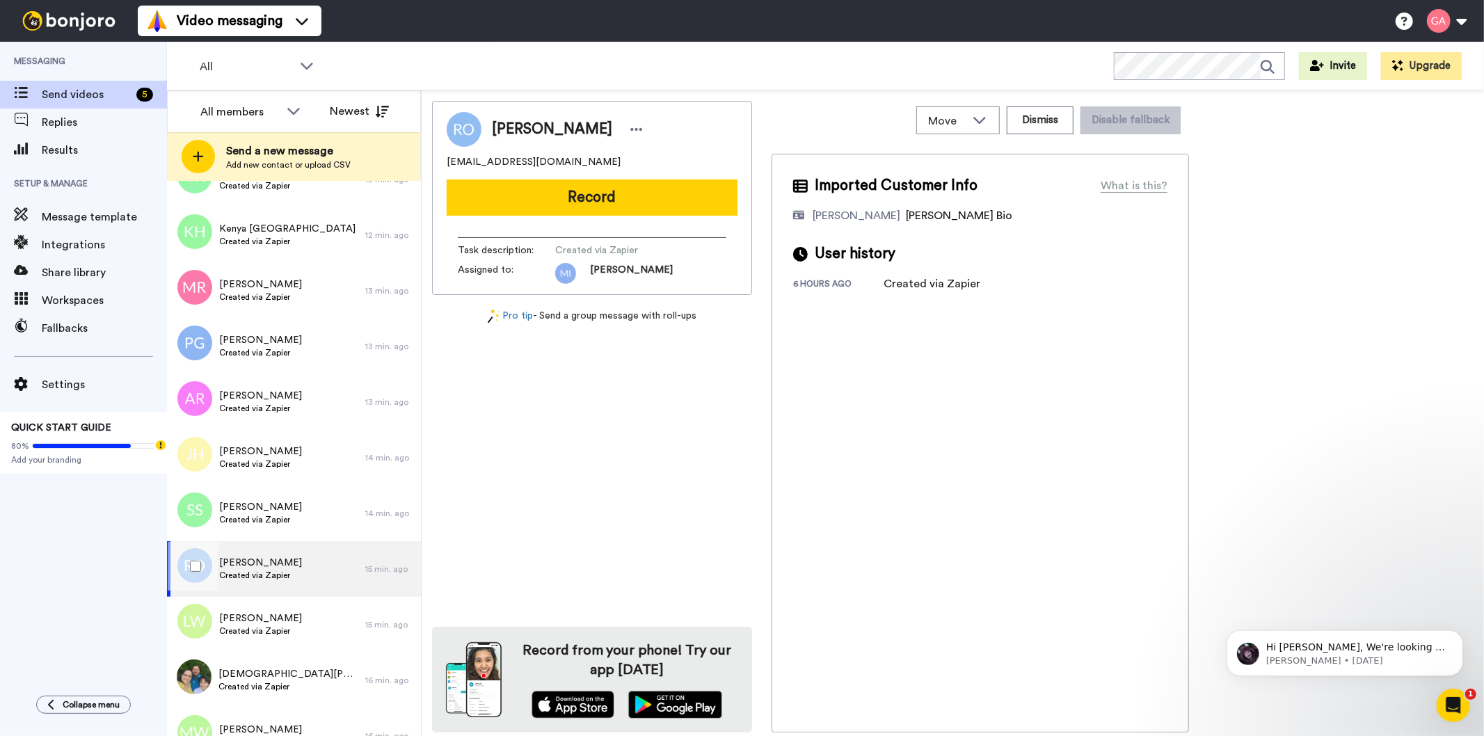
scroll to position [386, 0]
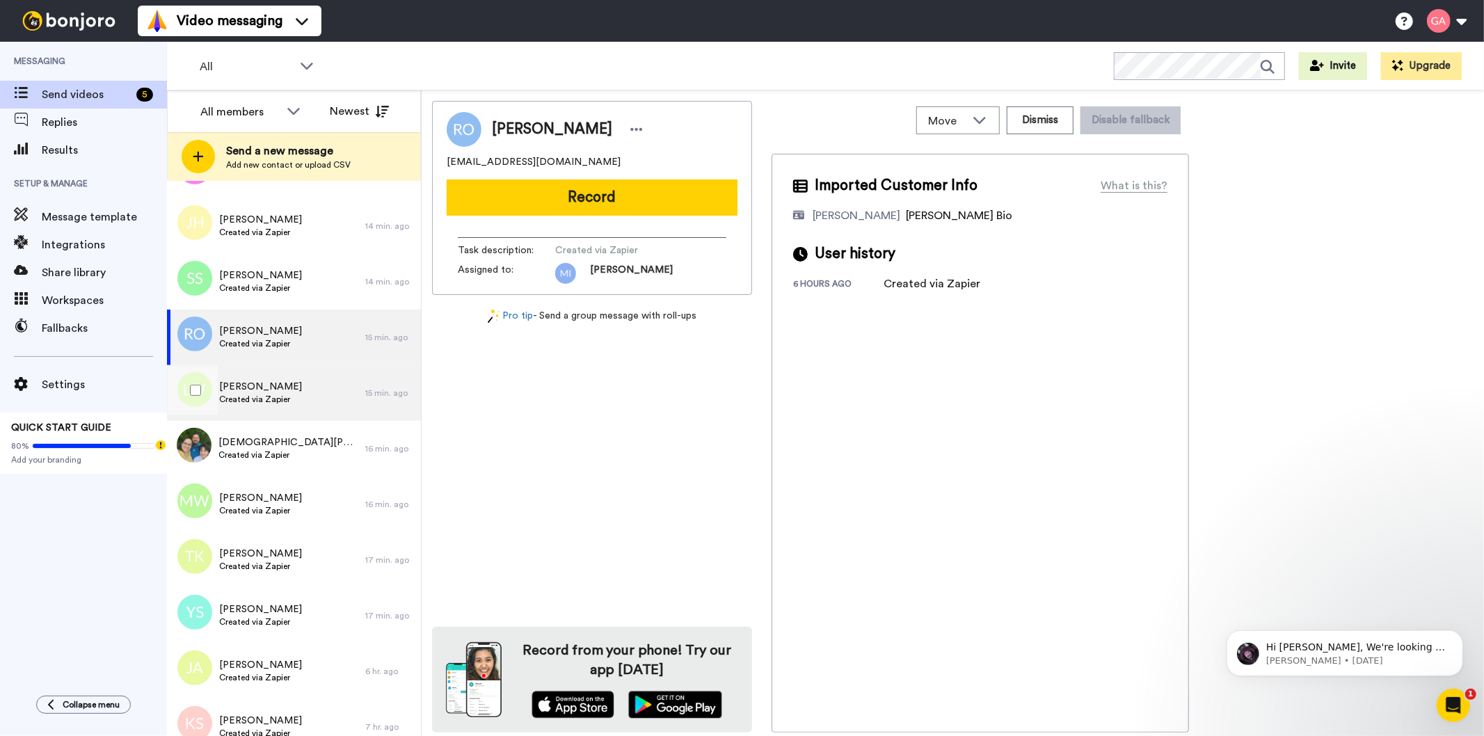
click at [303, 390] on div "Logan Witt Created via Zapier" at bounding box center [266, 393] width 198 height 56
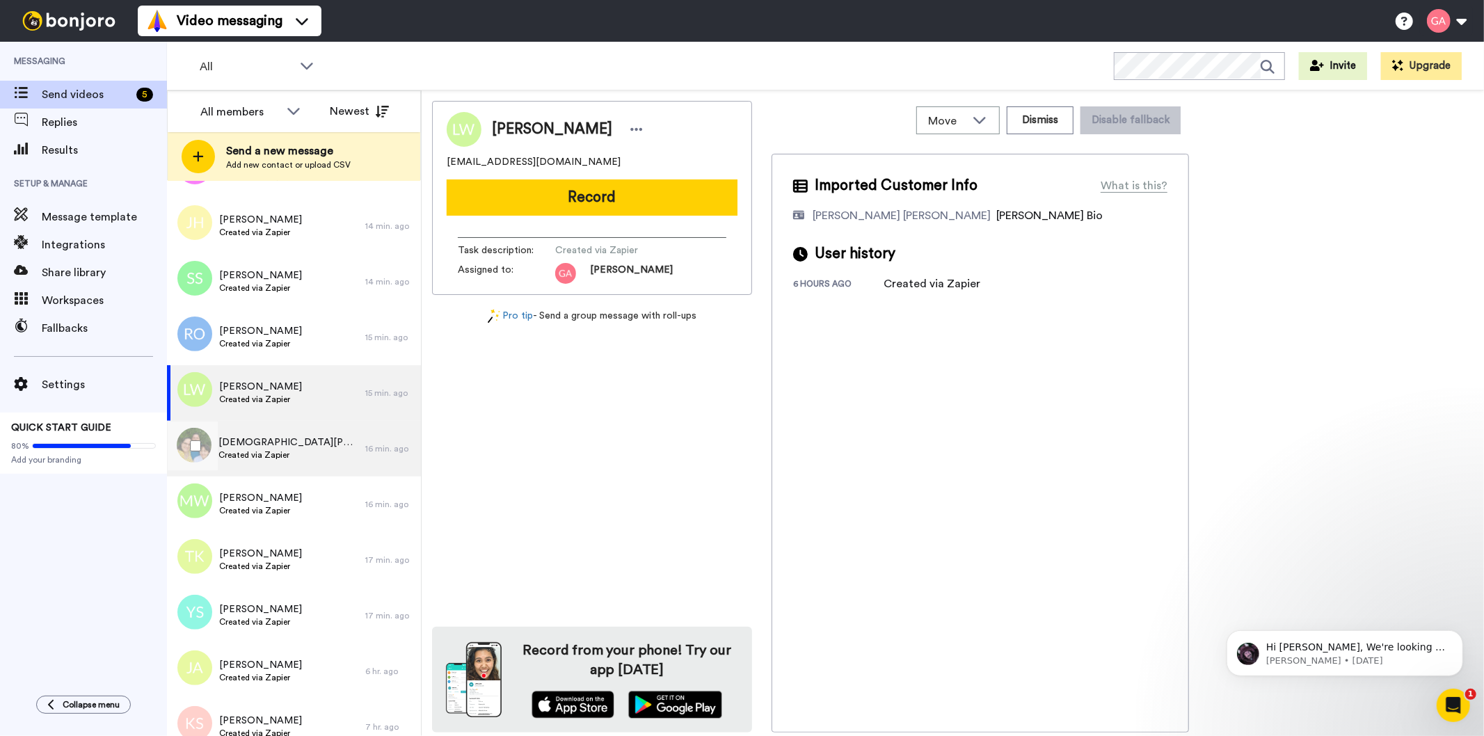
click at [296, 444] on span "Christian Ostrofski" at bounding box center [289, 443] width 140 height 14
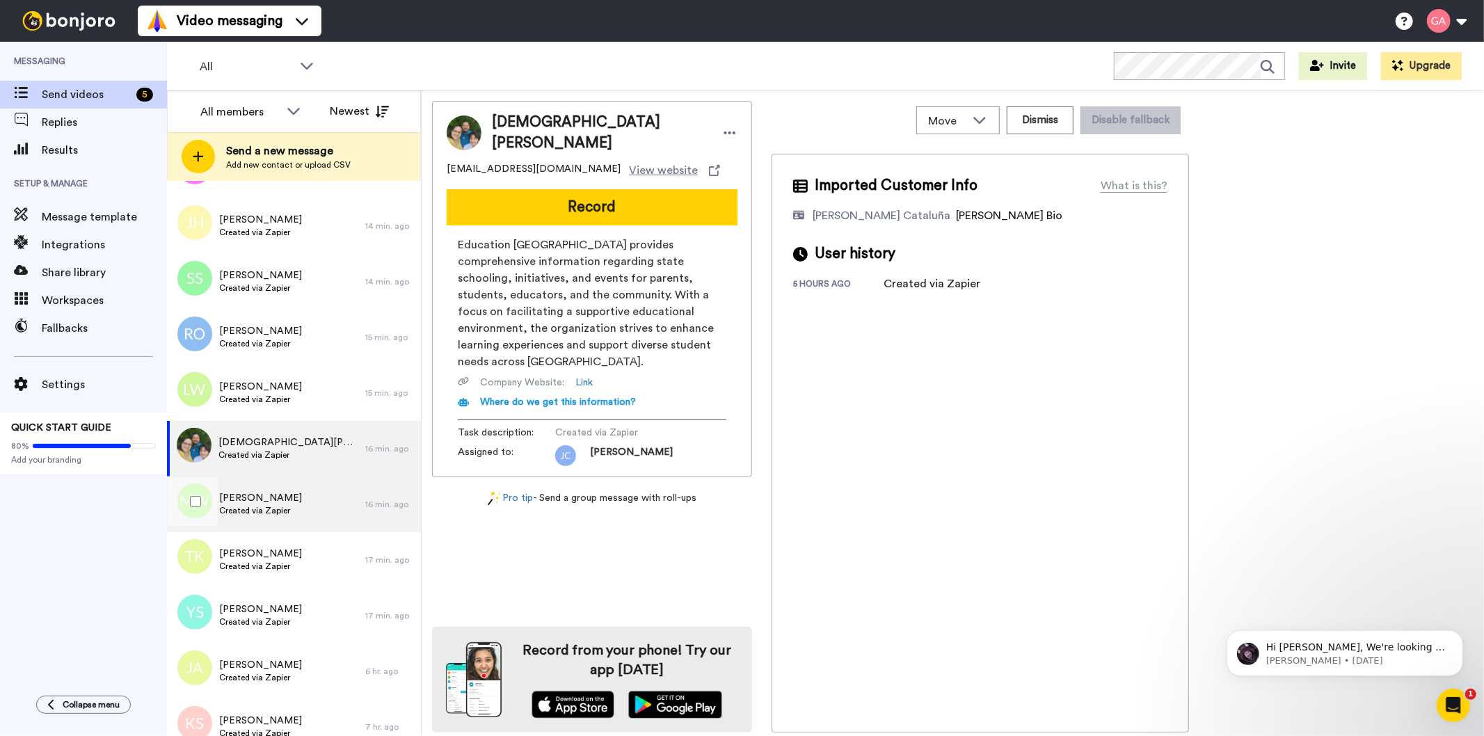
click at [264, 509] on span "Created via Zapier" at bounding box center [260, 510] width 83 height 11
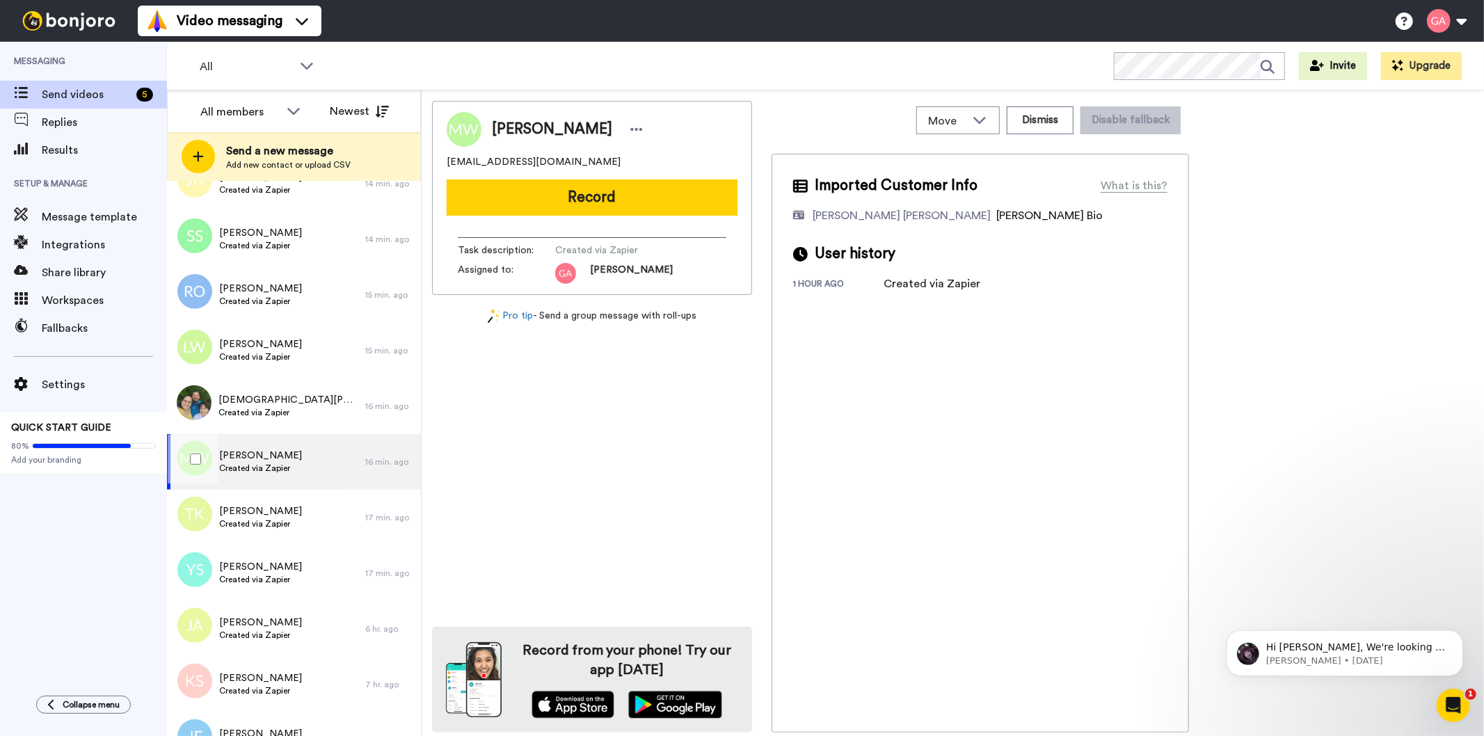
scroll to position [464, 0]
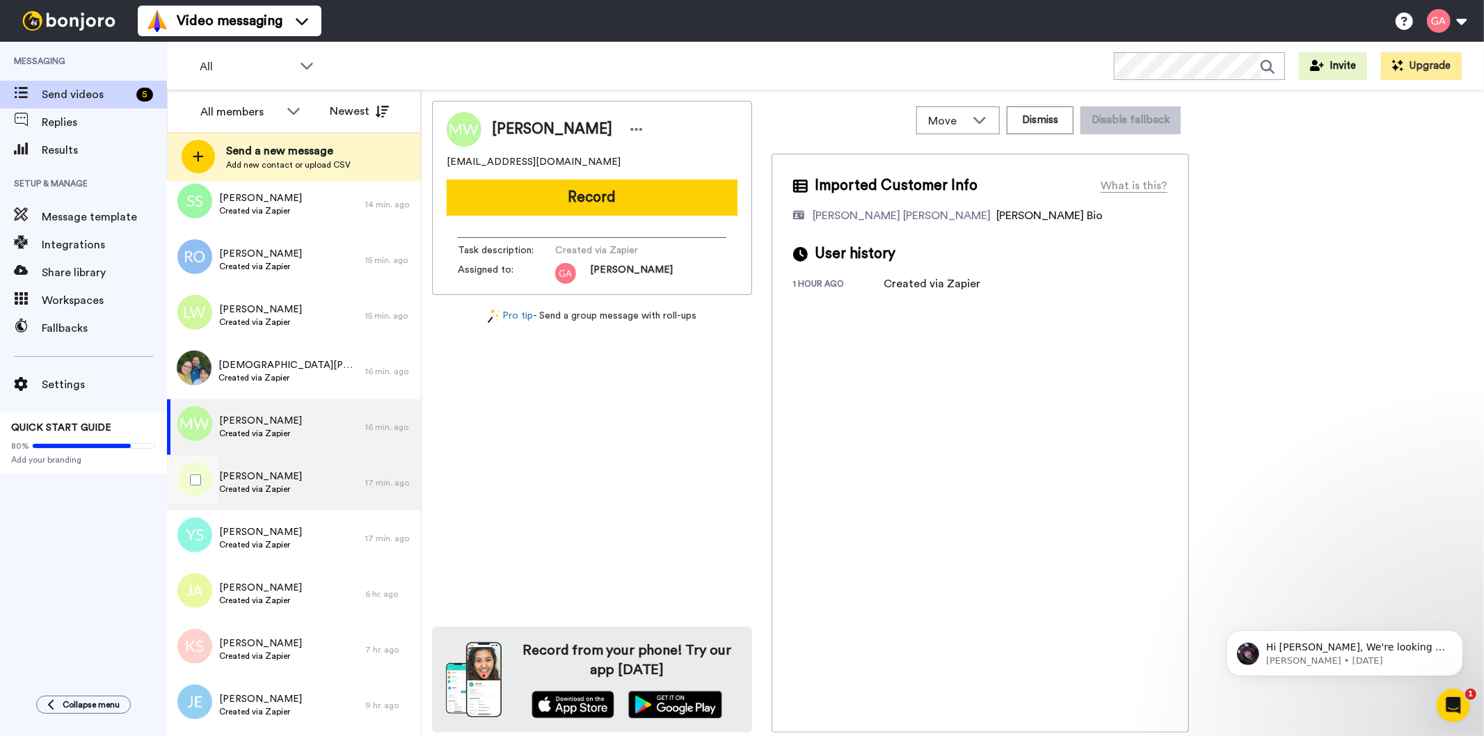
click at [264, 484] on span "Created via Zapier" at bounding box center [260, 489] width 83 height 11
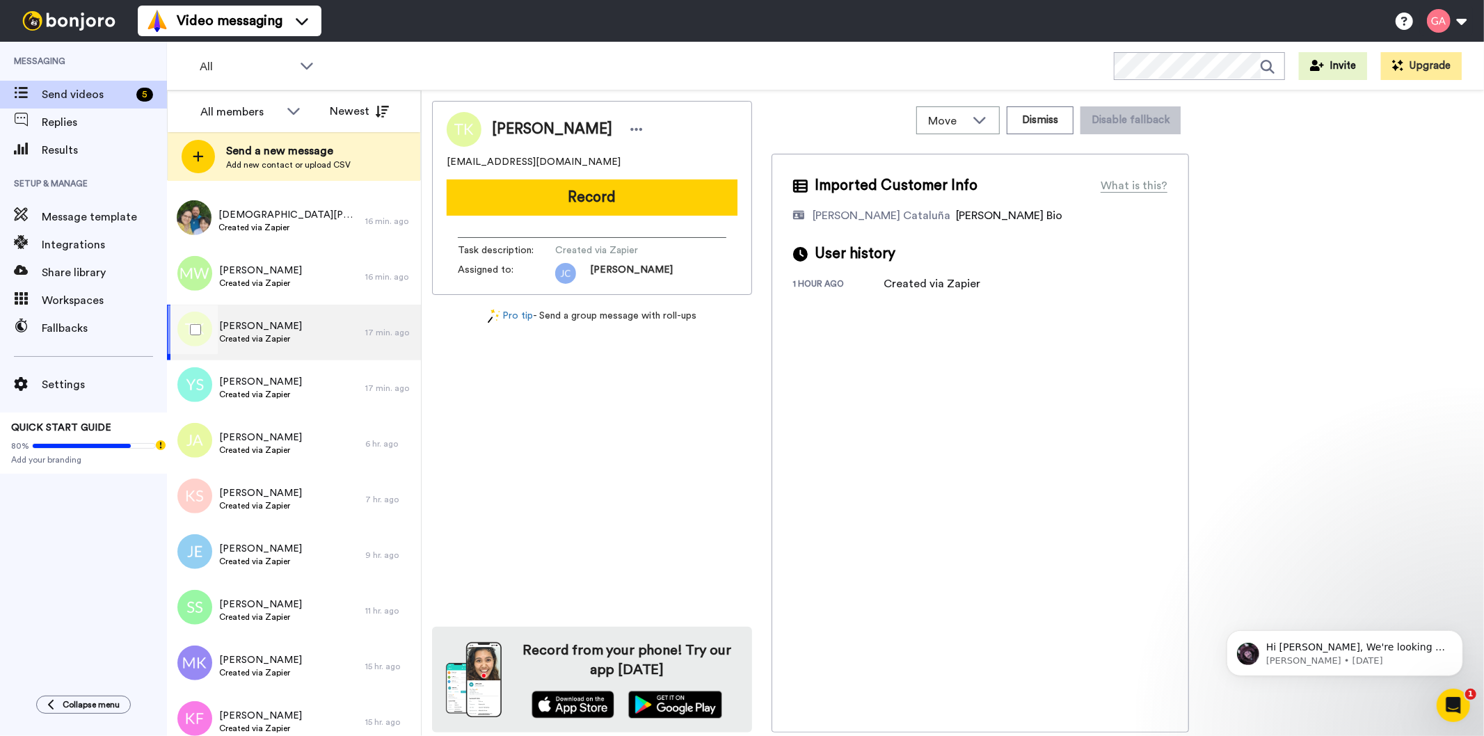
scroll to position [618, 0]
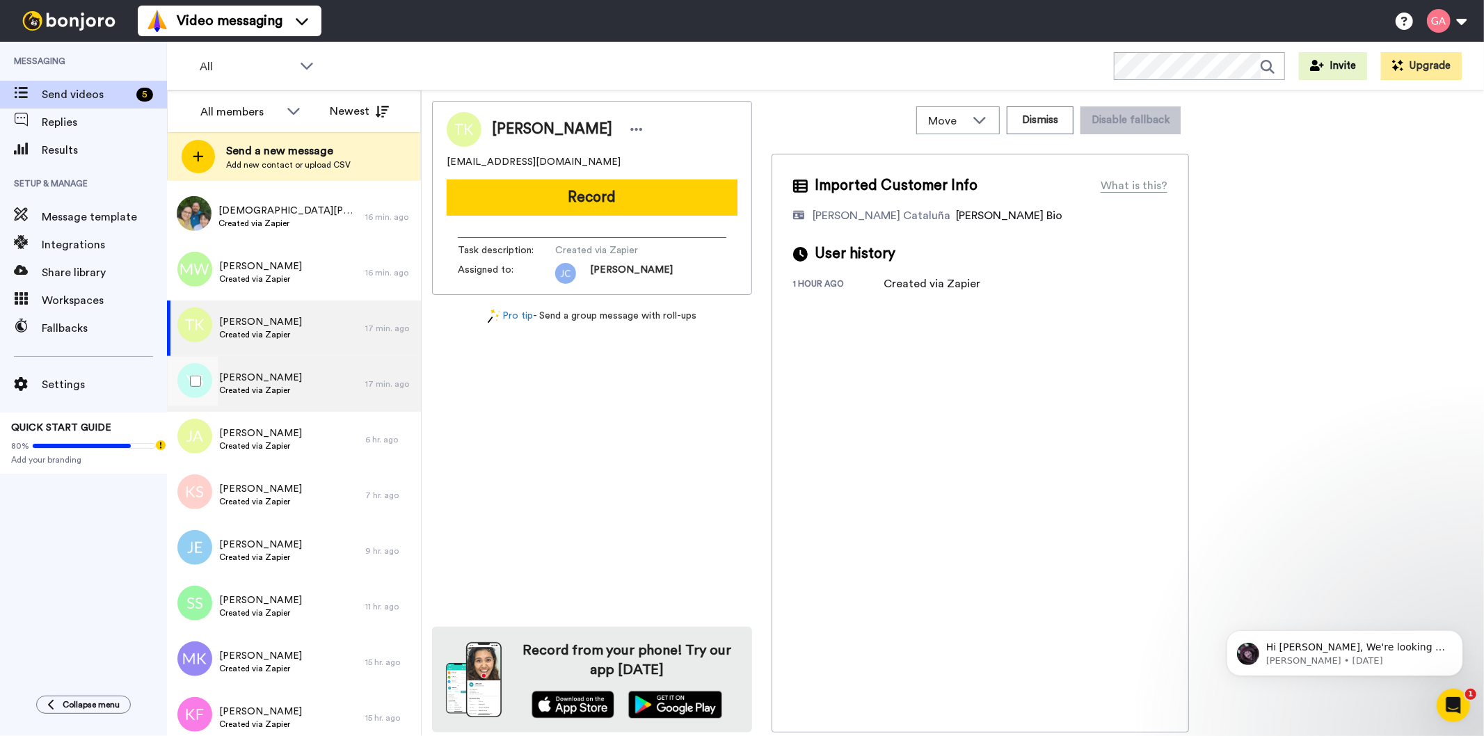
click at [284, 371] on span "Yousry Sidrak" at bounding box center [260, 378] width 83 height 14
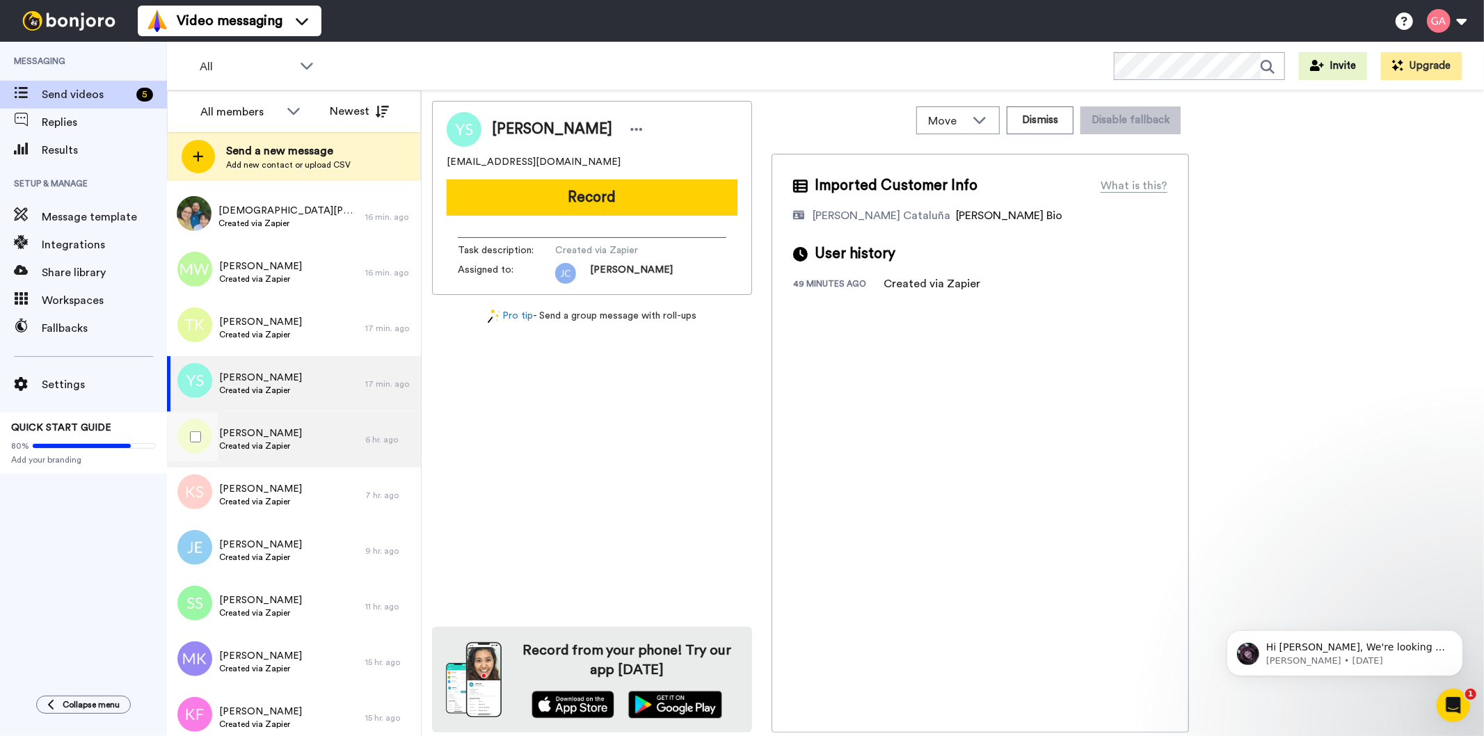
click at [285, 428] on span "JOHN FUNSO ADESEYOJU" at bounding box center [260, 434] width 83 height 14
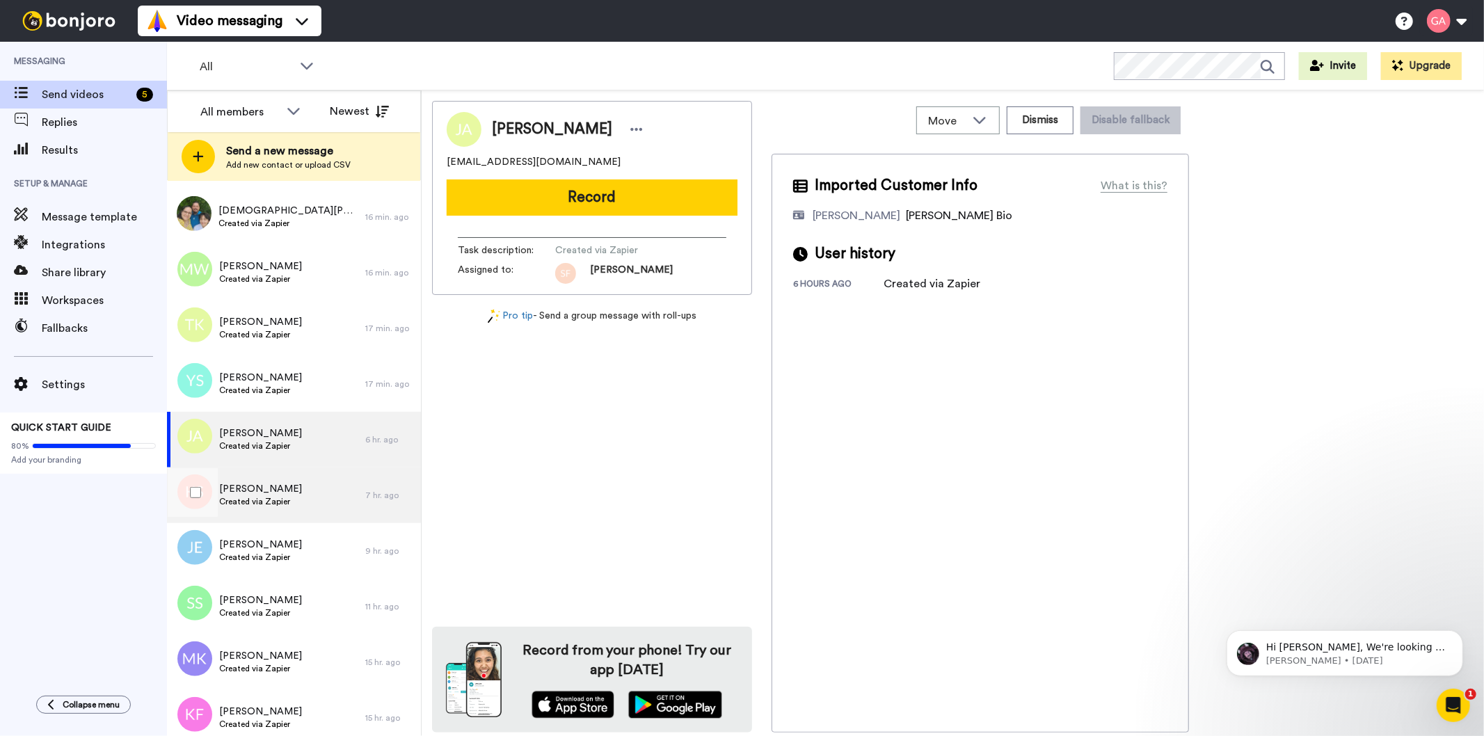
scroll to position [696, 0]
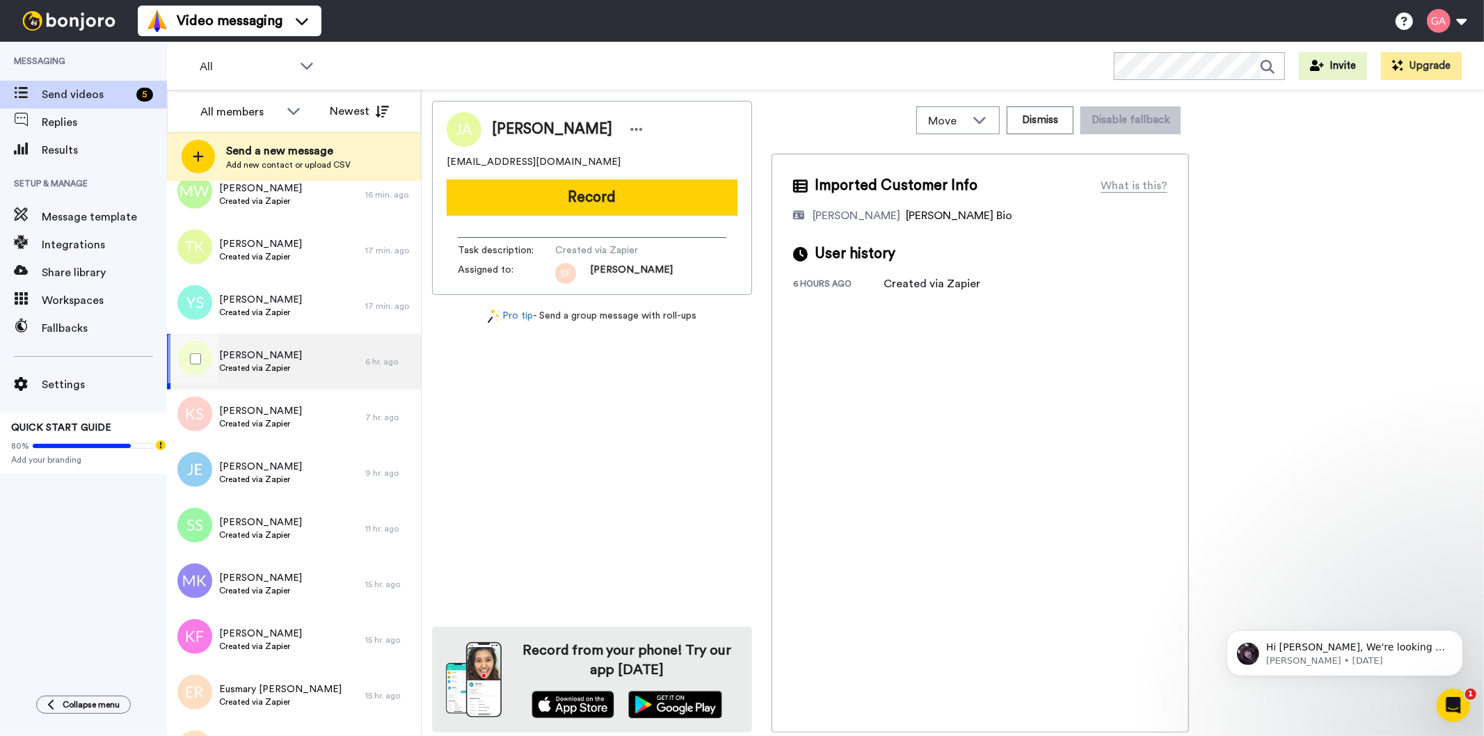
click at [196, 365] on div at bounding box center [193, 359] width 50 height 49
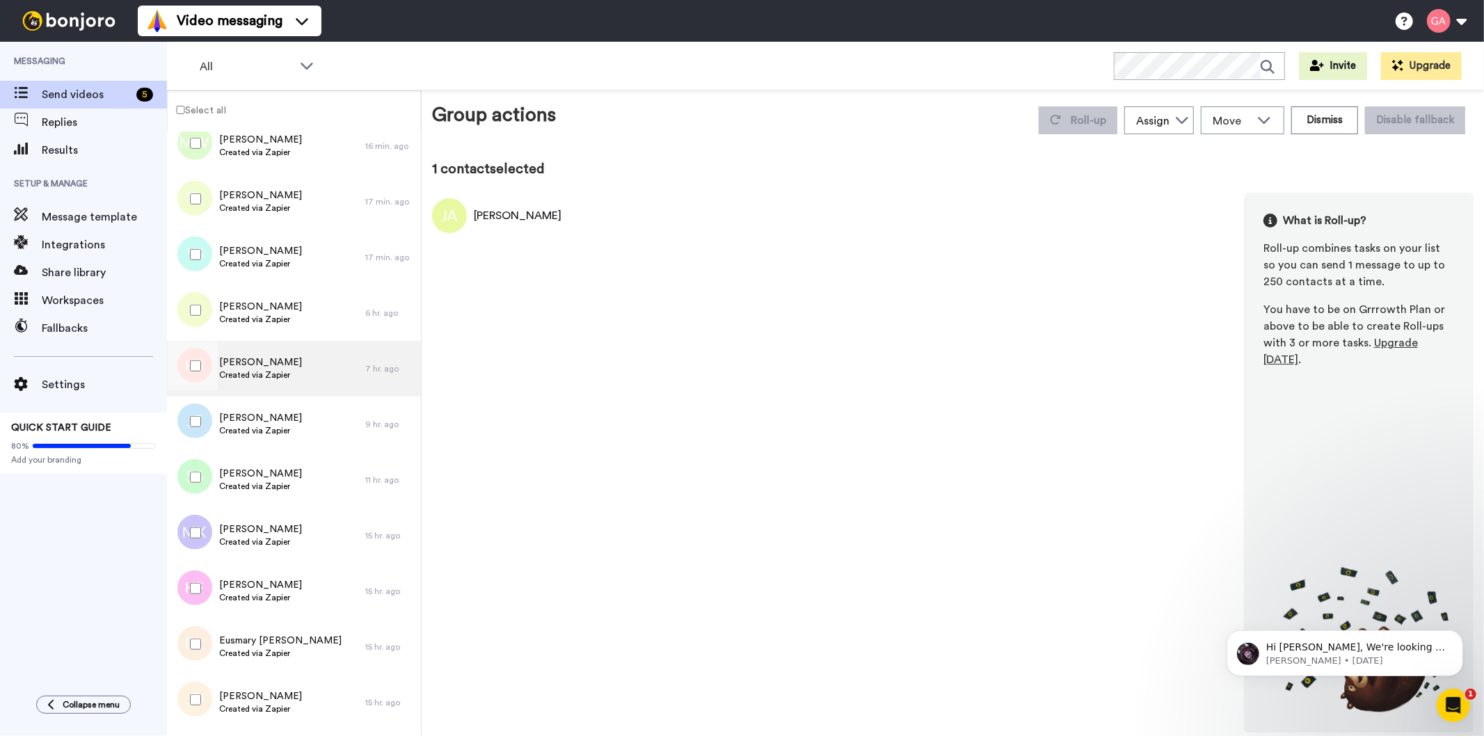
click at [272, 383] on div "Karly Sidman Created via Zapier" at bounding box center [266, 369] width 198 height 56
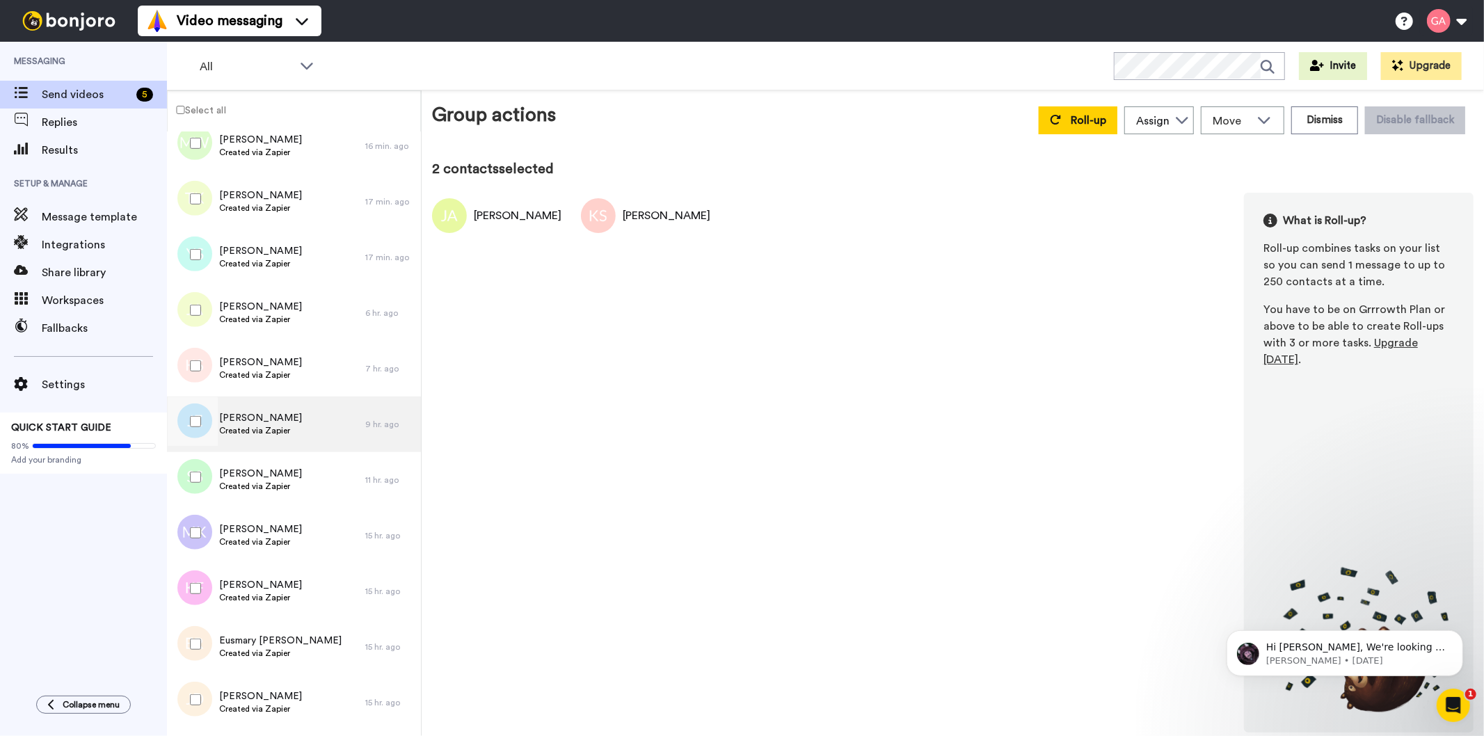
click at [298, 443] on div "Joann Eustache Created via Zapier" at bounding box center [266, 425] width 198 height 56
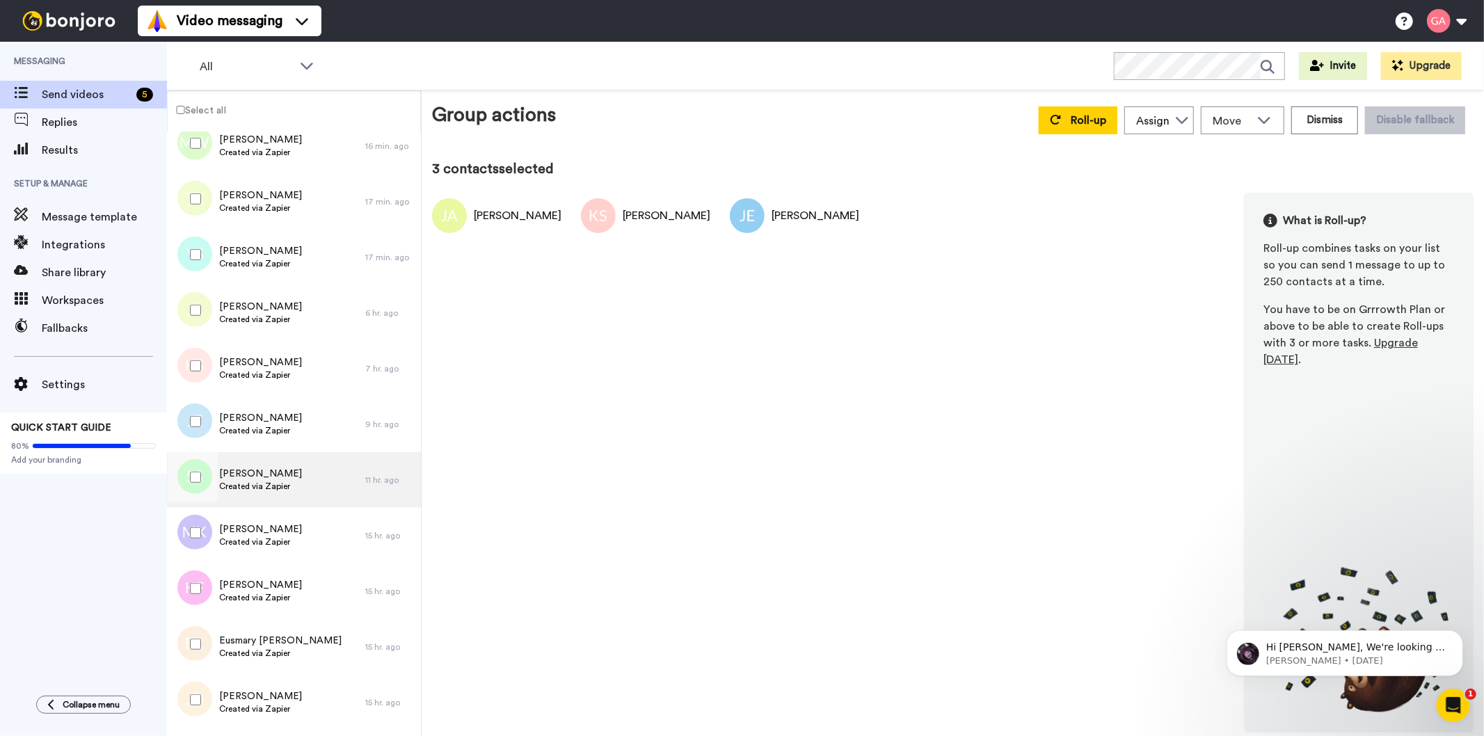
click at [297, 480] on div "Simeo Smith Created via Zapier" at bounding box center [266, 480] width 198 height 56
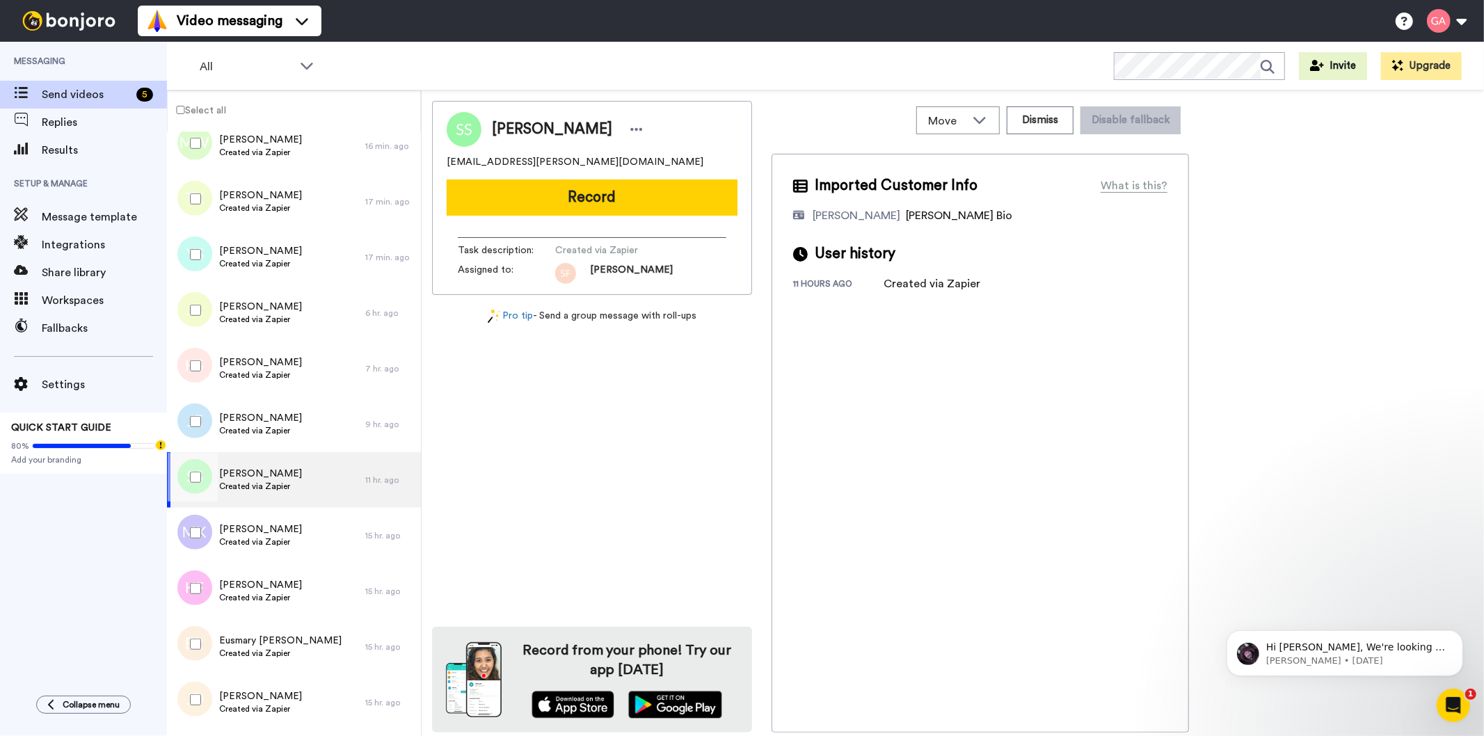
click at [195, 484] on div at bounding box center [193, 477] width 50 height 49
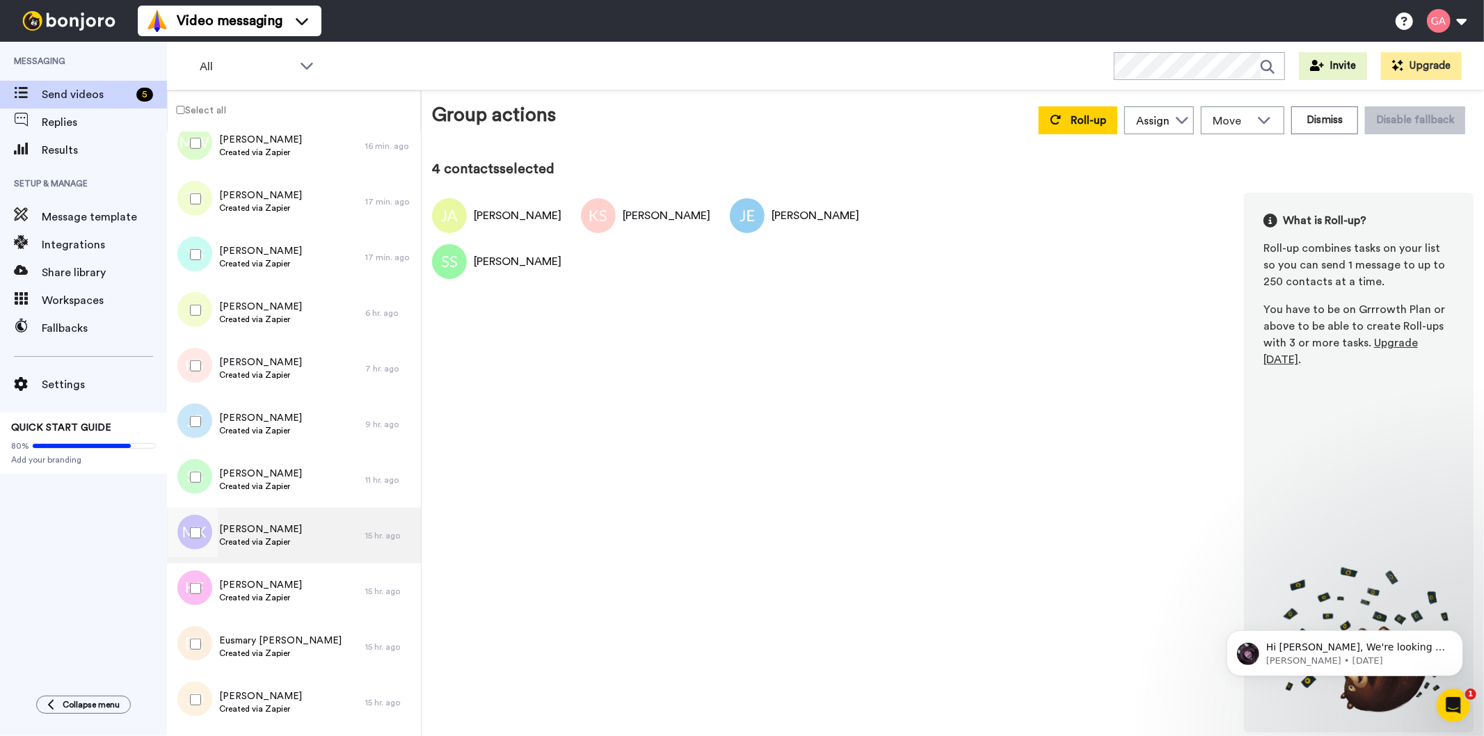
click at [310, 546] on div "Marcus King Created via Zapier" at bounding box center [266, 536] width 198 height 56
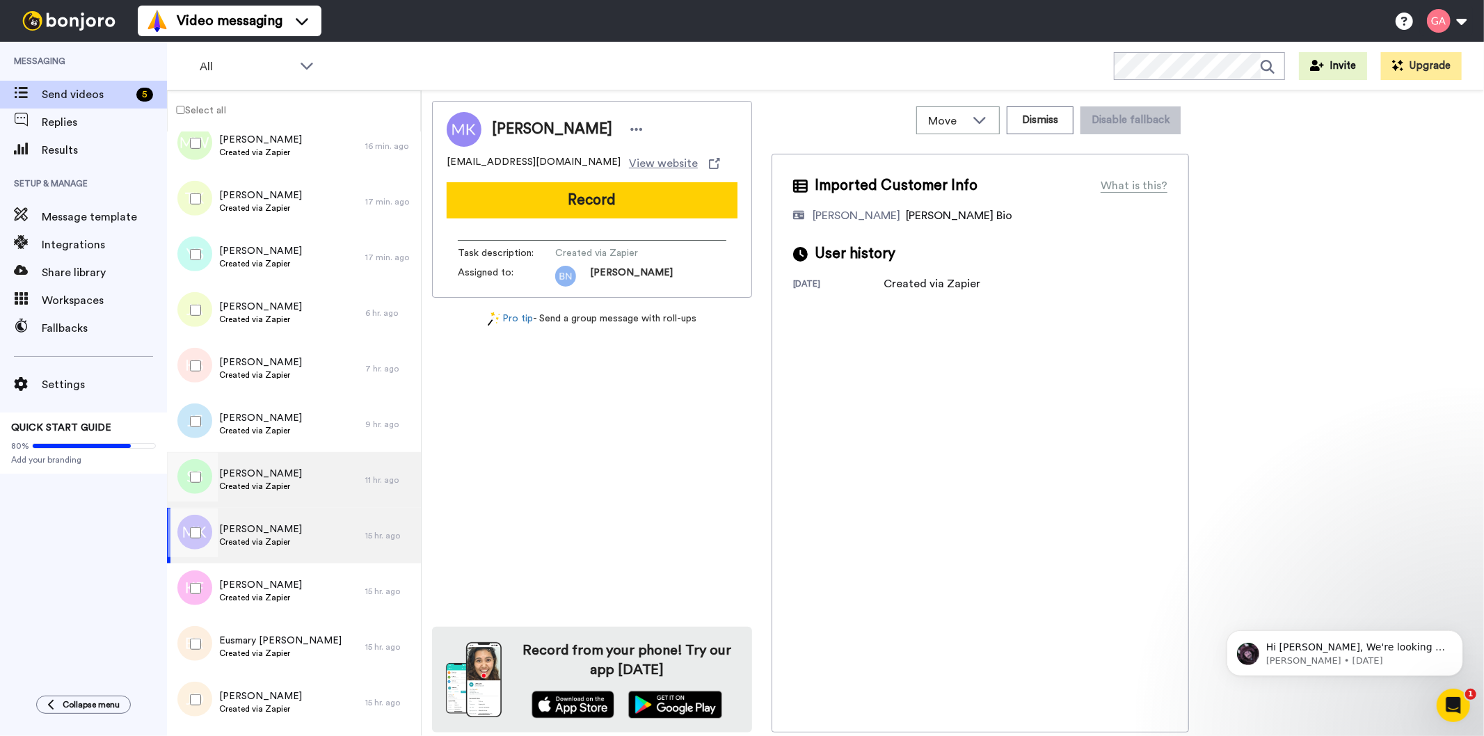
click at [241, 481] on span "Created via Zapier" at bounding box center [260, 486] width 83 height 11
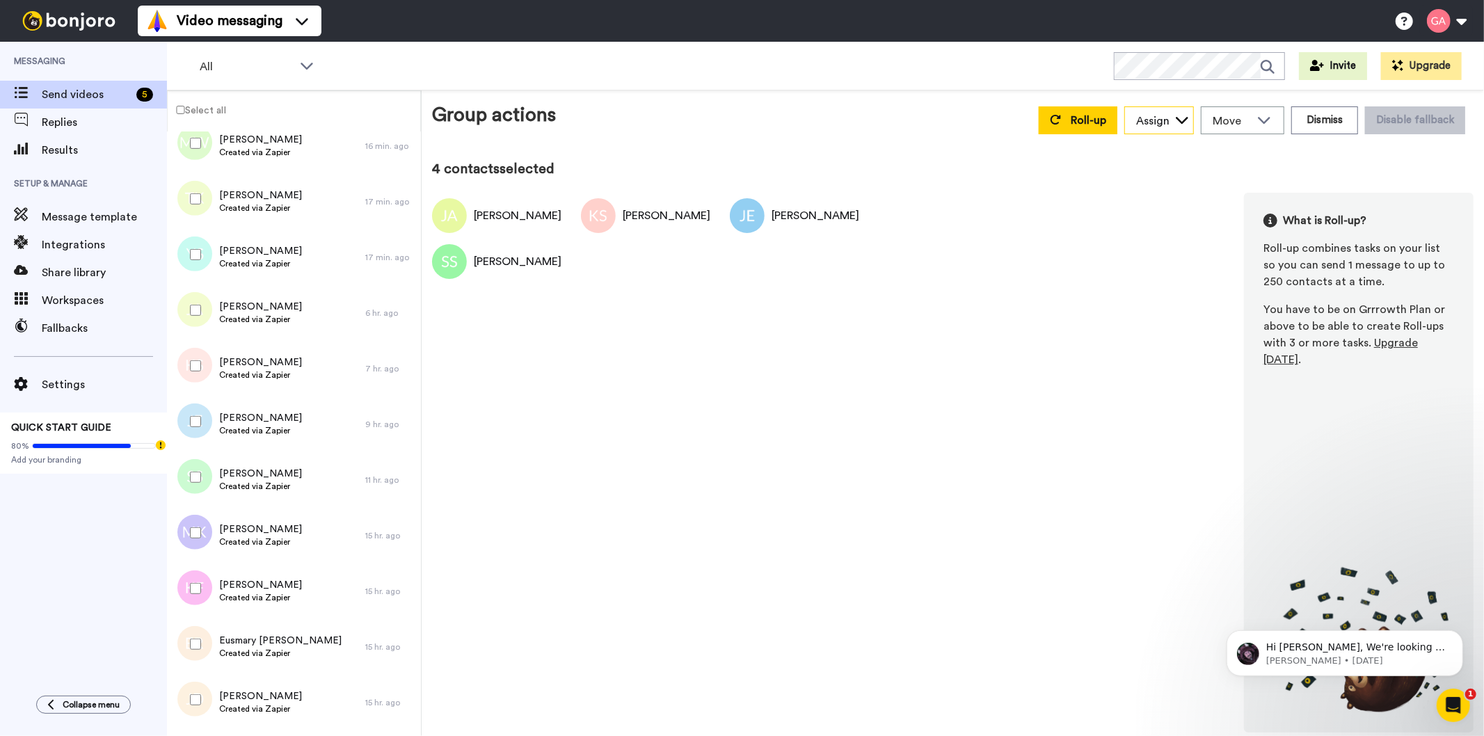
click at [1174, 129] on div "Assign" at bounding box center [1159, 121] width 68 height 28
click at [1186, 213] on span "[PERSON_NAME]" at bounding box center [1175, 219] width 100 height 14
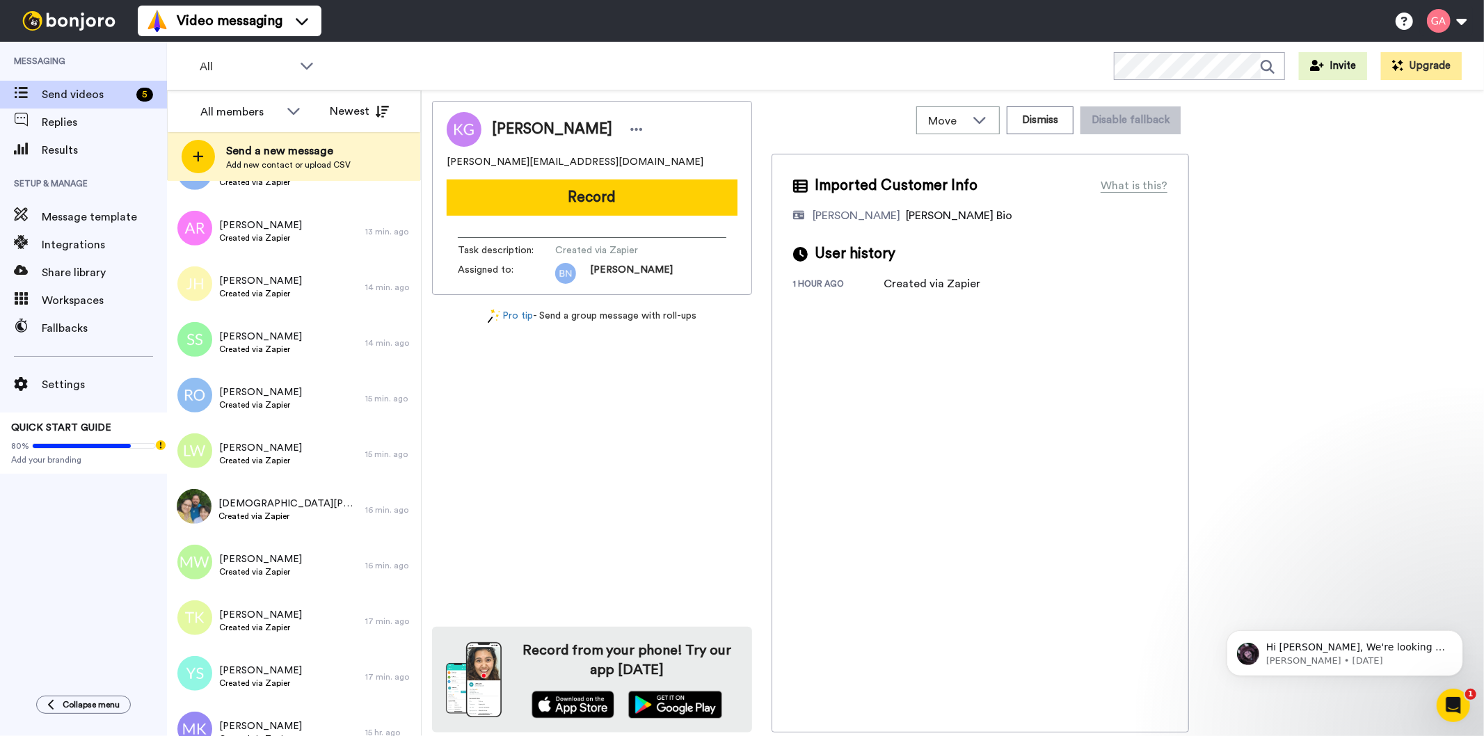
scroll to position [696, 0]
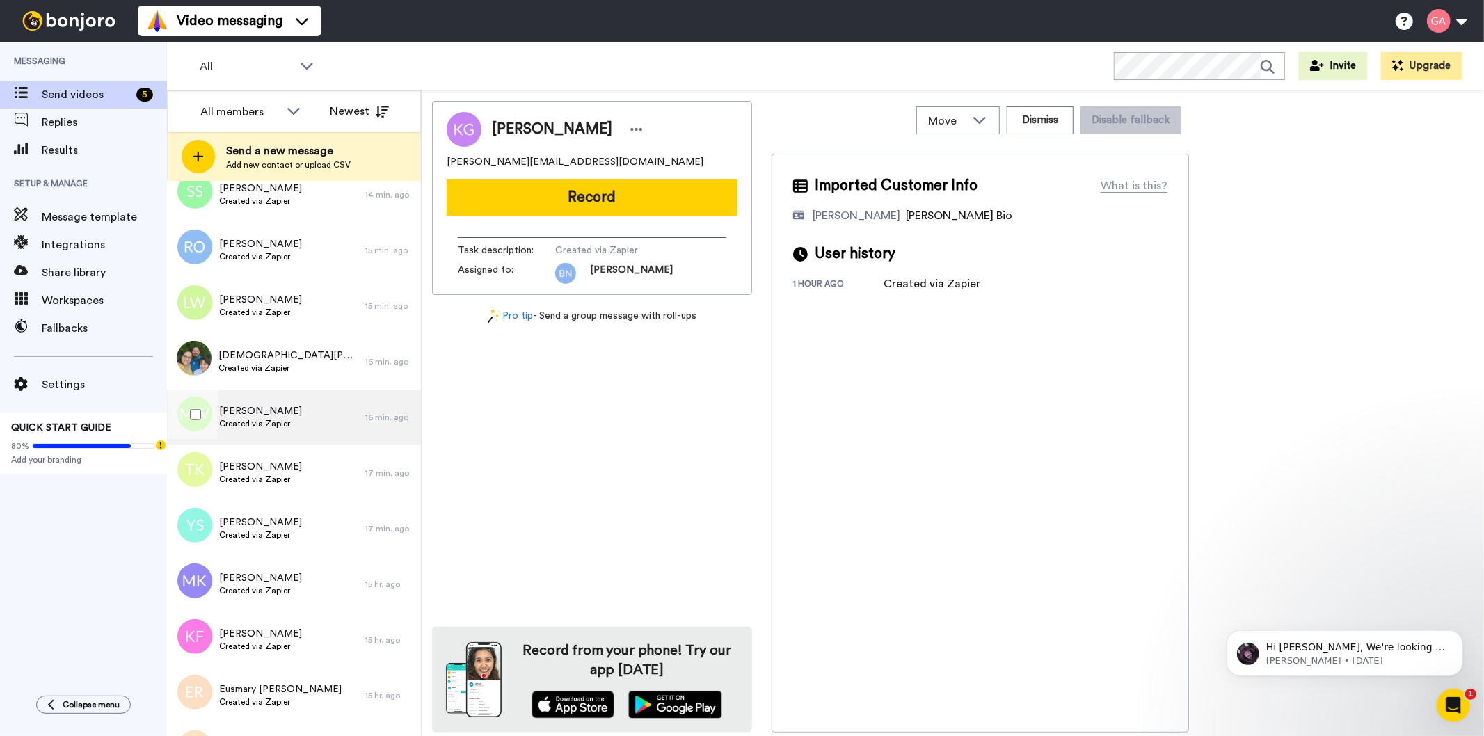
click at [276, 419] on span "Created via Zapier" at bounding box center [260, 423] width 83 height 11
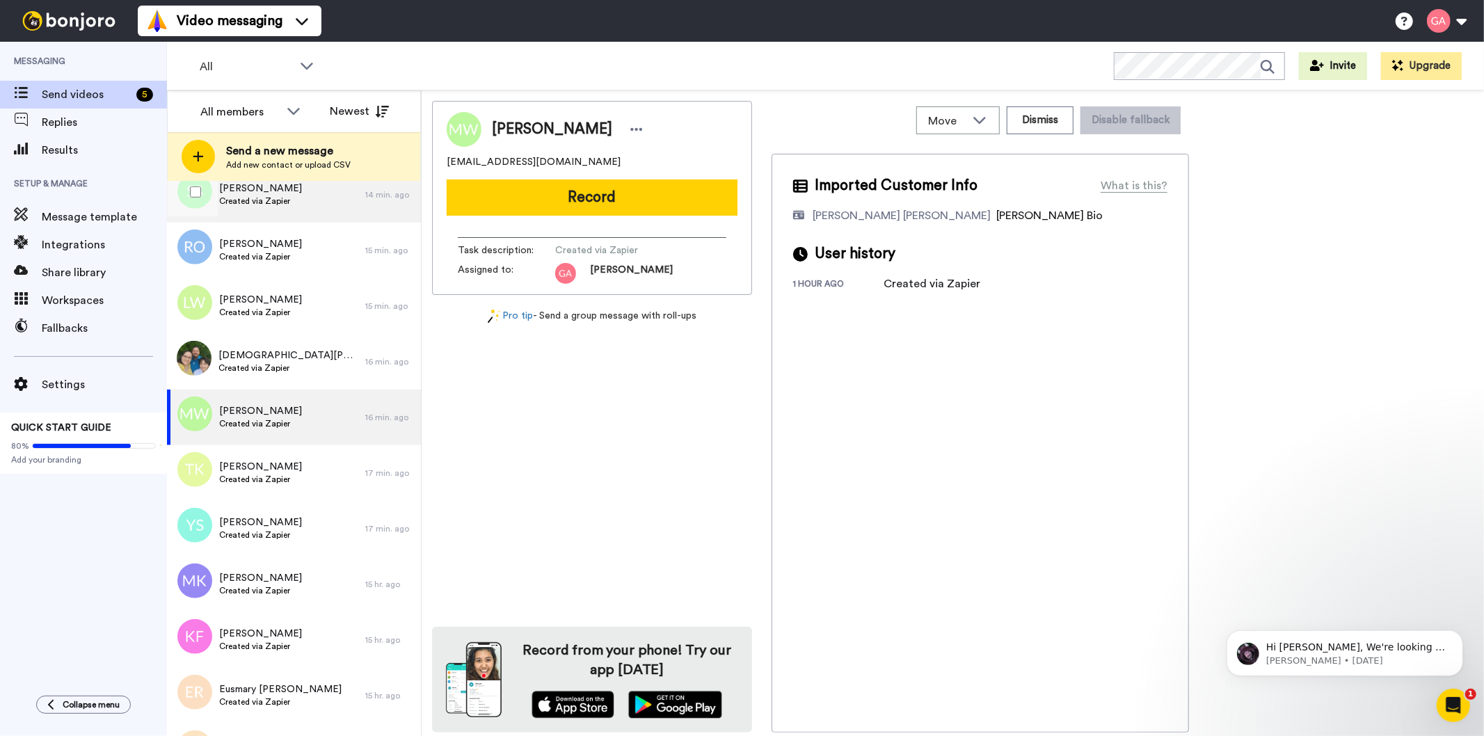
click at [290, 220] on div "Soudeh Salehi Created via Zapier" at bounding box center [266, 195] width 198 height 56
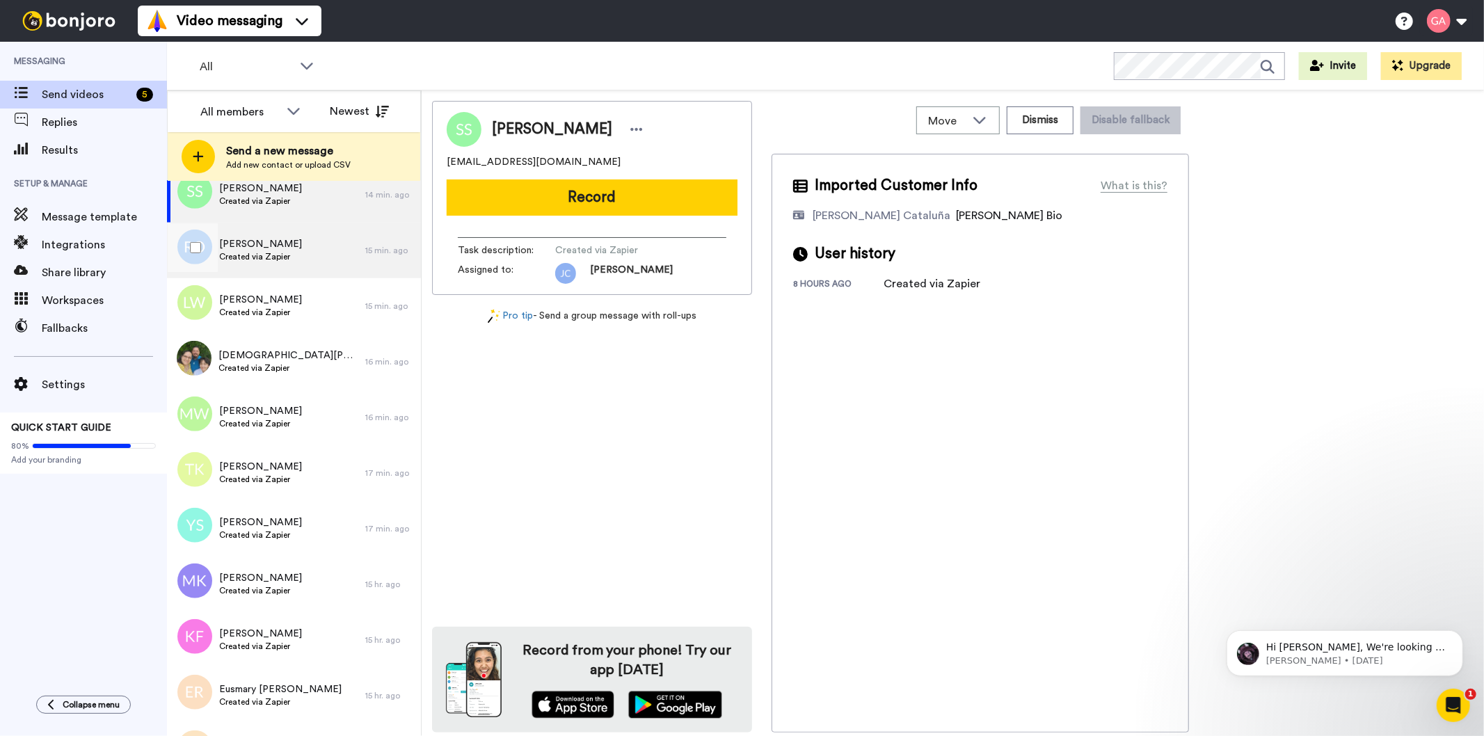
click at [287, 268] on div "Rhoda Olalude Created via Zapier" at bounding box center [266, 251] width 198 height 56
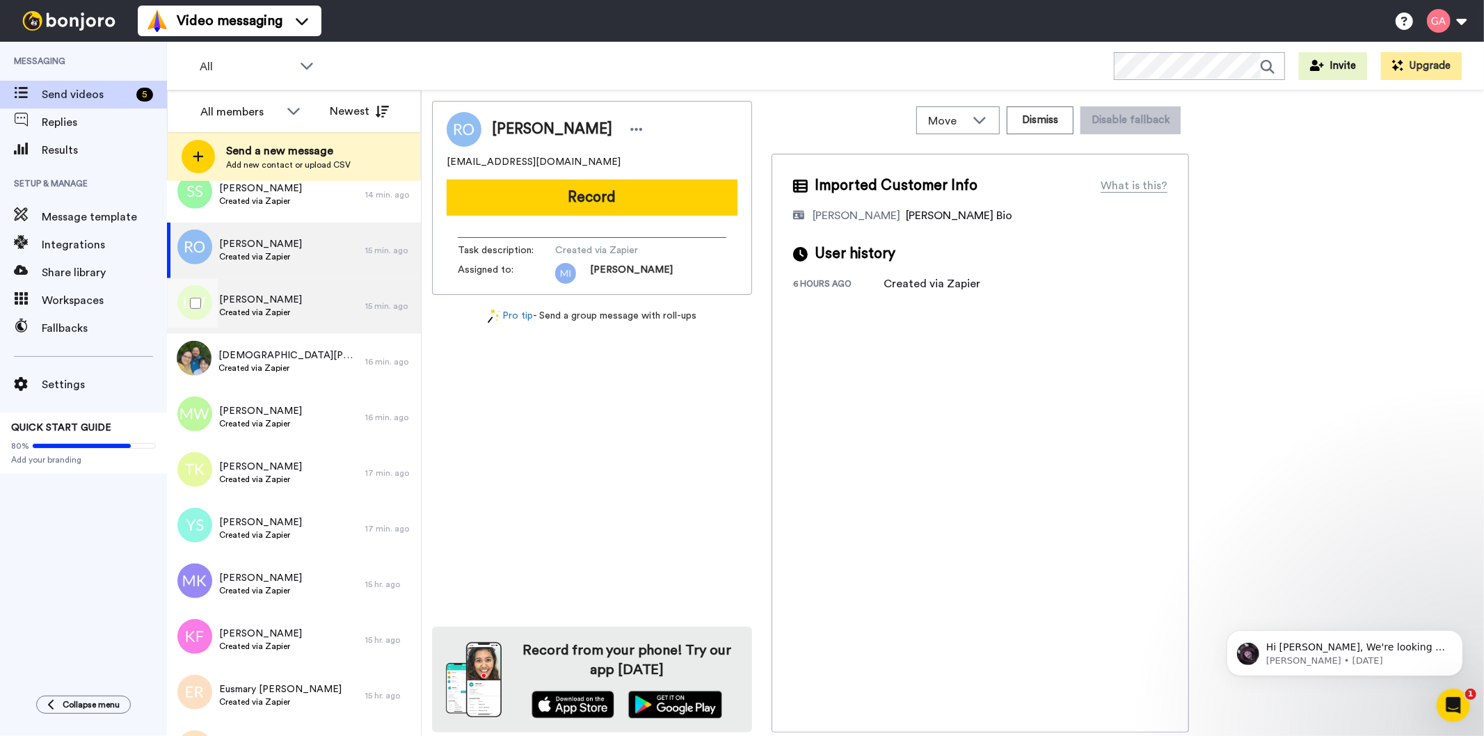
click at [303, 315] on div "Logan Witt Created via Zapier" at bounding box center [266, 306] width 198 height 56
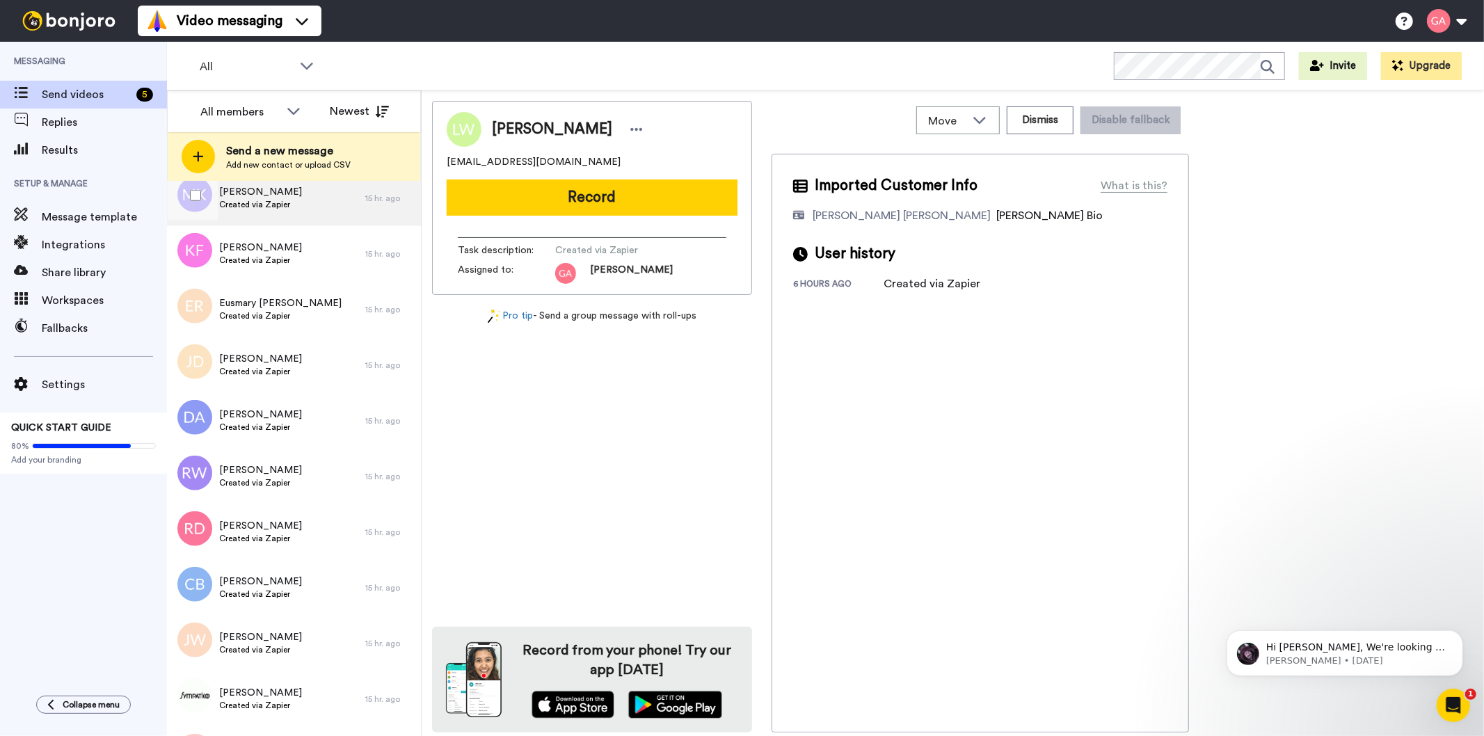
scroll to position [1392, 0]
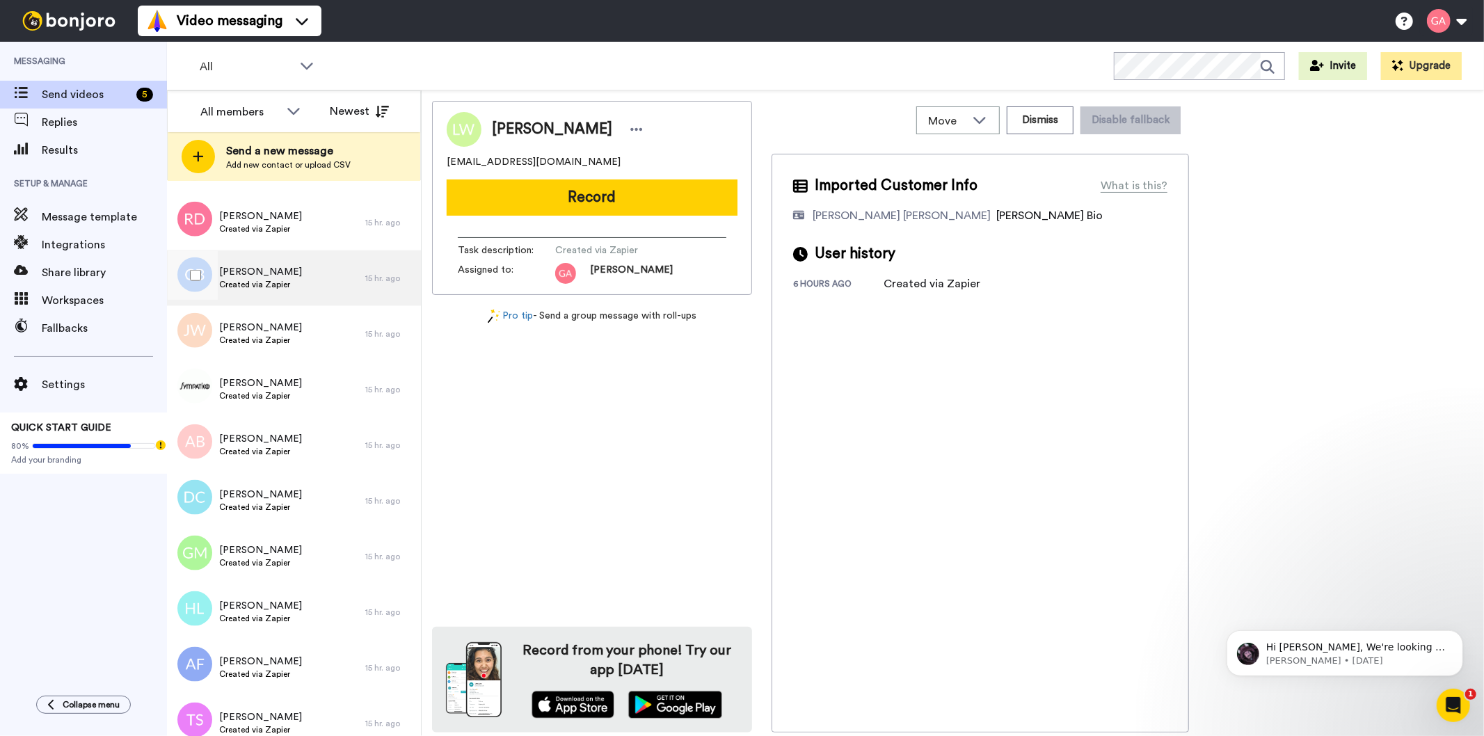
click at [291, 279] on div "Caleb Brewer Created via Zapier" at bounding box center [266, 279] width 198 height 56
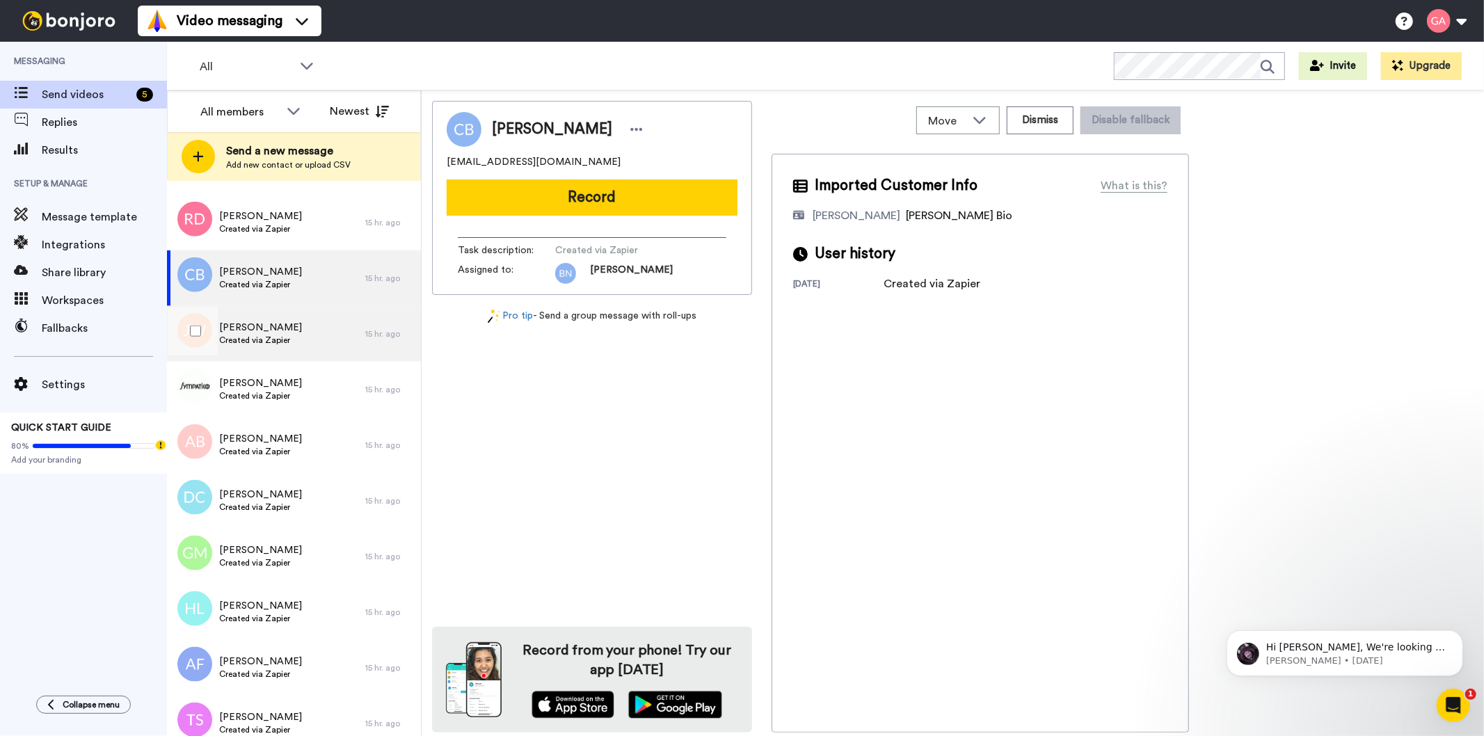
click at [292, 340] on div "Jasmine Whitley Created via Zapier" at bounding box center [266, 334] width 198 height 56
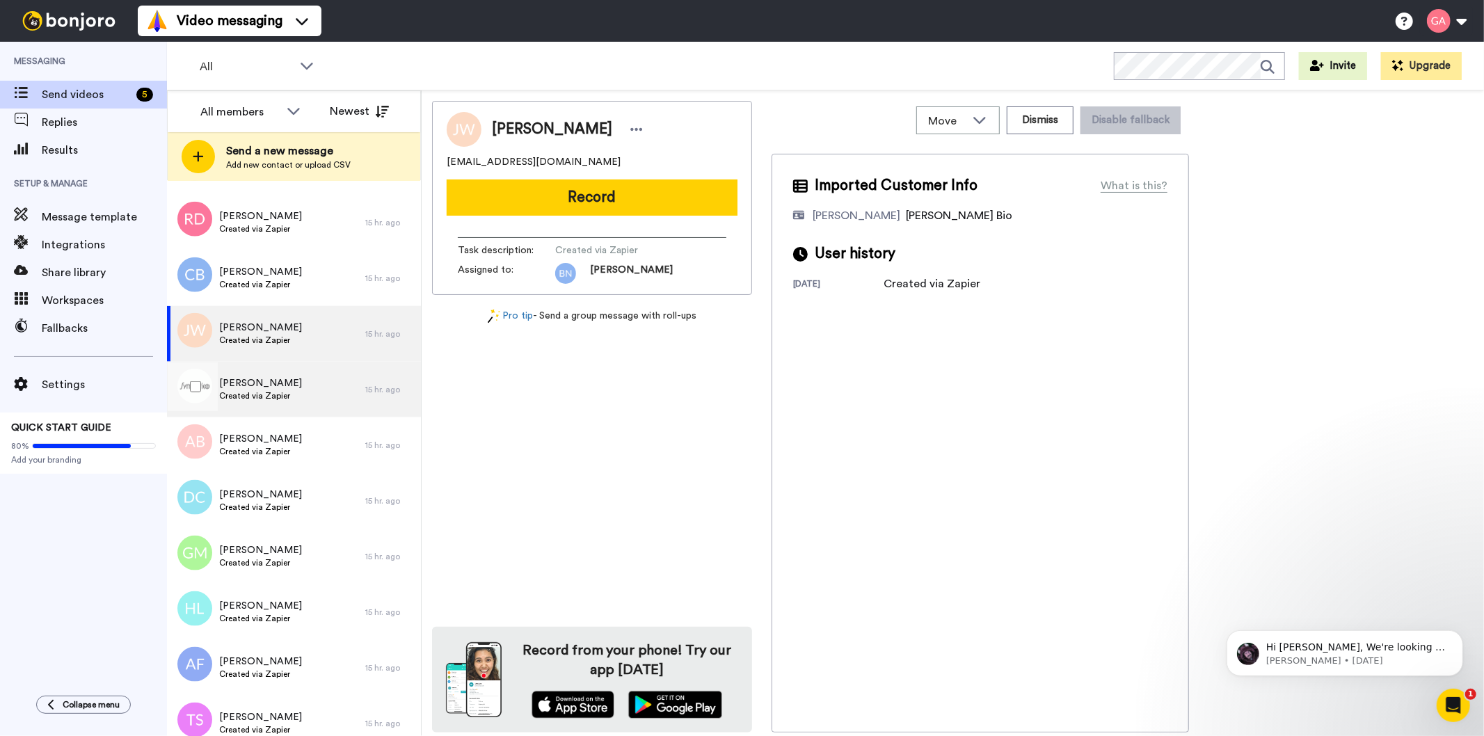
click at [276, 393] on span "Created via Zapier" at bounding box center [260, 395] width 83 height 11
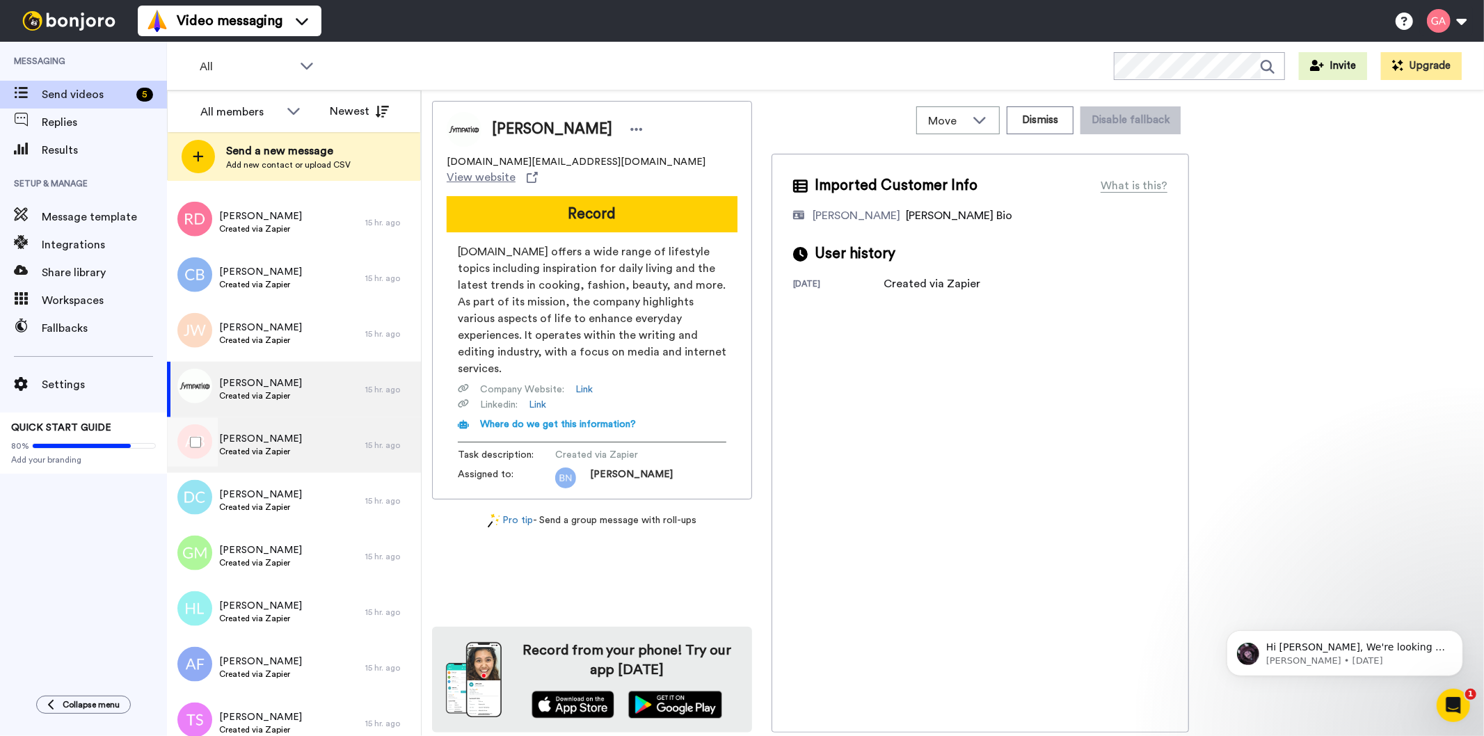
click at [288, 429] on div "Angela Baker Created via Zapier" at bounding box center [266, 446] width 198 height 56
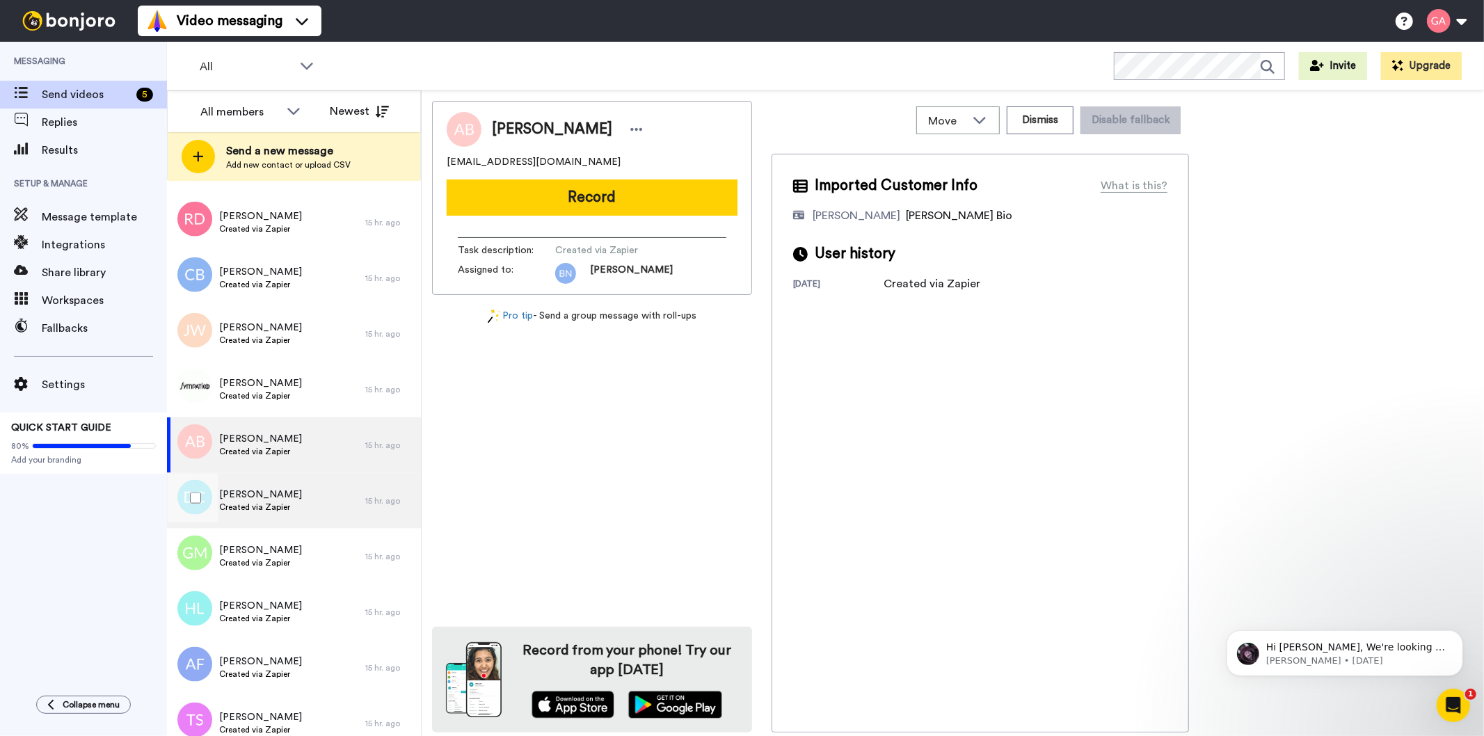
click at [310, 502] on div "Daniella Castillo Created via Zapier" at bounding box center [266, 501] width 198 height 56
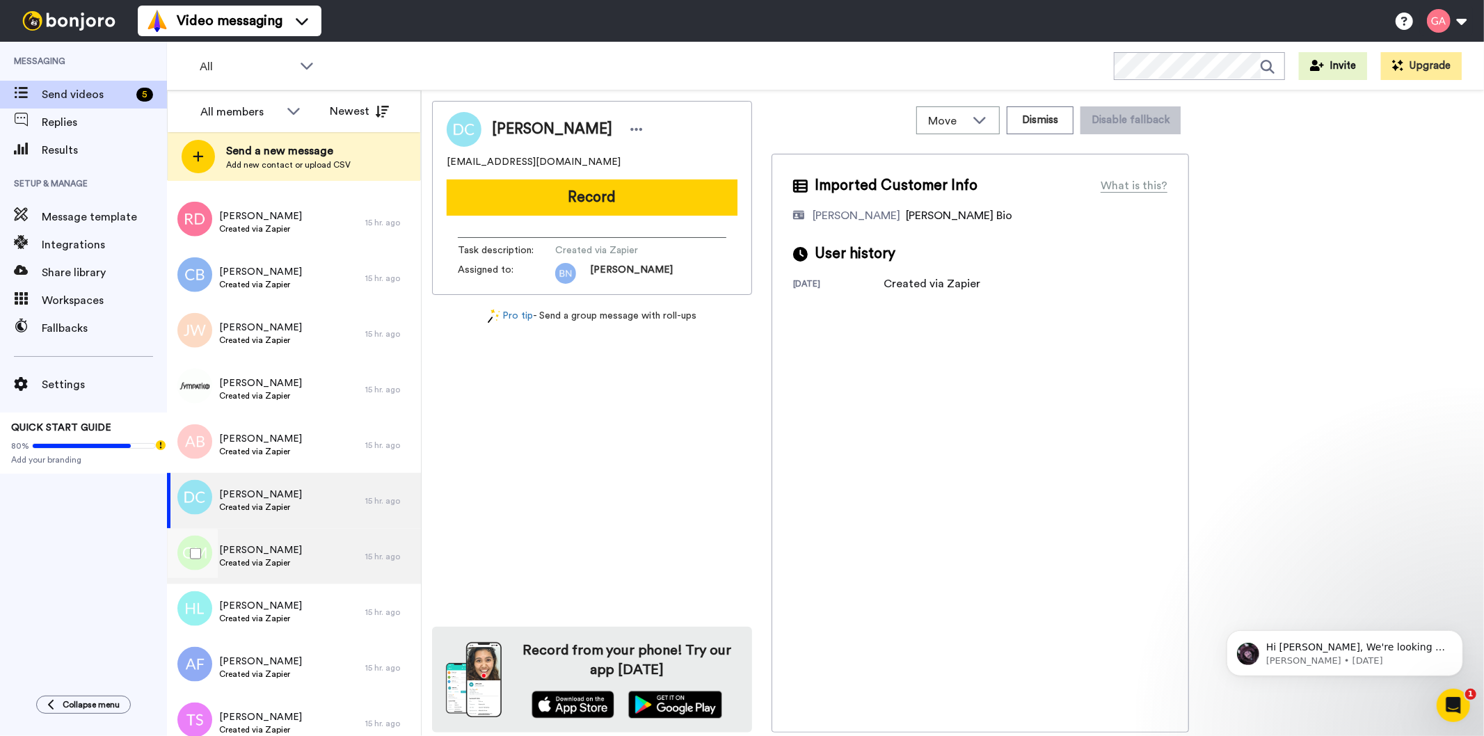
click at [310, 545] on div "Gloria Maestas Created via Zapier" at bounding box center [266, 557] width 198 height 56
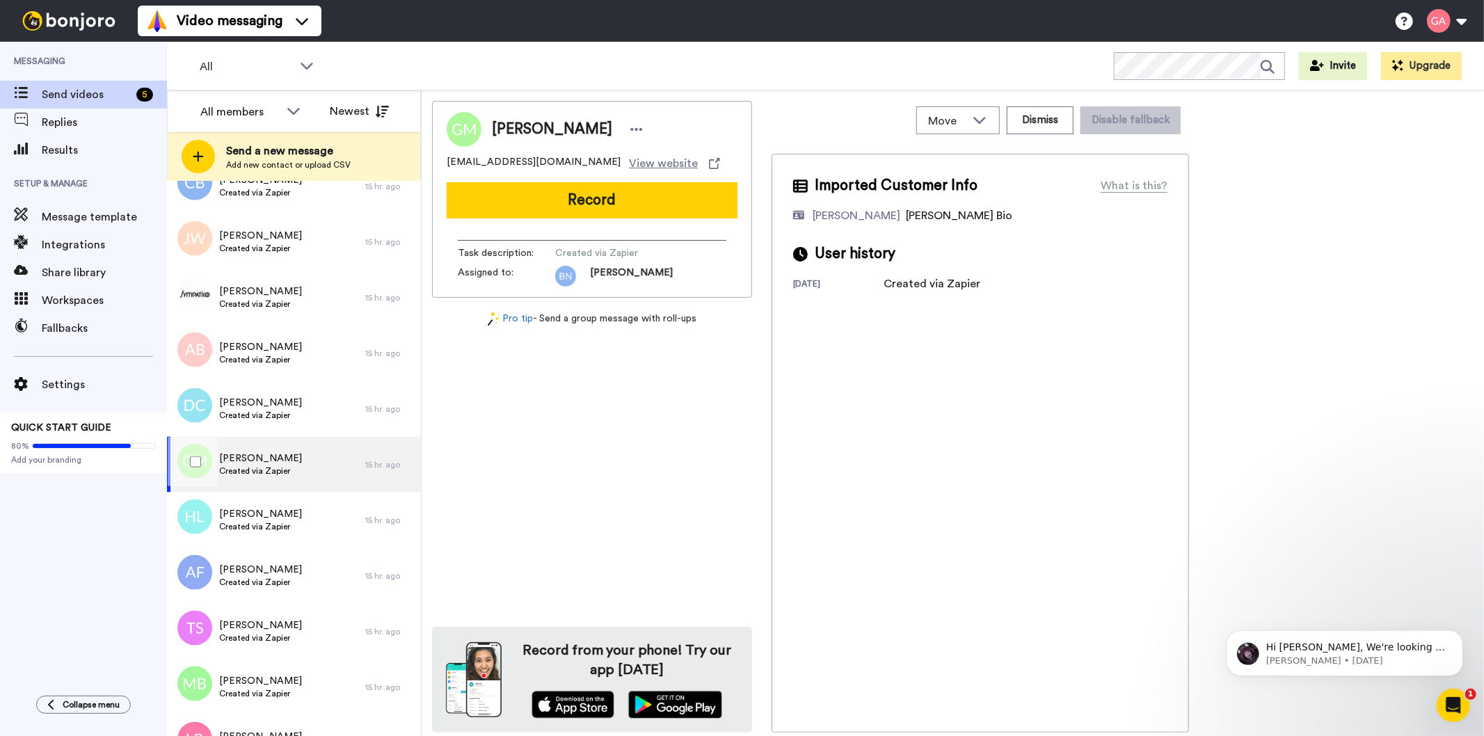
scroll to position [1546, 0]
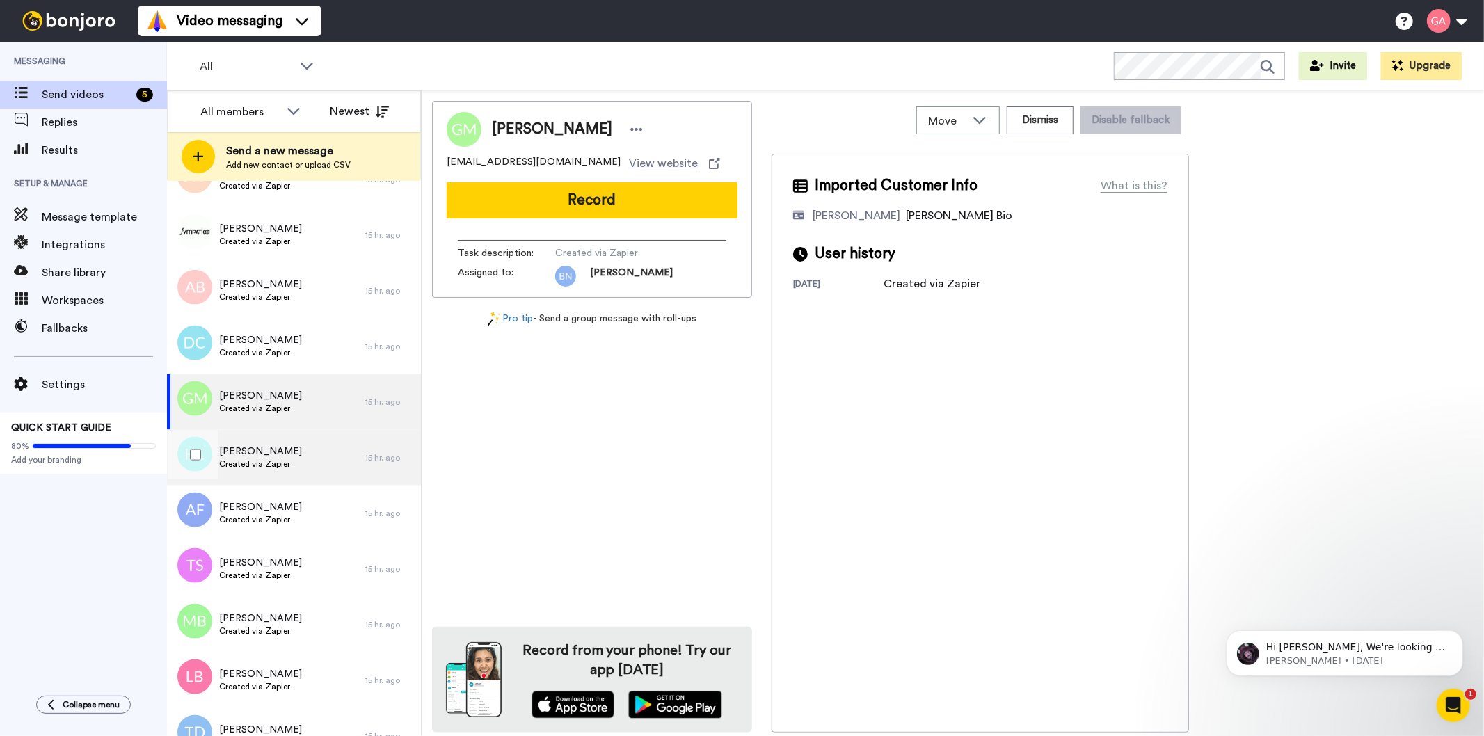
click at [305, 457] on div "Hailey Lareau Created via Zapier" at bounding box center [266, 458] width 198 height 56
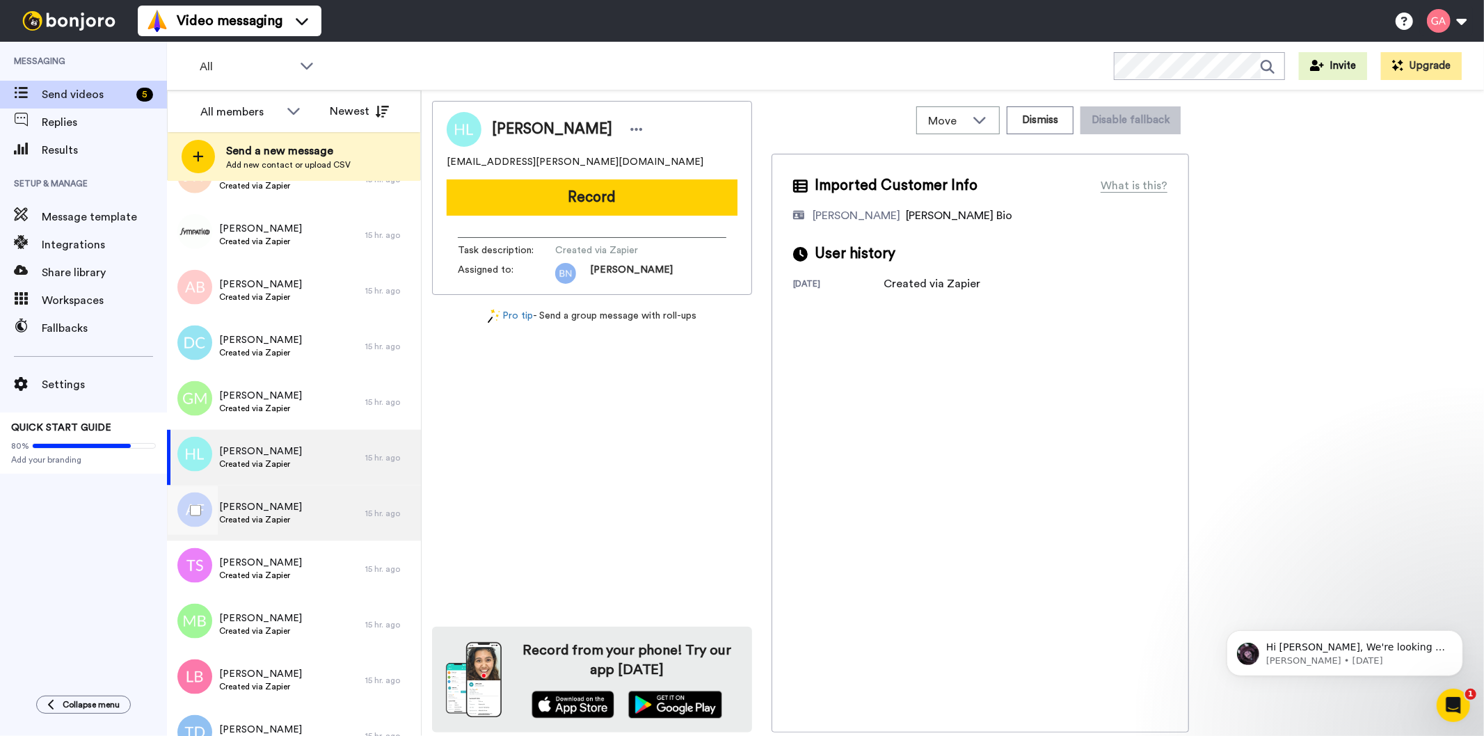
click at [288, 515] on span "Created via Zapier" at bounding box center [260, 519] width 83 height 11
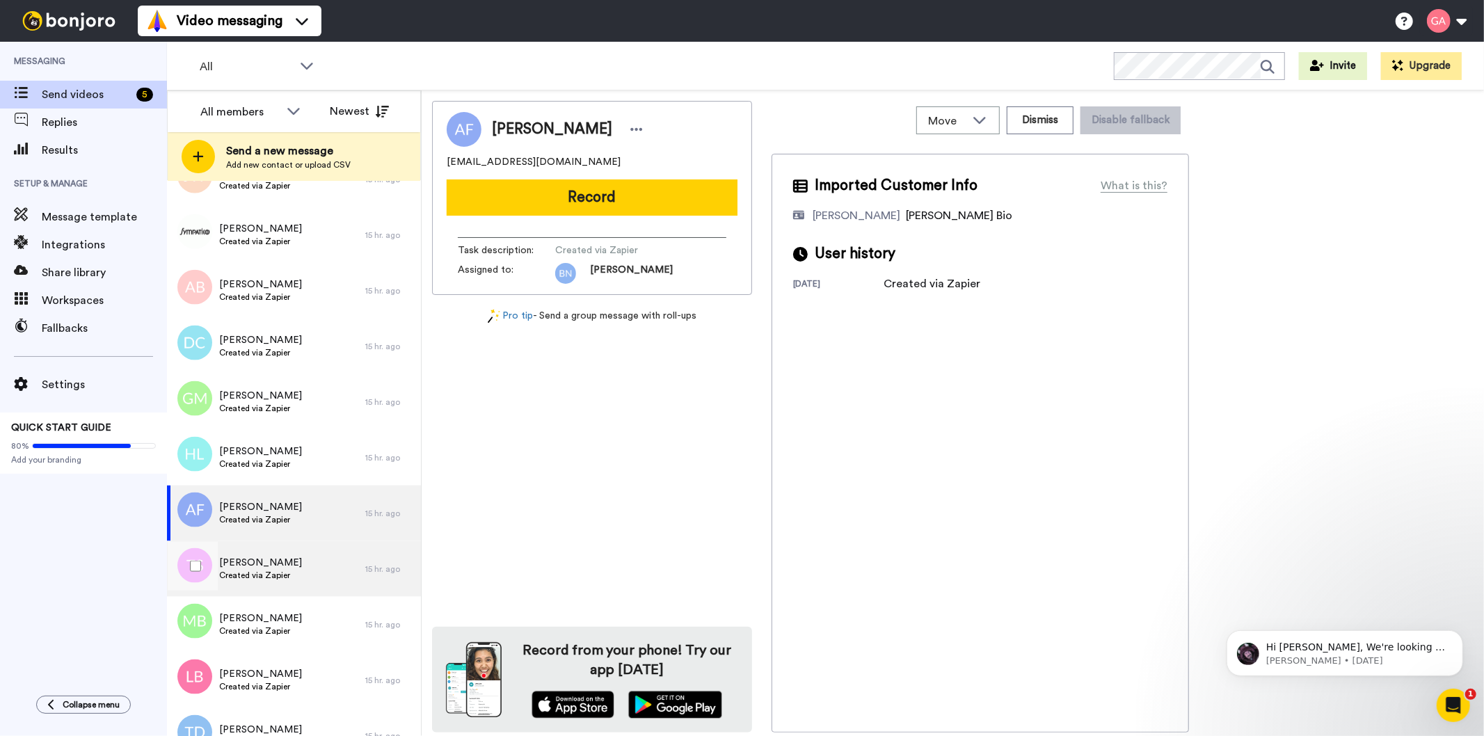
click at [280, 574] on span "Created via Zapier" at bounding box center [260, 575] width 83 height 11
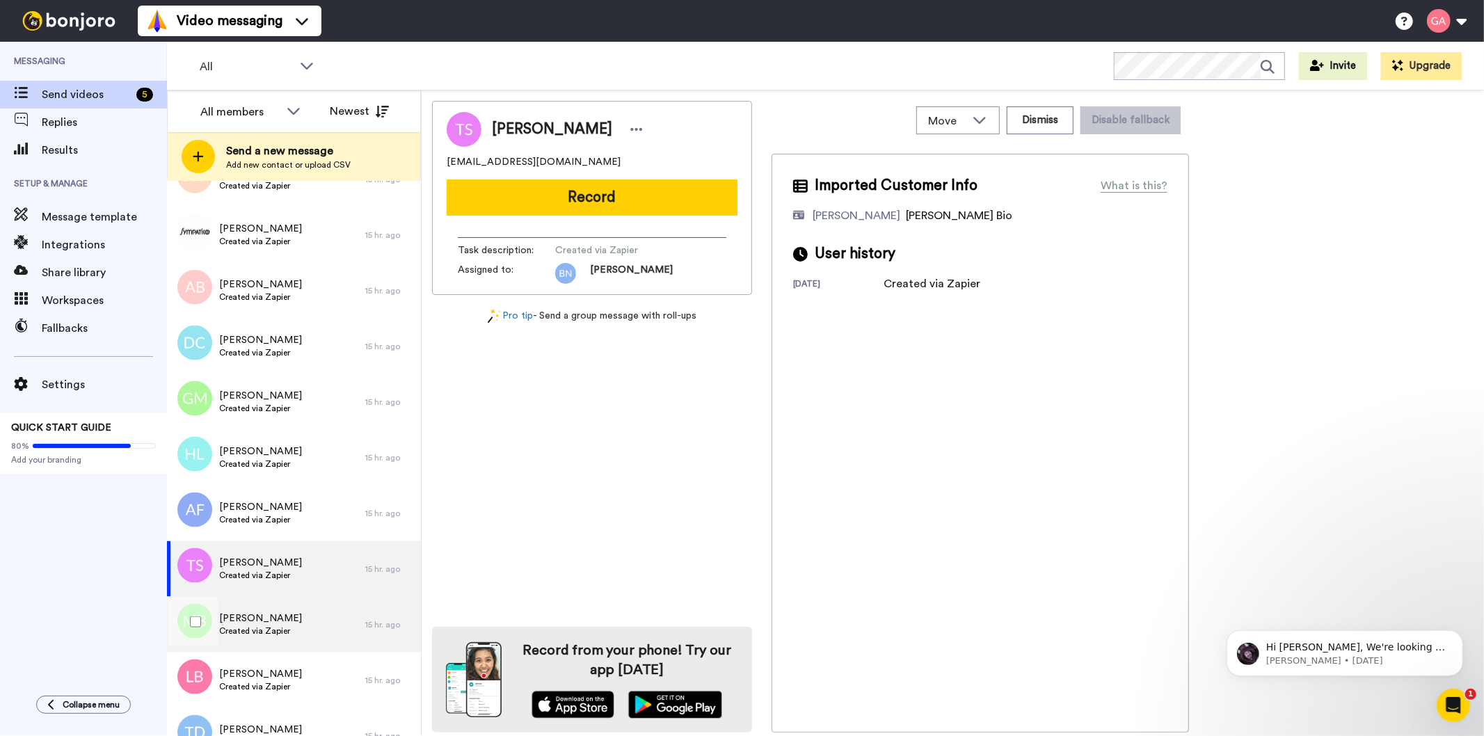
click at [276, 613] on span "Mark Boyer" at bounding box center [260, 619] width 83 height 14
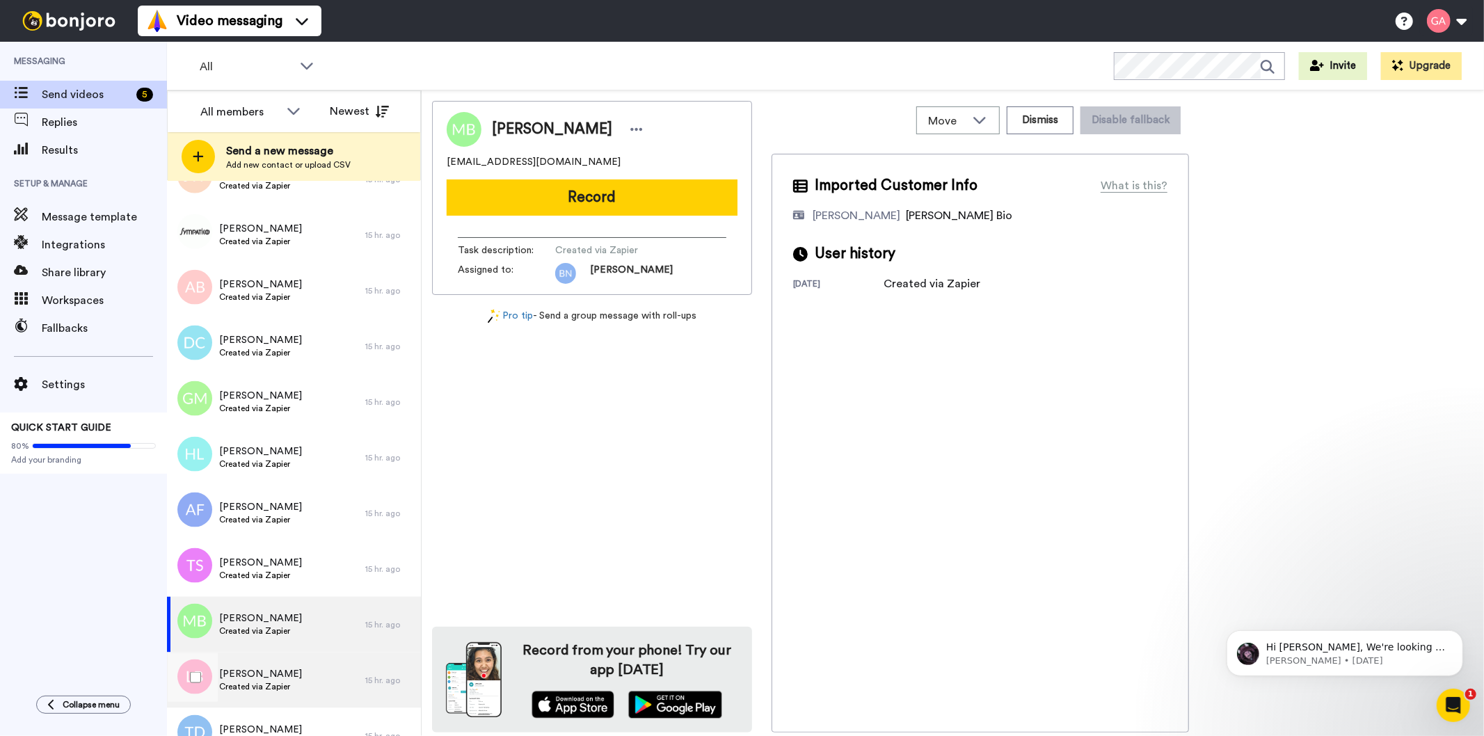
click at [270, 676] on span "Larry Booker" at bounding box center [260, 674] width 83 height 14
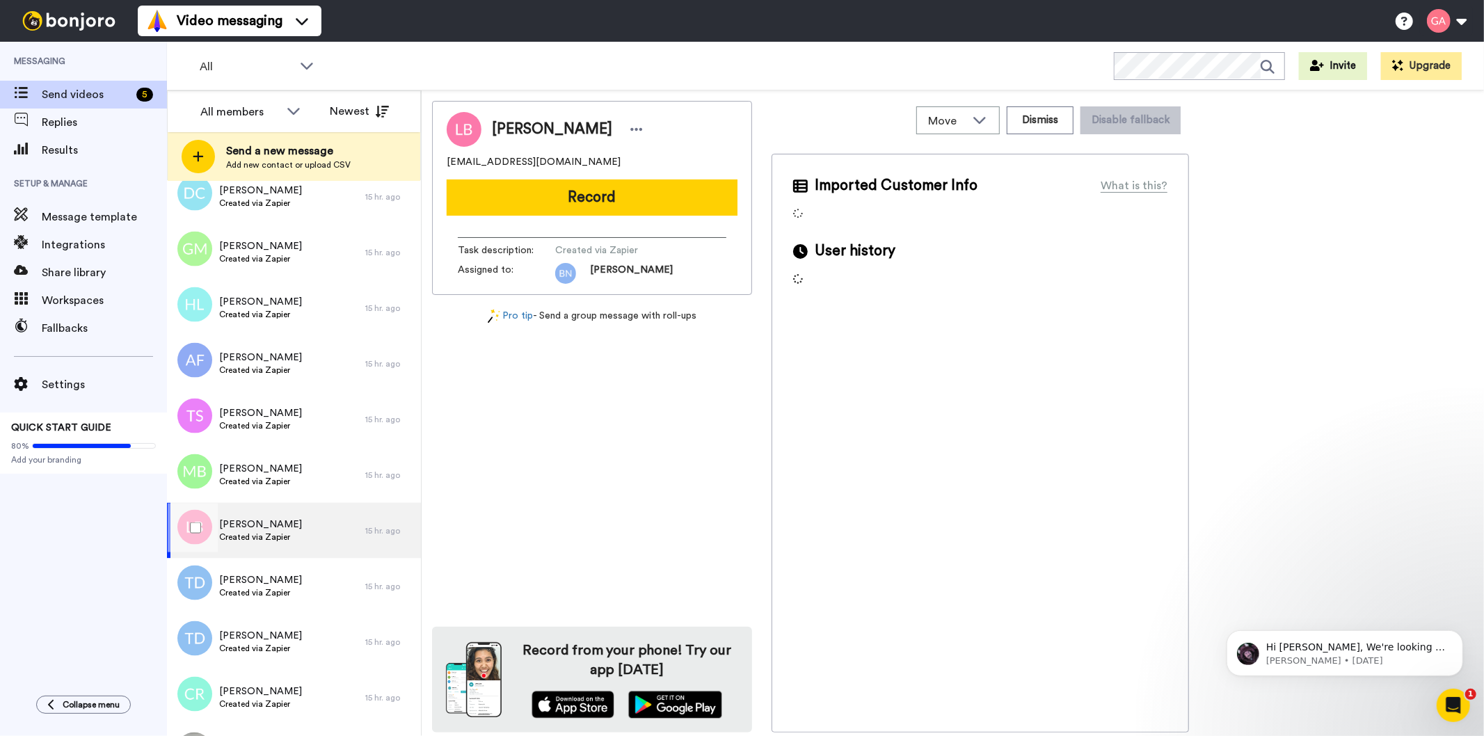
scroll to position [1701, 0]
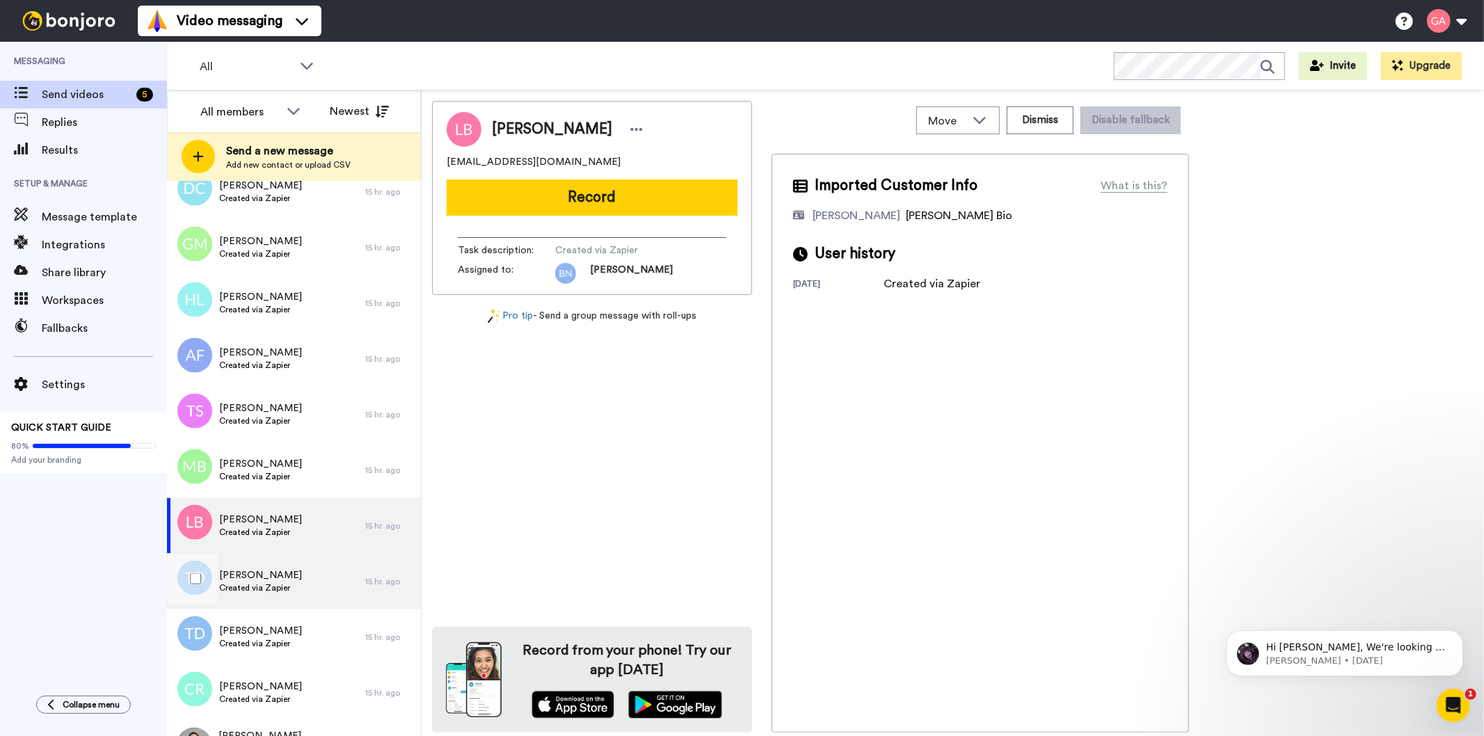
click at [295, 589] on div "Terrence Davis Created via Zapier" at bounding box center [266, 582] width 198 height 56
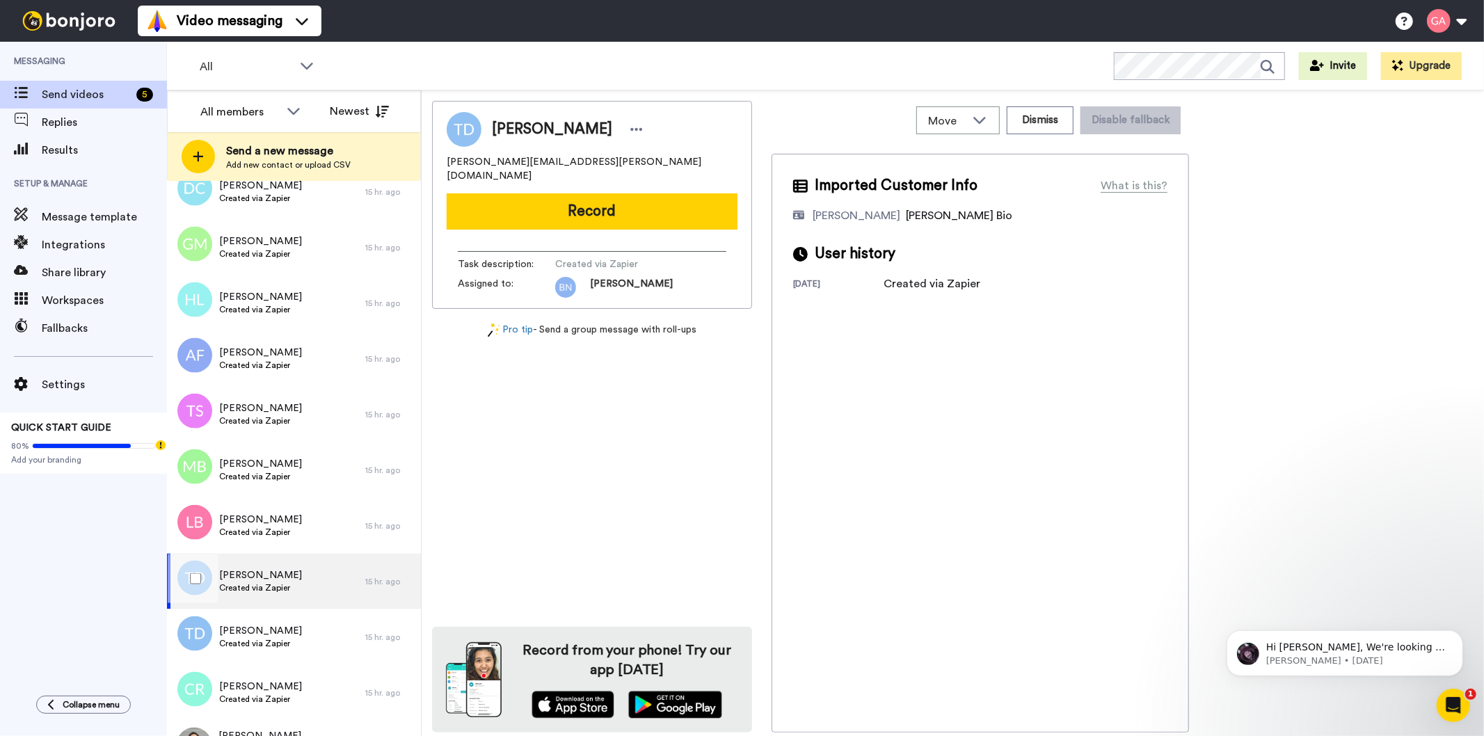
scroll to position [1778, 0]
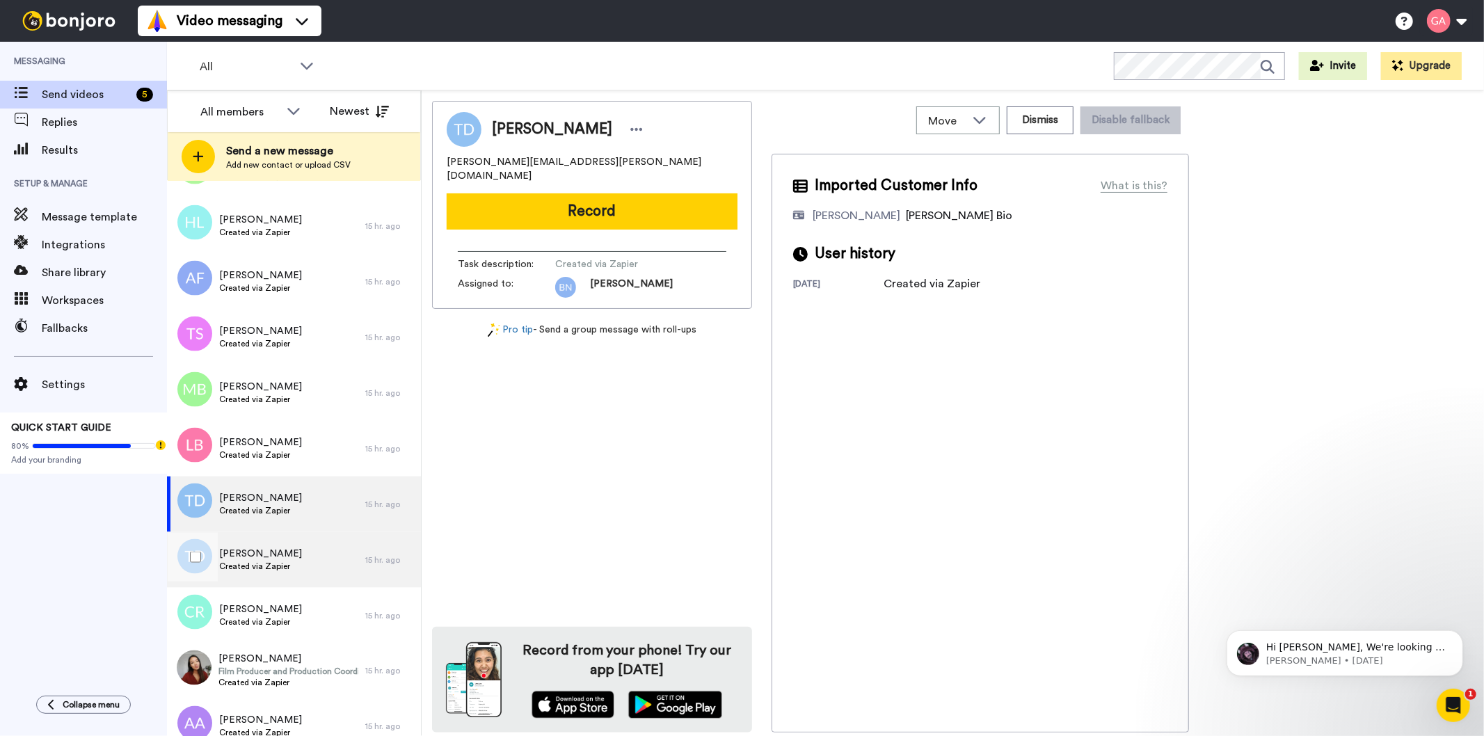
click at [296, 564] on div "Tricia Dixon Created via Zapier" at bounding box center [266, 560] width 198 height 56
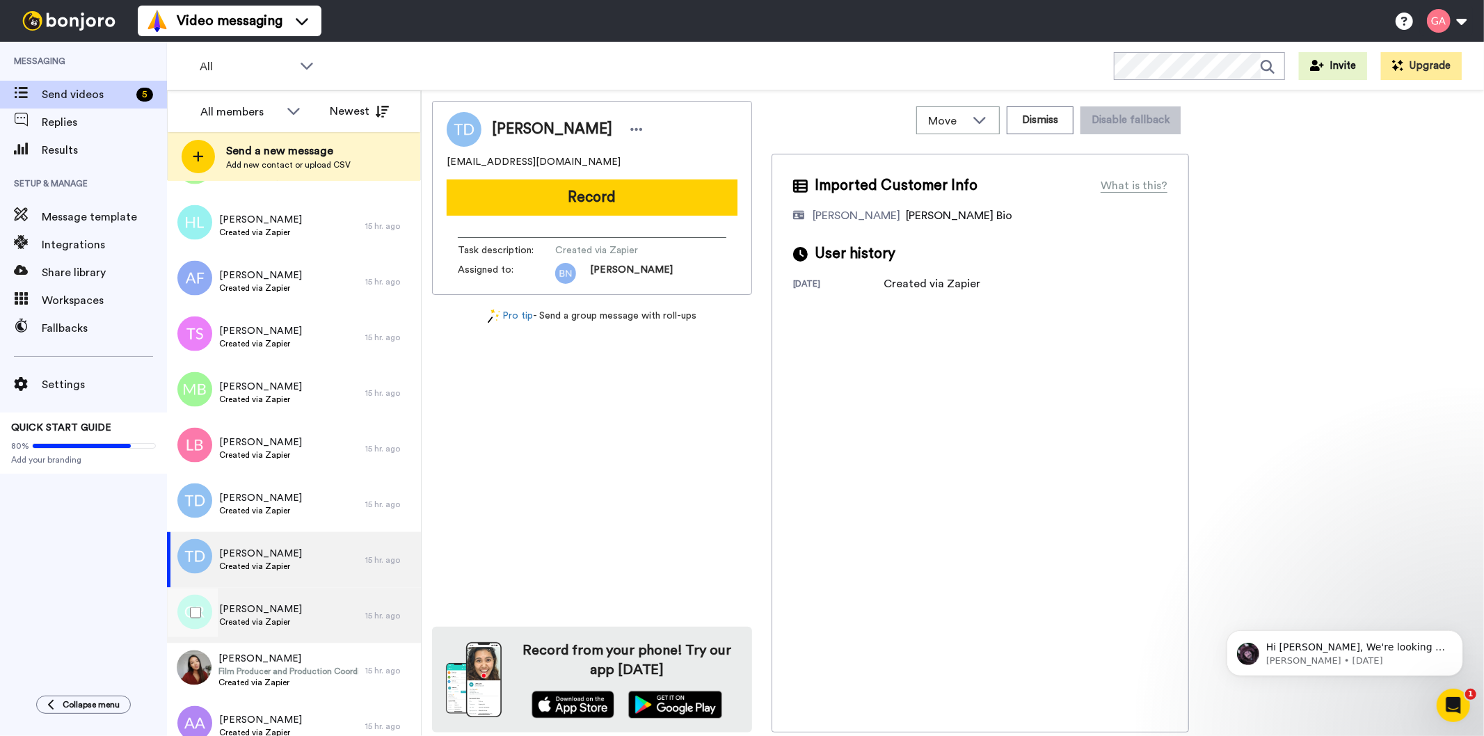
click at [310, 610] on div "Cathy-Ann Russell Created via Zapier" at bounding box center [266, 616] width 198 height 56
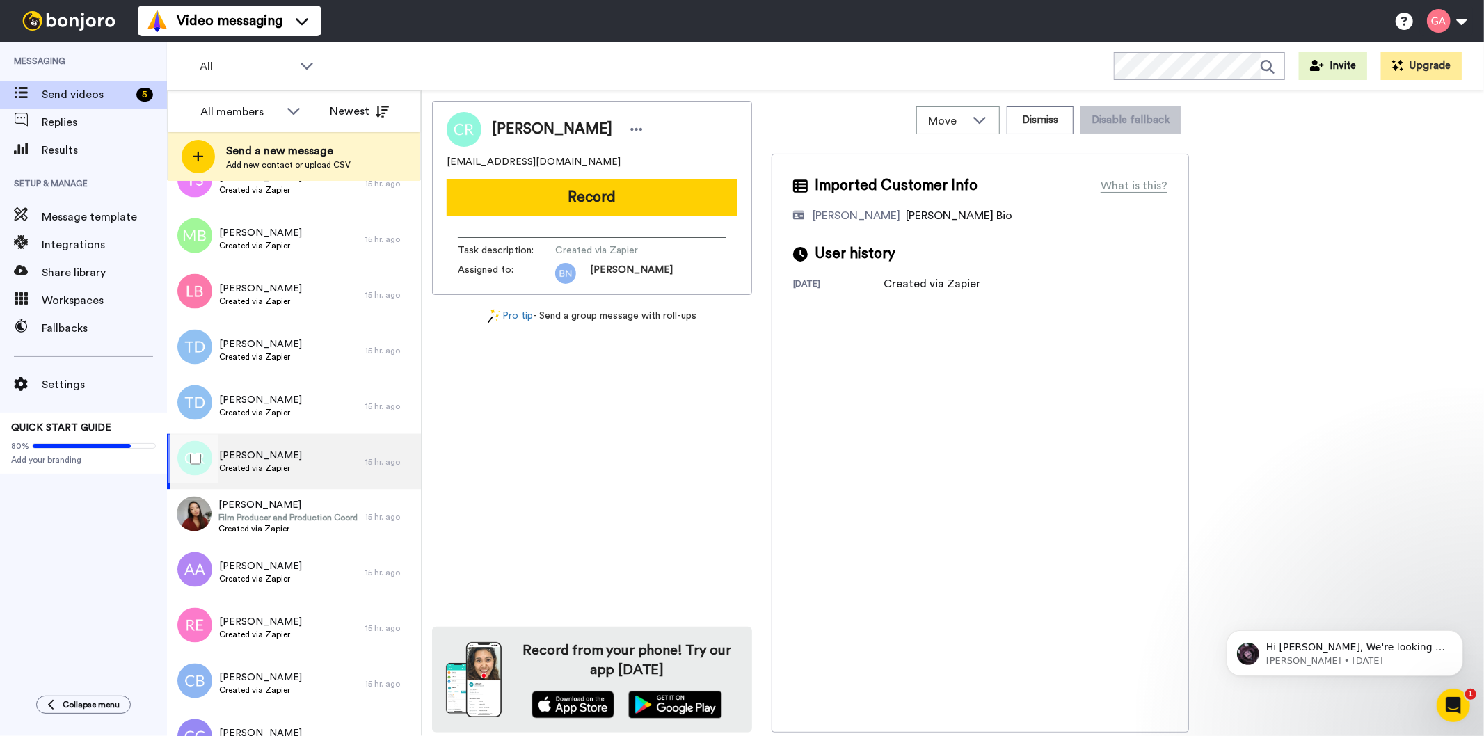
scroll to position [1933, 0]
click at [301, 523] on span "Created via Zapier" at bounding box center [289, 528] width 140 height 11
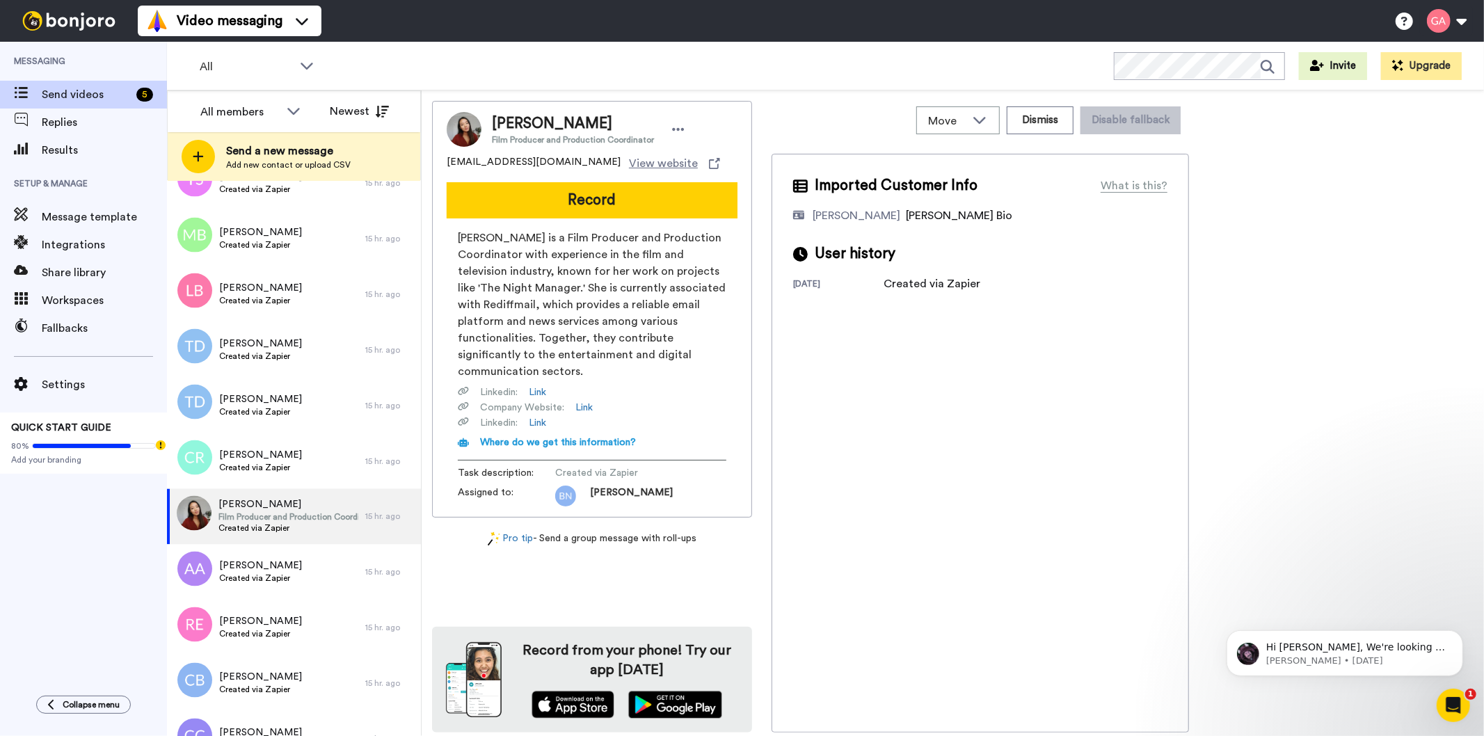
click at [49, 582] on div "Messaging Send videos 5 Replies Results Setup & Manage Message template Integra…" at bounding box center [83, 362] width 167 height 640
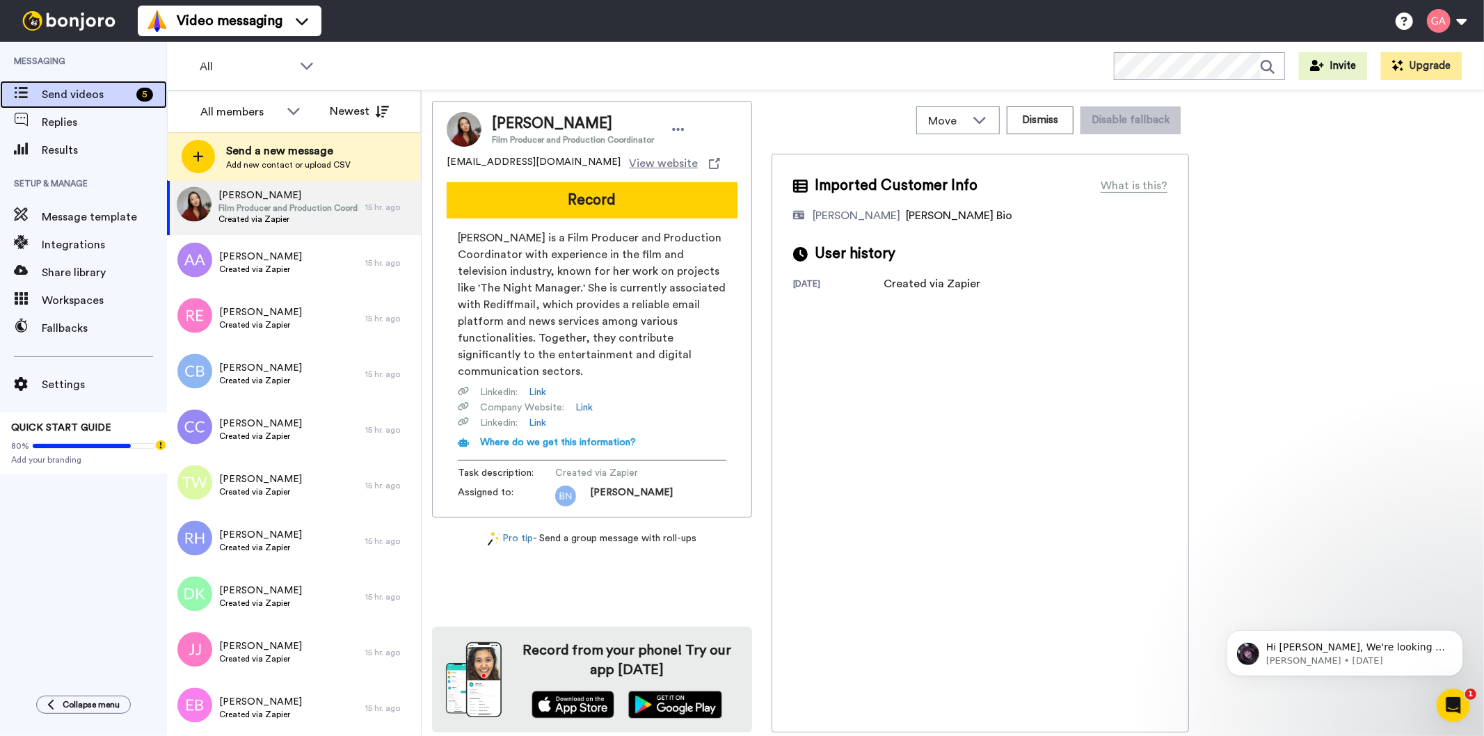
click at [80, 88] on span "Send videos" at bounding box center [86, 94] width 89 height 17
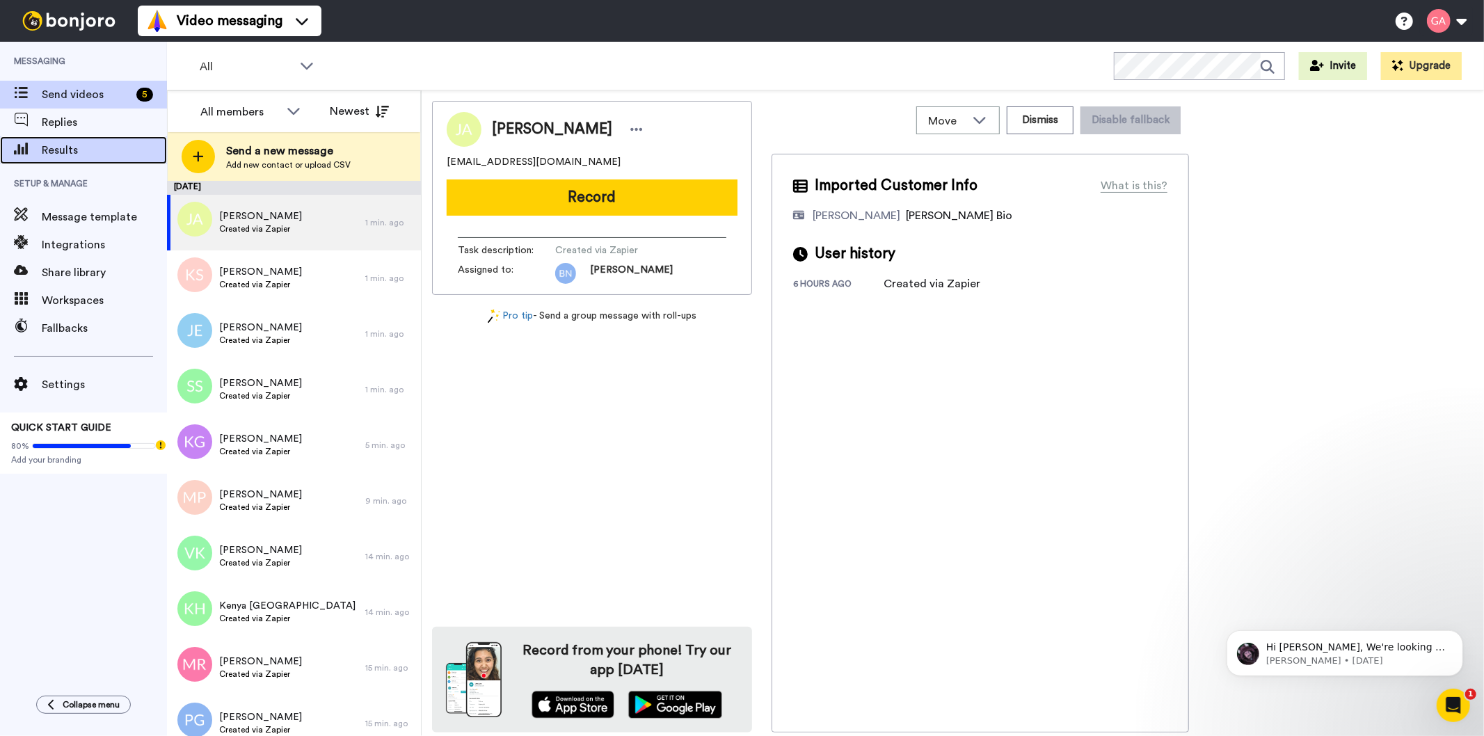
click at [67, 154] on span "Results" at bounding box center [104, 150] width 125 height 17
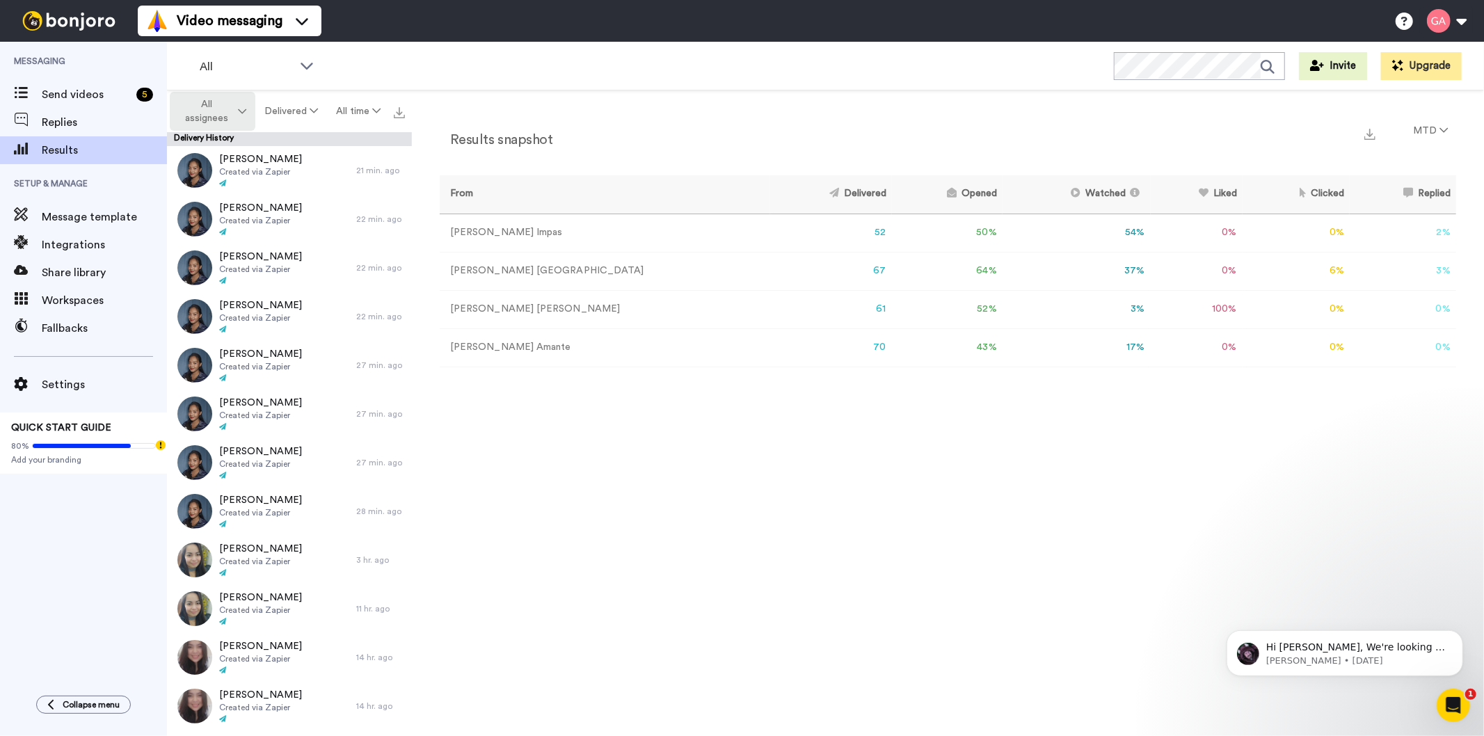
click at [223, 108] on span "All assignees" at bounding box center [207, 111] width 56 height 28
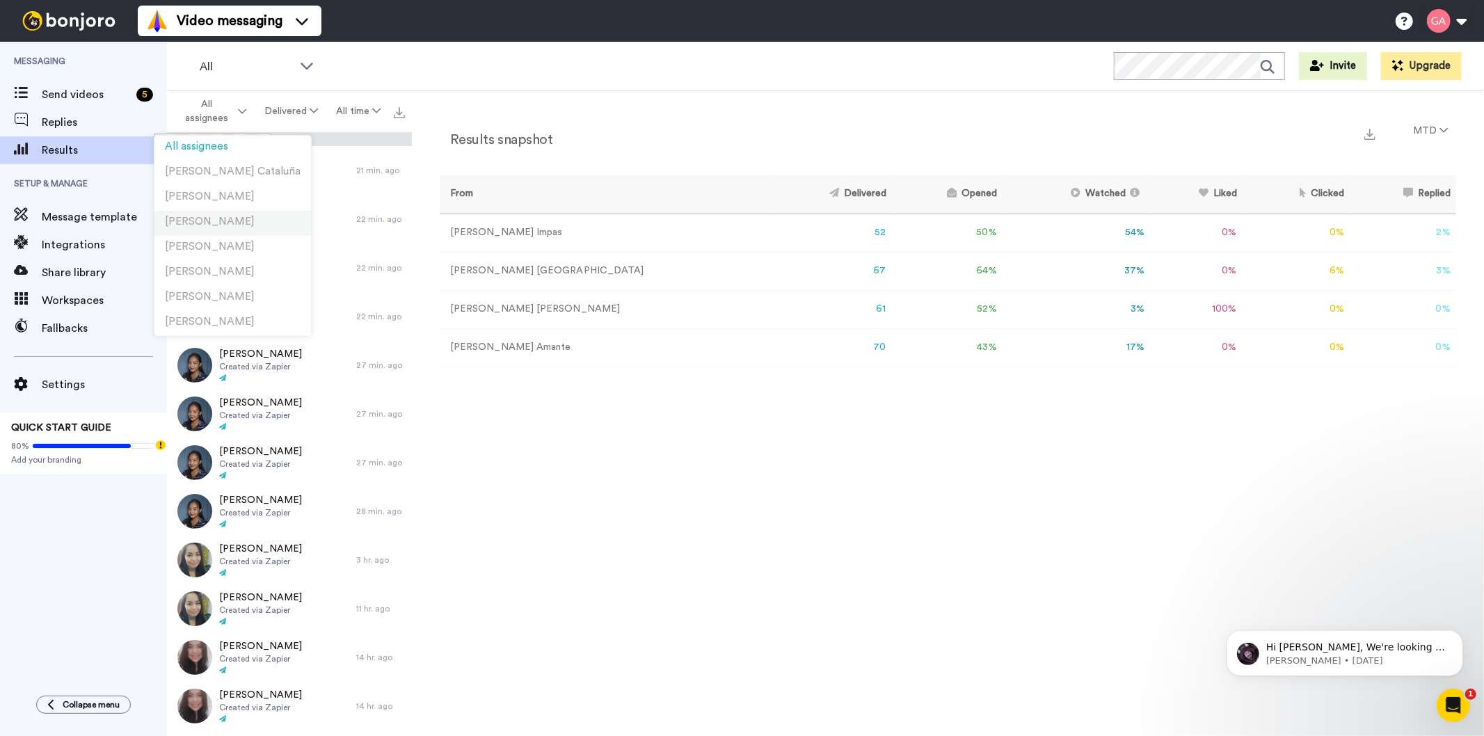
click at [203, 216] on span "[PERSON_NAME]" at bounding box center [210, 221] width 90 height 10
